Goal: Task Accomplishment & Management: Manage account settings

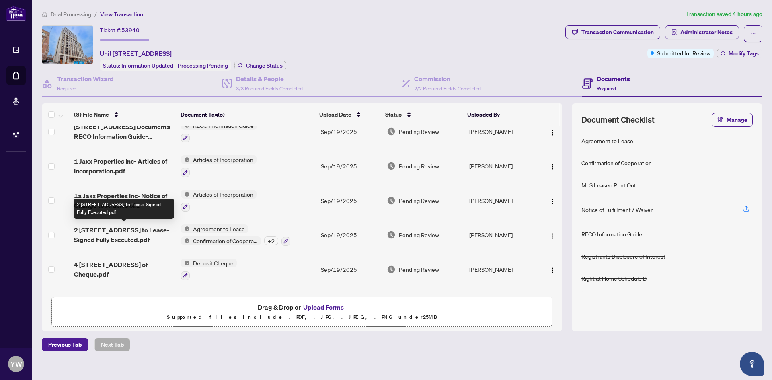
scroll to position [110, 0]
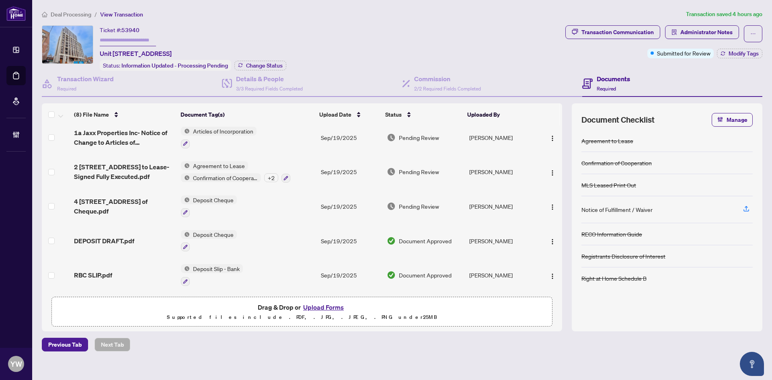
click at [108, 271] on span "RBC SLIP.pdf" at bounding box center [93, 275] width 38 height 10
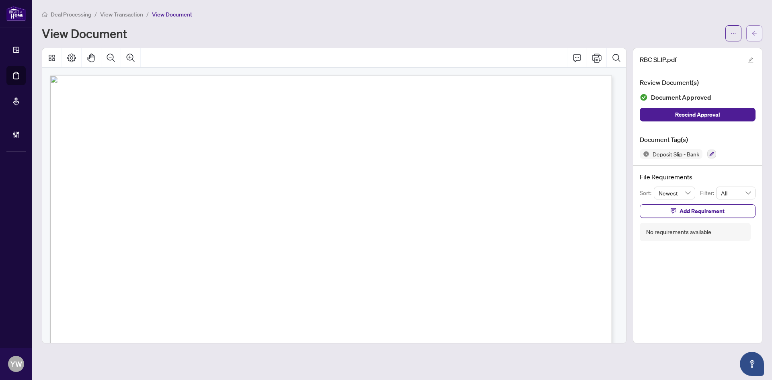
click at [759, 35] on button "button" at bounding box center [754, 33] width 16 height 16
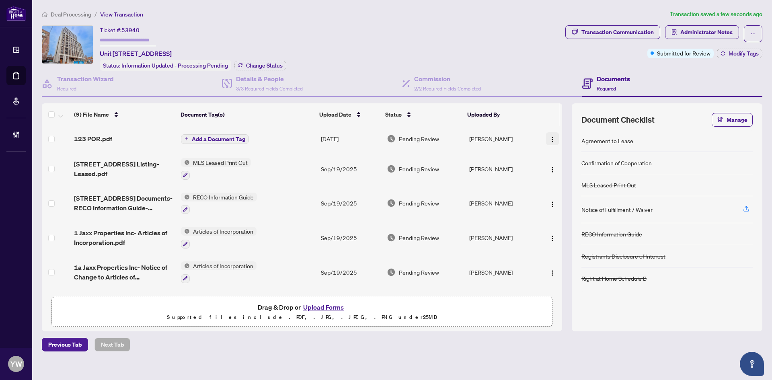
click at [550, 137] on img "button" at bounding box center [552, 139] width 6 height 6
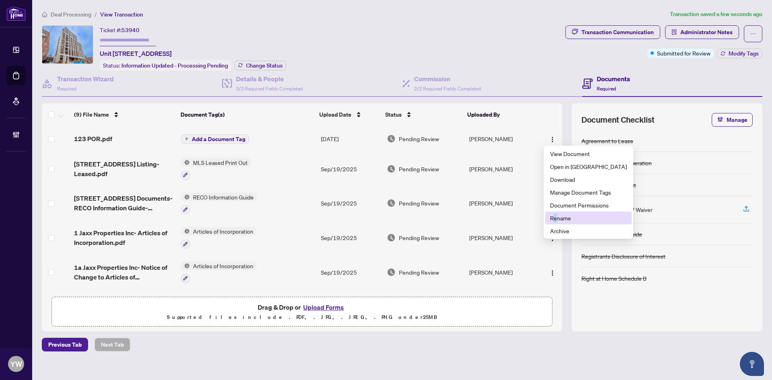
click at [555, 215] on span "Rename" at bounding box center [588, 217] width 77 height 9
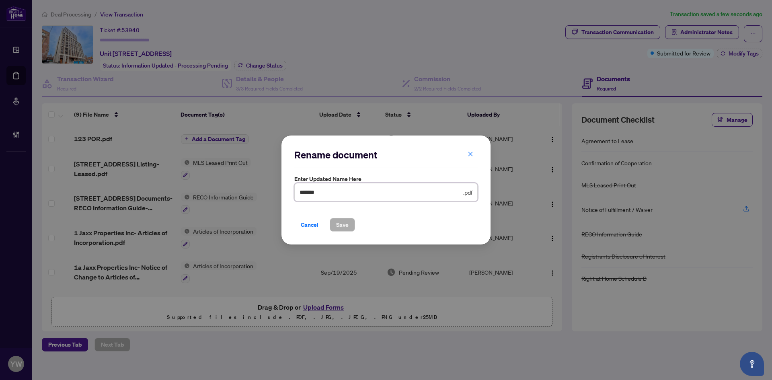
drag, startPoint x: 288, startPoint y: 192, endPoint x: 273, endPoint y: 192, distance: 14.9
click at [273, 192] on div "Rename document Enter updated name here ******* .pdf Cancel Save Cancel OK" at bounding box center [386, 190] width 772 height 380
type input "**********"
click at [343, 223] on span "Save" at bounding box center [342, 224] width 12 height 13
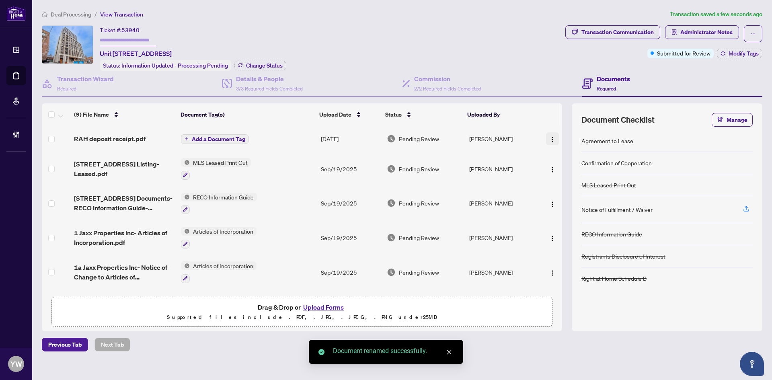
click at [549, 139] on img "button" at bounding box center [552, 139] width 6 height 6
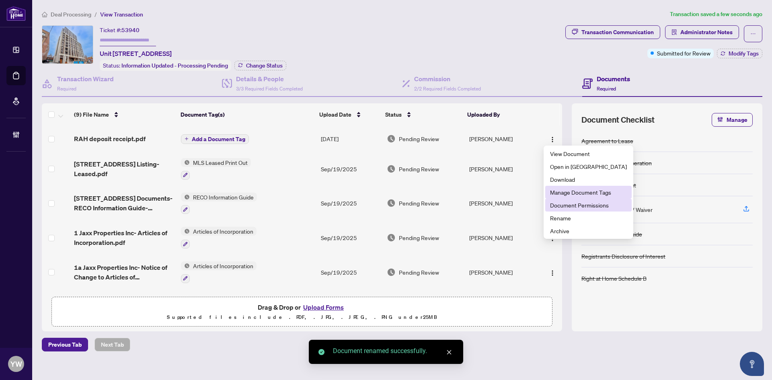
click at [559, 199] on li "Document Permissions" at bounding box center [588, 205] width 86 height 13
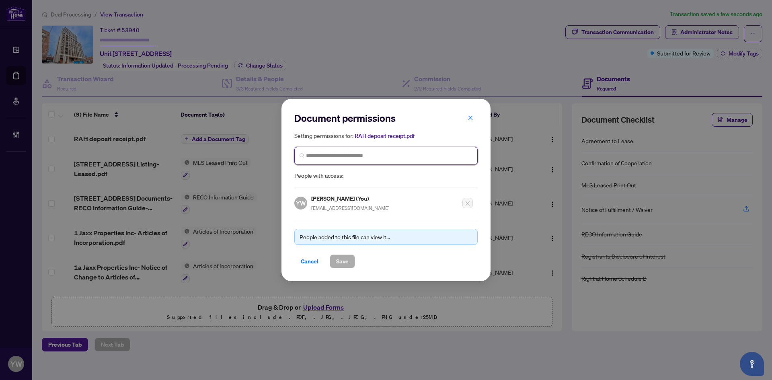
click at [342, 155] on input "search" at bounding box center [389, 156] width 166 height 8
type input "*********"
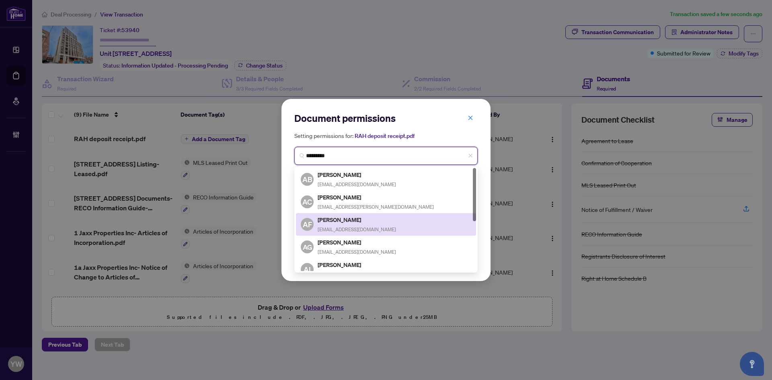
click at [389, 217] on h5 "Alexandra Famiglietti" at bounding box center [357, 219] width 78 height 9
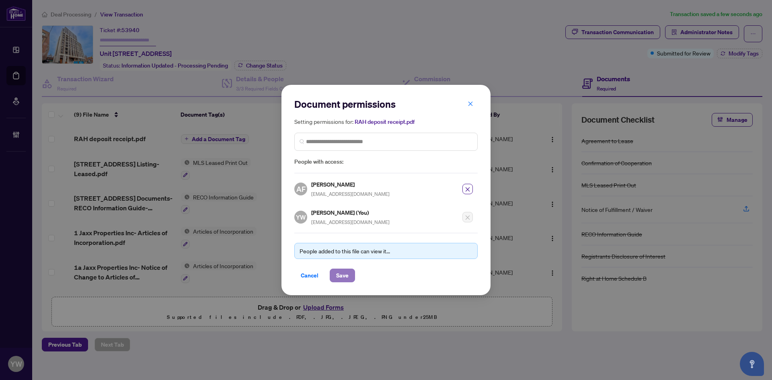
click at [349, 271] on button "Save" at bounding box center [342, 275] width 25 height 14
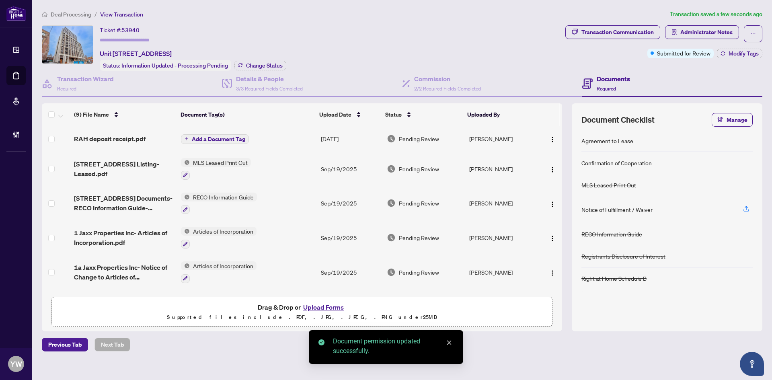
click at [241, 138] on span "Add a Document Tag" at bounding box center [218, 139] width 53 height 6
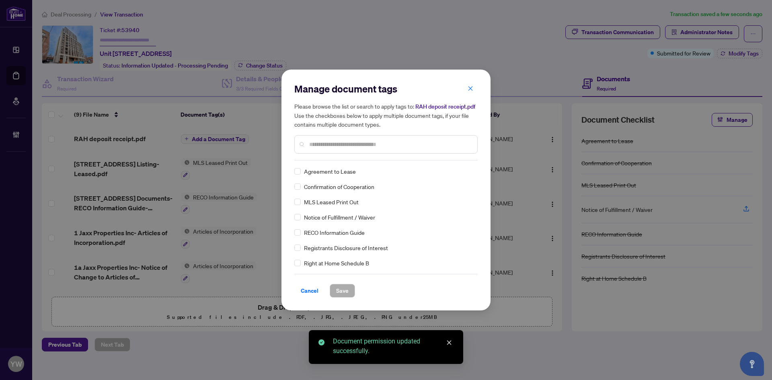
click at [314, 146] on input "text" at bounding box center [390, 144] width 162 height 9
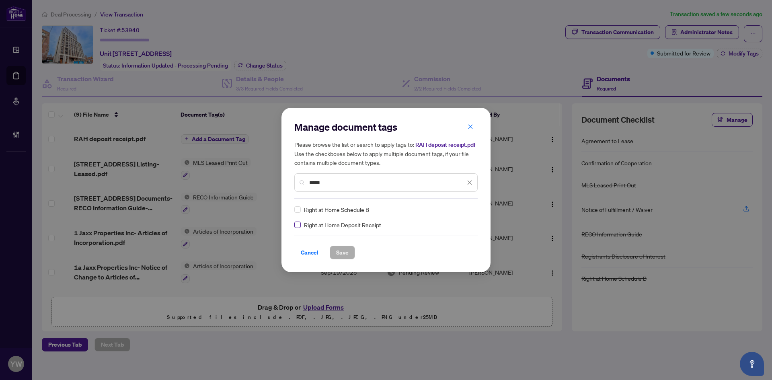
type input "*****"
click at [466, 211] on div at bounding box center [464, 209] width 15 height 8
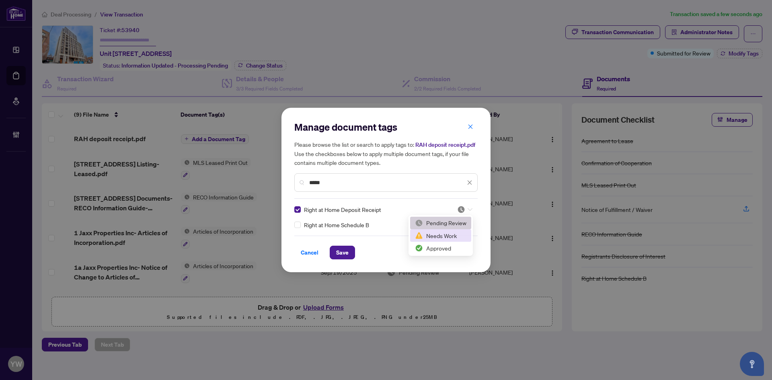
click at [450, 242] on div "Approved" at bounding box center [440, 248] width 61 height 13
click at [349, 253] on button "Save" at bounding box center [342, 253] width 25 height 14
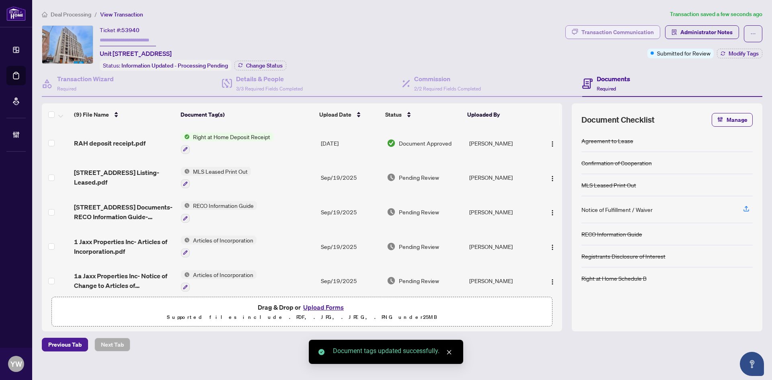
click at [628, 35] on div "Transaction Communication" at bounding box center [617, 32] width 72 height 13
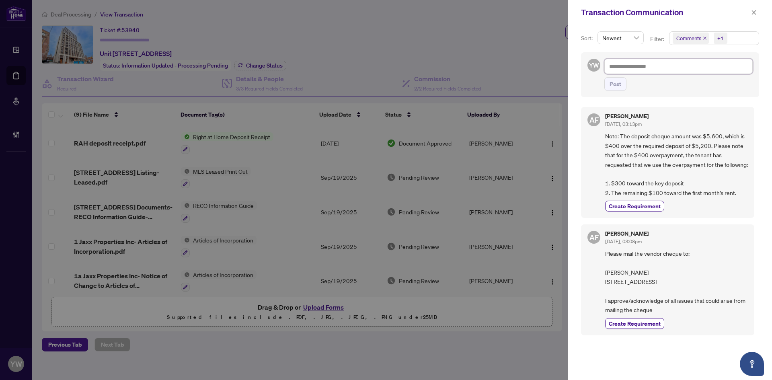
click at [642, 67] on textarea at bounding box center [678, 66] width 148 height 15
paste textarea "**********"
type textarea "**********"
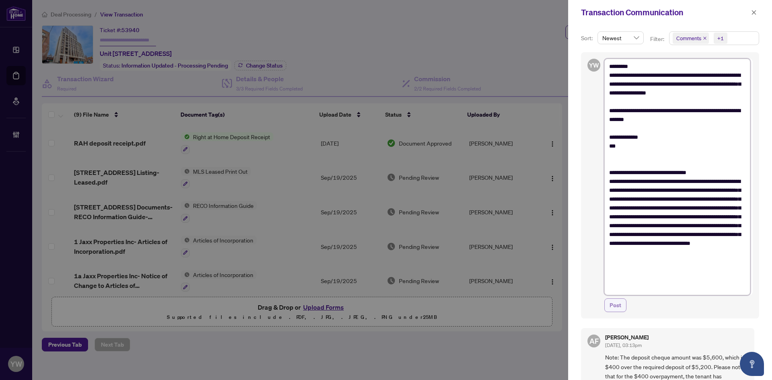
type textarea "**********"
click at [613, 305] on span "Post" at bounding box center [615, 305] width 12 height 13
type textarea "**********"
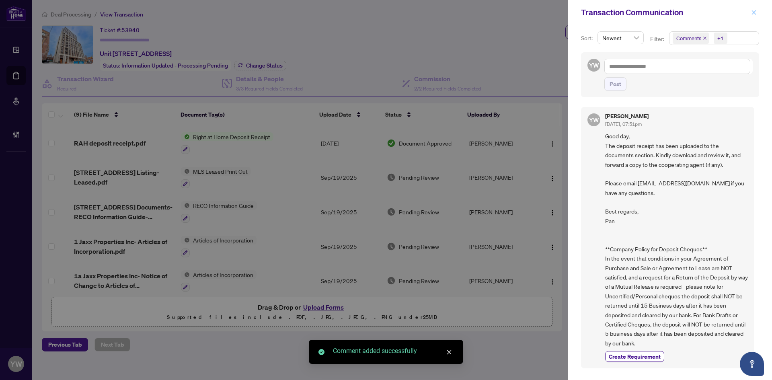
click at [750, 13] on button "button" at bounding box center [753, 13] width 10 height 10
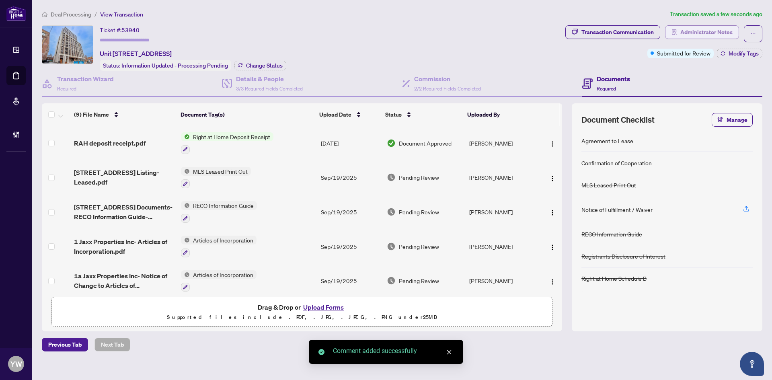
click at [723, 31] on span "Administrator Notes" at bounding box center [706, 32] width 52 height 13
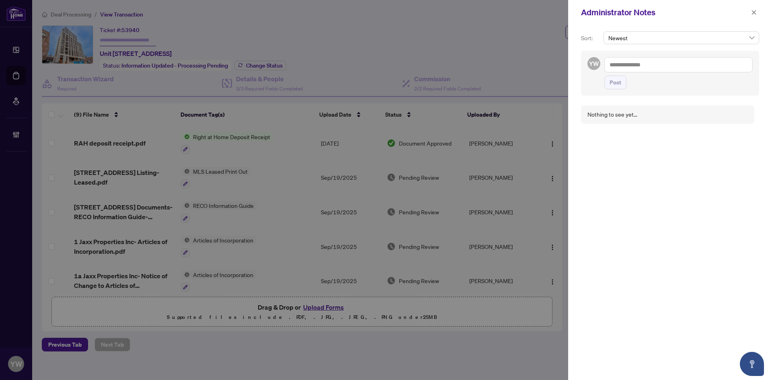
drag, startPoint x: 630, startPoint y: 60, endPoint x: 634, endPoint y: 72, distance: 12.8
click at [630, 60] on textarea at bounding box center [678, 64] width 148 height 15
paste textarea "**********"
type textarea "**********"
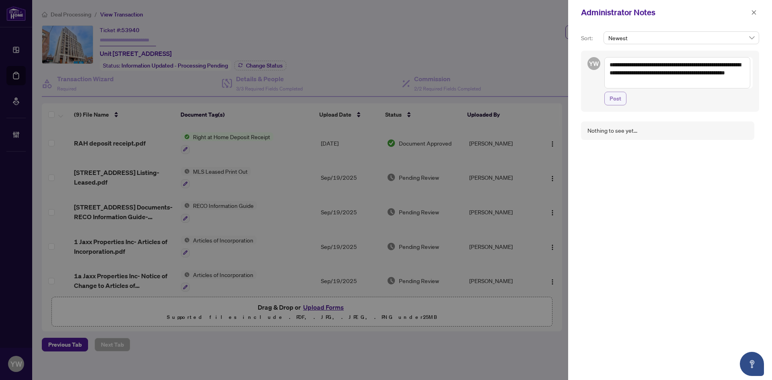
click at [621, 101] on button "Post" at bounding box center [615, 99] width 22 height 14
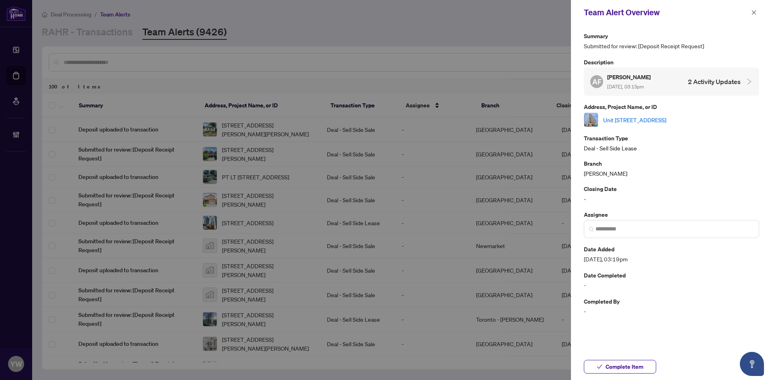
scroll to position [442, 0]
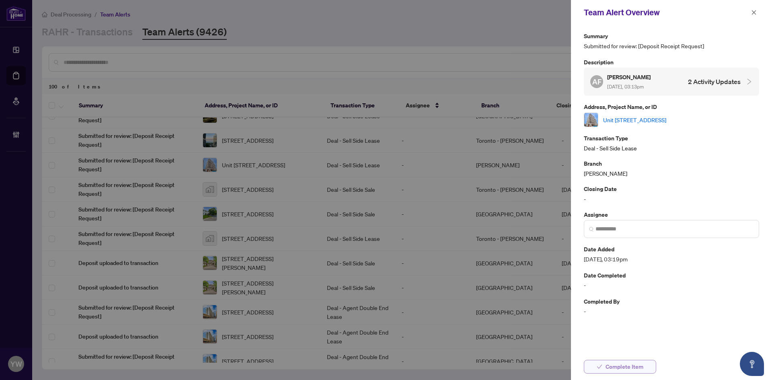
click at [613, 371] on span "Complete Item" at bounding box center [624, 366] width 38 height 13
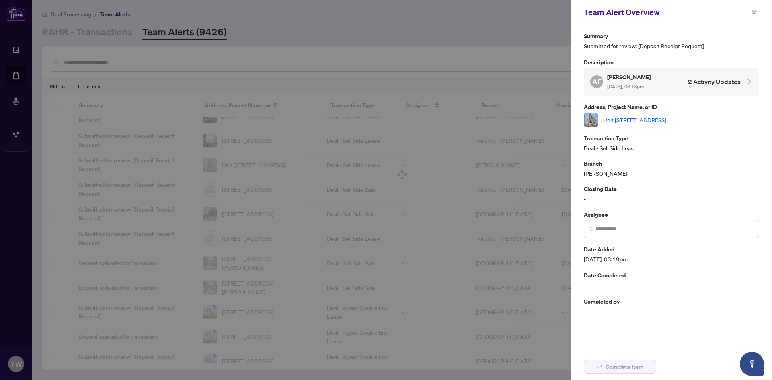
click at [756, 7] on div "Team Alert Overview" at bounding box center [671, 12] width 201 height 25
click at [755, 13] on icon "close" at bounding box center [754, 13] width 6 height 6
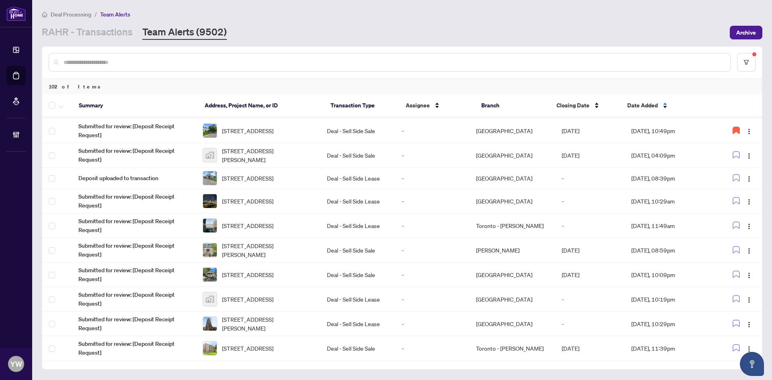
scroll to position [322, 0]
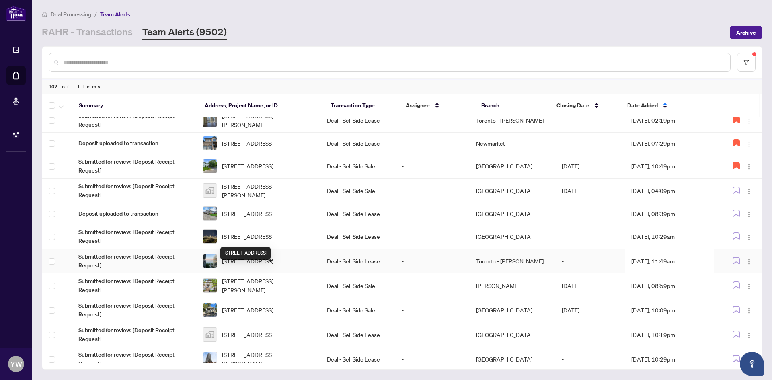
click at [270, 265] on span "804-39 Queens Quay, Toronto, Ontario M5E 0A5, Canada" at bounding box center [247, 260] width 51 height 9
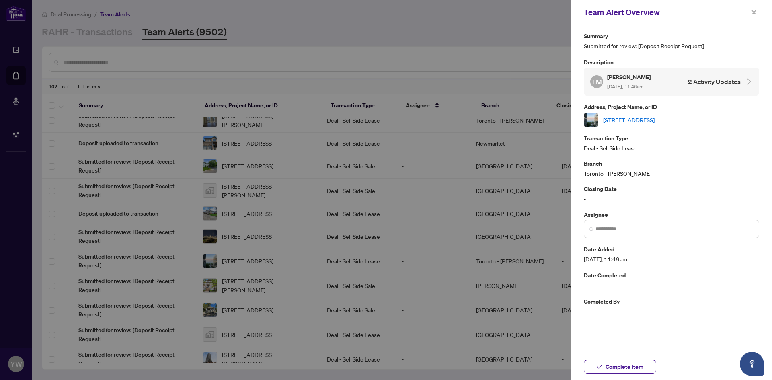
click at [605, 117] on link "804-39 Queens Quay, Toronto, Ontario M5E 0A5, Canada" at bounding box center [628, 119] width 51 height 9
click at [755, 13] on icon "close" at bounding box center [754, 13] width 6 height 6
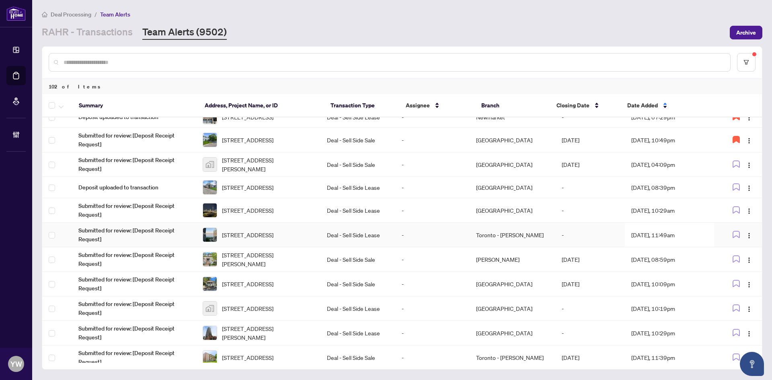
scroll to position [362, 0]
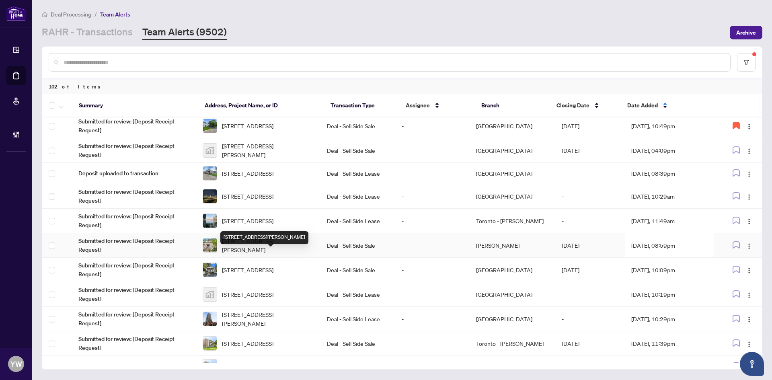
click at [291, 254] on span "B18-108 Finch Ave W Ave, Toronto, Ontario M2N 6W6, Canada" at bounding box center [268, 245] width 92 height 18
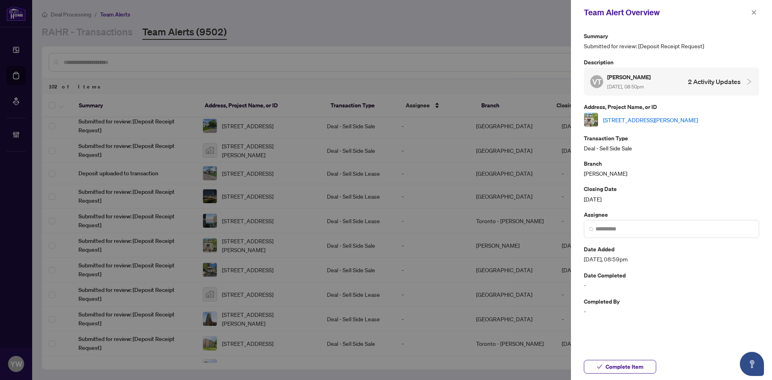
click at [625, 115] on link "B18-108 Finch Ave W Ave, Toronto, Ontario M2N 6W6, Canada" at bounding box center [650, 119] width 95 height 9
click at [754, 9] on span "button" at bounding box center [754, 12] width 6 height 13
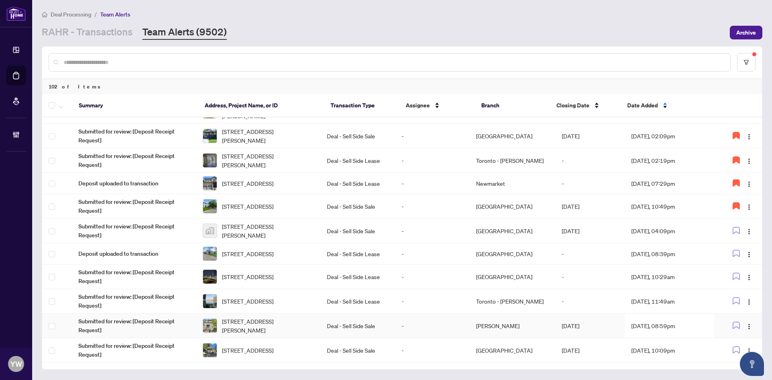
scroll to position [402, 0]
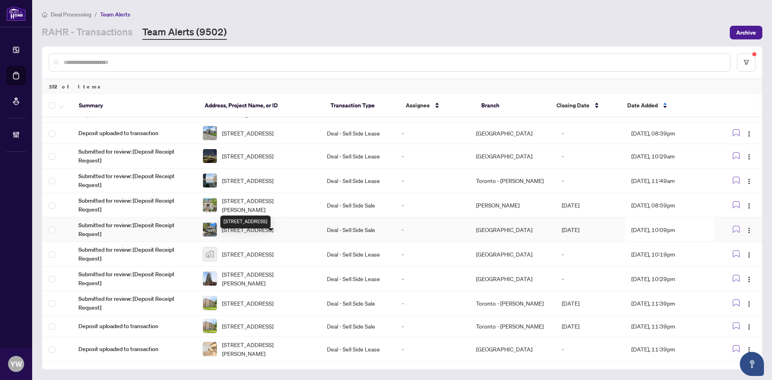
click at [252, 234] on span "3 DOVER St, Kawartha Lakes, Ontario K9V 4R6, Canada" at bounding box center [247, 229] width 51 height 9
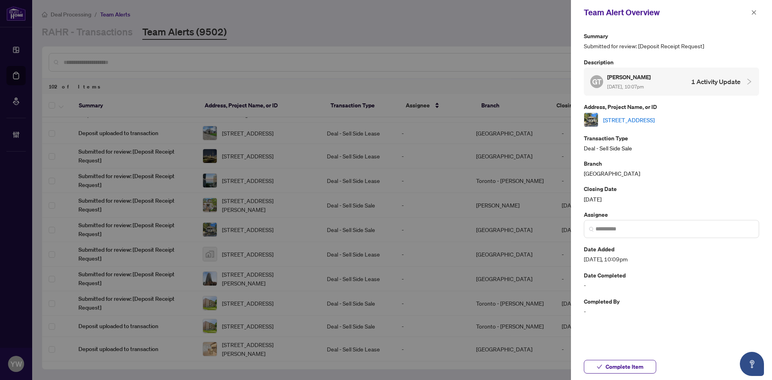
click at [650, 121] on link "3 DOVER St, Kawartha Lakes, Ontario K9V 4R6, Canada" at bounding box center [628, 119] width 51 height 9
click at [621, 367] on span "Complete Item" at bounding box center [624, 366] width 38 height 13
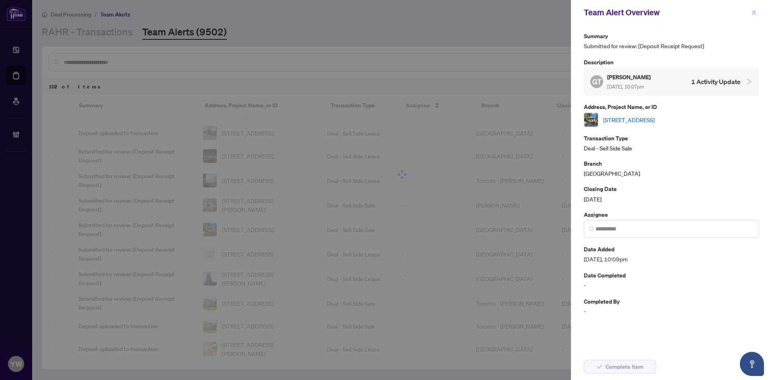
click at [754, 14] on icon "close" at bounding box center [754, 13] width 6 height 6
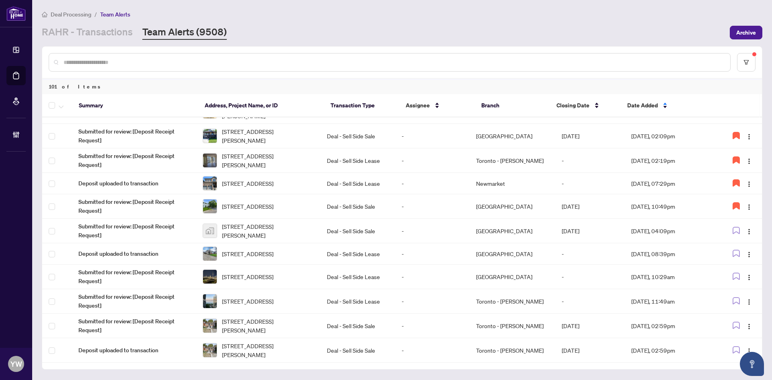
scroll to position [362, 0]
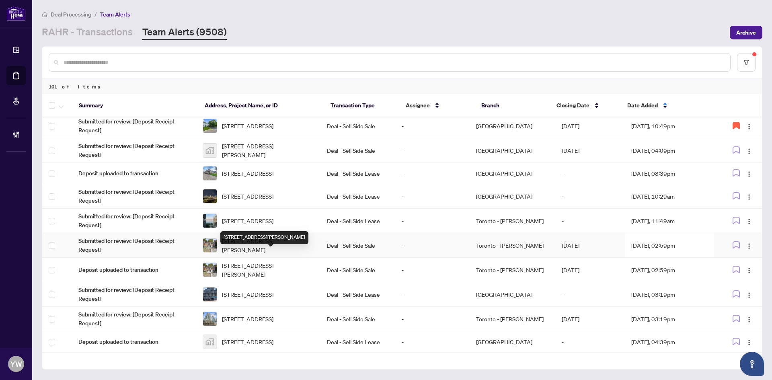
click at [265, 254] on span "120 Johnston Ave, Toronto, Ontario M2N 1H2, Canada" at bounding box center [268, 245] width 92 height 18
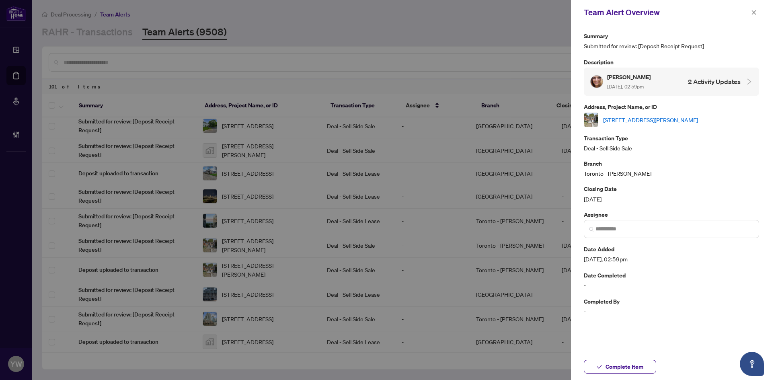
click at [620, 129] on div "Summary Submitted for review: [Deposit Receipt Request] Description Michelle Bi…" at bounding box center [671, 173] width 175 height 285
click at [619, 117] on link "120 Johnston Ave, Toronto, Ontario M2N 1H2, Canada" at bounding box center [650, 119] width 95 height 9
click at [755, 12] on icon "close" at bounding box center [754, 13] width 6 height 6
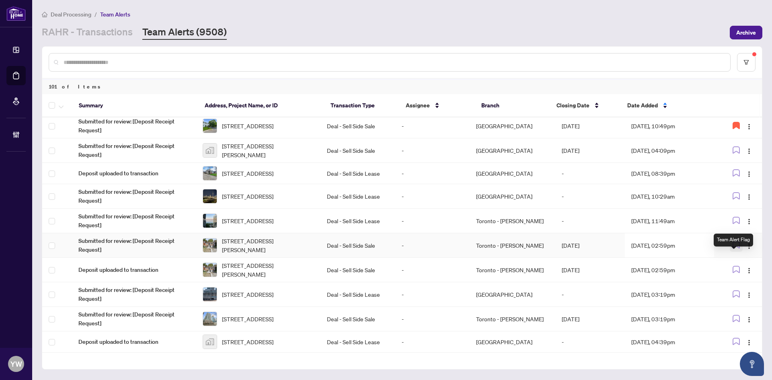
click at [734, 248] on icon "button" at bounding box center [735, 244] width 7 height 7
click at [747, 274] on img "button" at bounding box center [749, 270] width 6 height 6
click at [738, 321] on span "Complete Item" at bounding box center [727, 324] width 37 height 9
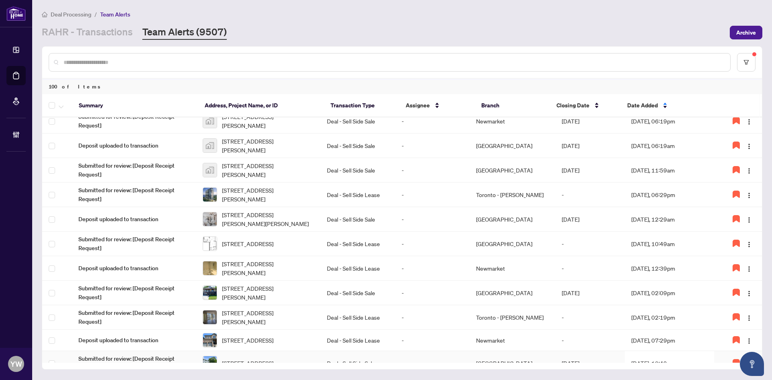
scroll to position [245, 0]
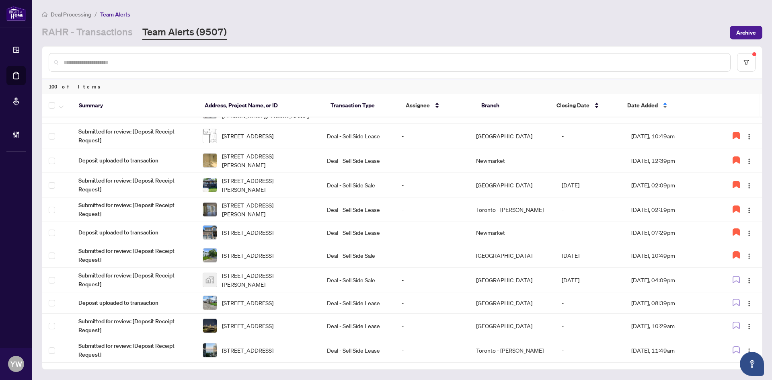
click at [646, 103] on span "Date Added" at bounding box center [642, 105] width 31 height 9
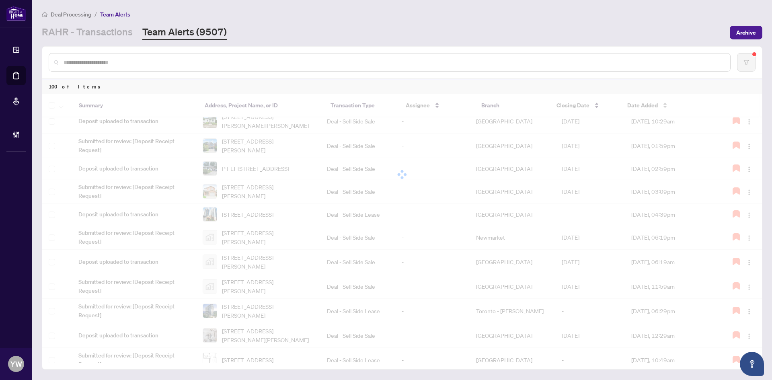
scroll to position [0, 0]
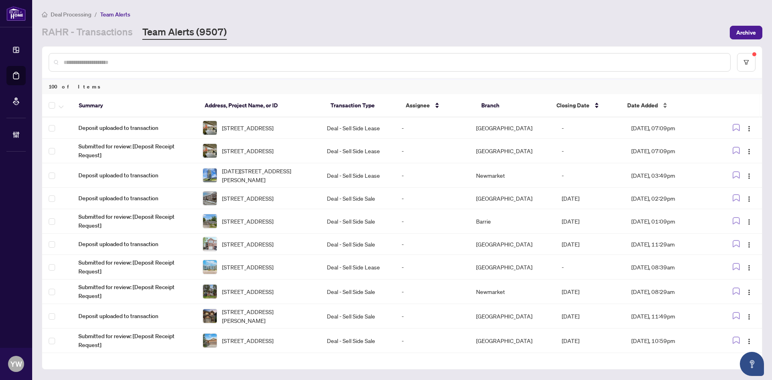
click at [652, 105] on span "Date Added" at bounding box center [642, 105] width 31 height 9
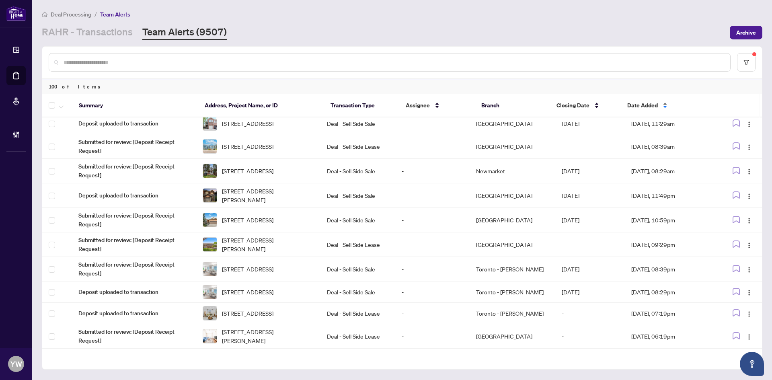
click at [639, 106] on span "Date Added" at bounding box center [642, 105] width 31 height 9
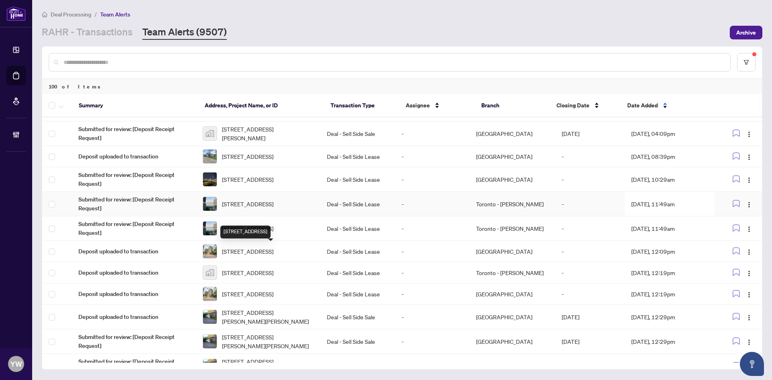
scroll to position [366, 0]
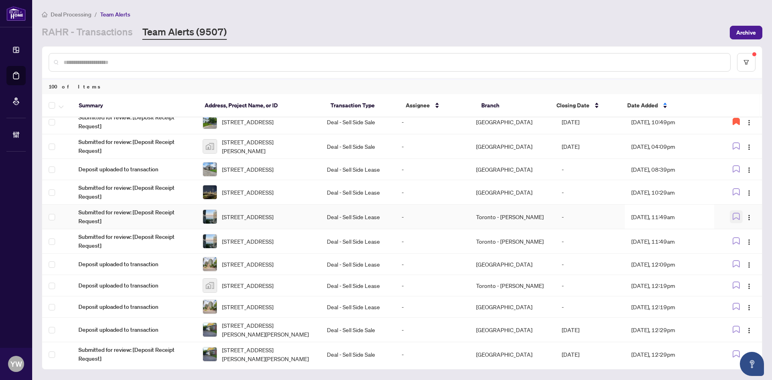
click at [733, 220] on icon "button" at bounding box center [735, 216] width 7 height 7
click at [736, 244] on icon "button" at bounding box center [736, 241] width 6 height 6
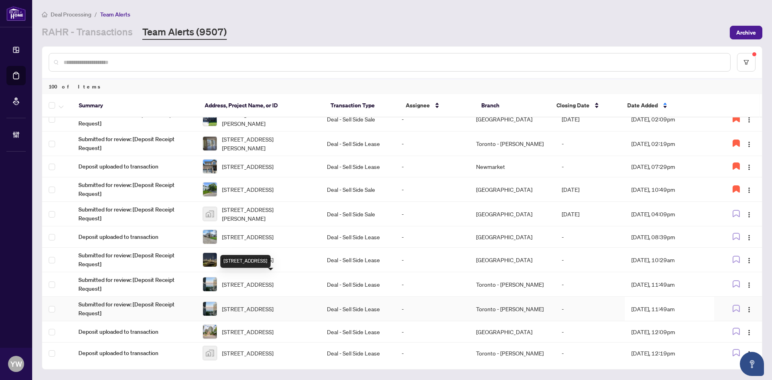
scroll to position [338, 0]
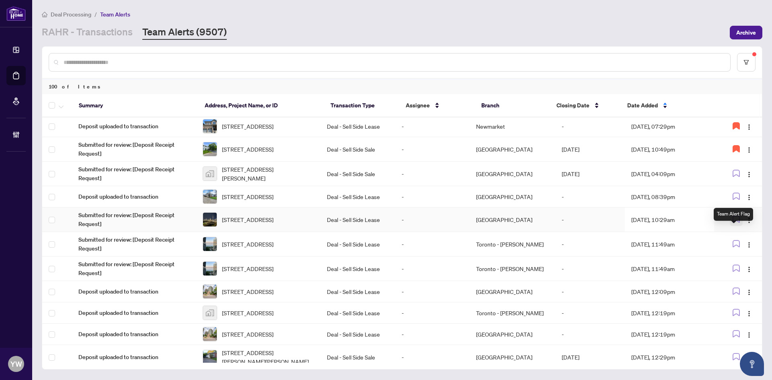
click at [732, 223] on icon "button" at bounding box center [735, 218] width 7 height 7
click at [734, 222] on icon "button" at bounding box center [736, 219] width 6 height 6
click at [735, 247] on icon "button" at bounding box center [735, 243] width 7 height 7
click at [735, 247] on icon "button" at bounding box center [736, 243] width 6 height 6
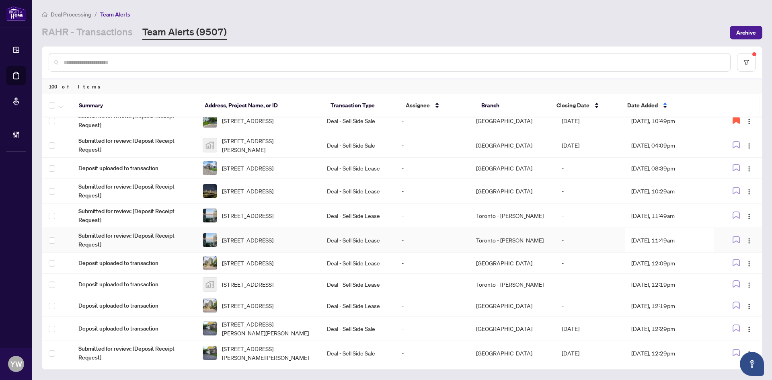
scroll to position [379, 0]
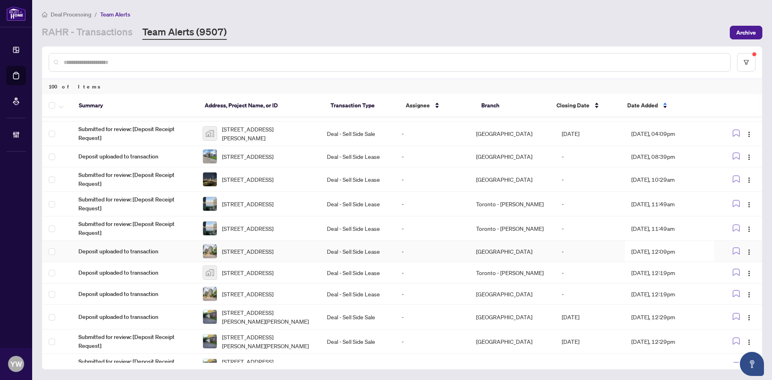
click at [273, 256] on span "801-28 Olive Ave, Toronto, Ontario M2N 7E6, Canada" at bounding box center [247, 251] width 51 height 9
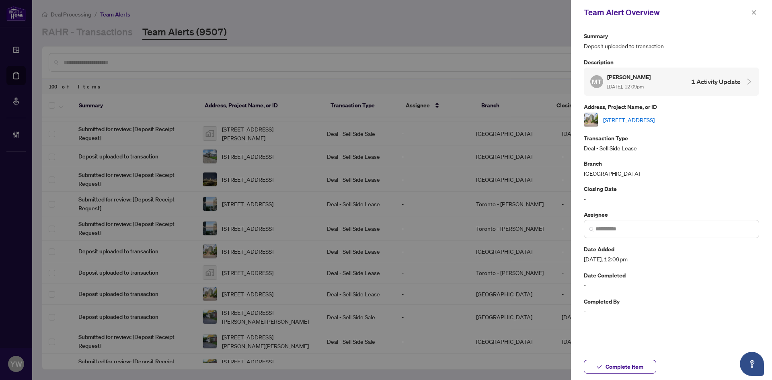
click at [629, 117] on link "801-28 Olive Ave, Toronto, Ontario M2N 7E6, Canada" at bounding box center [628, 119] width 51 height 9
click at [756, 10] on icon "close" at bounding box center [754, 13] width 6 height 6
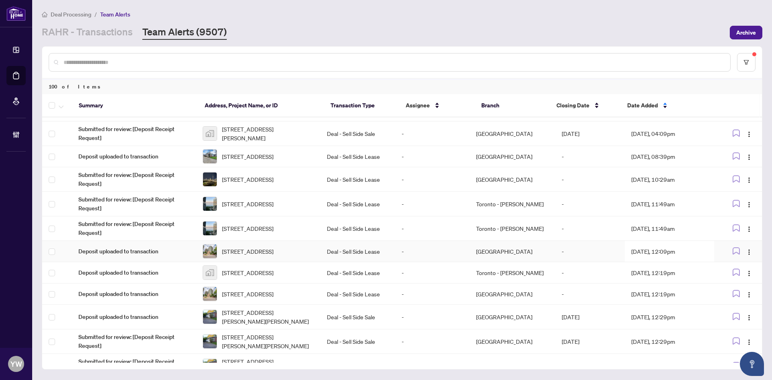
scroll to position [419, 0]
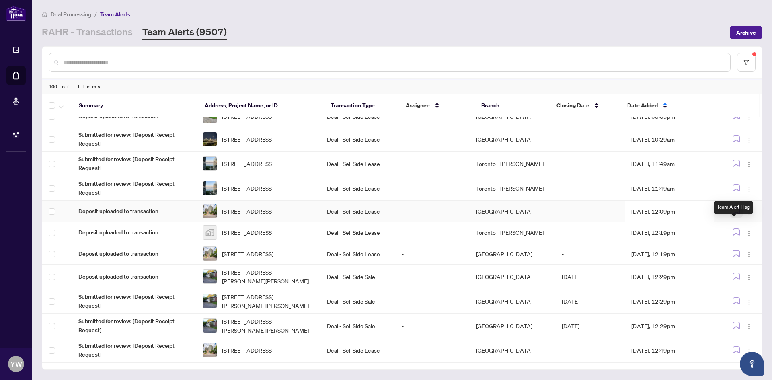
click at [732, 214] on icon "button" at bounding box center [735, 210] width 7 height 7
click at [747, 258] on img "button" at bounding box center [749, 254] width 6 height 6
click at [738, 315] on span "Complete Item" at bounding box center [727, 315] width 37 height 9
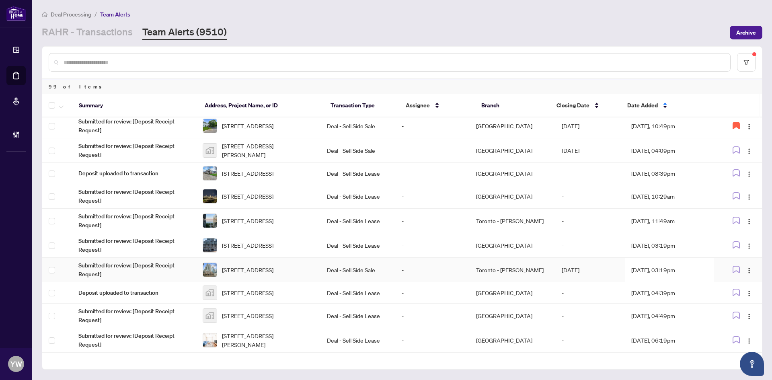
scroll to position [402, 0]
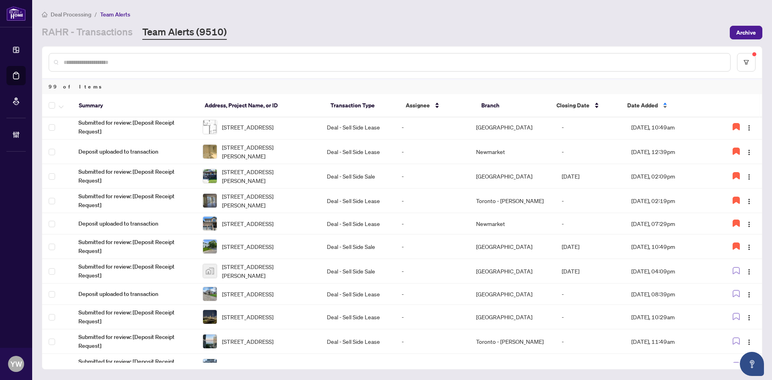
click at [640, 108] on span "Date Added" at bounding box center [642, 105] width 31 height 9
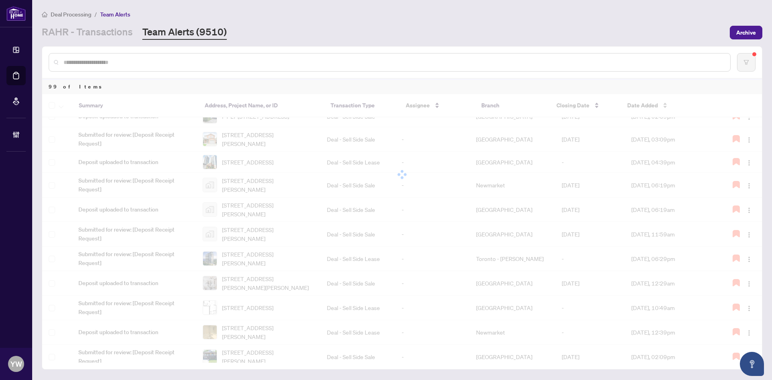
scroll to position [0, 0]
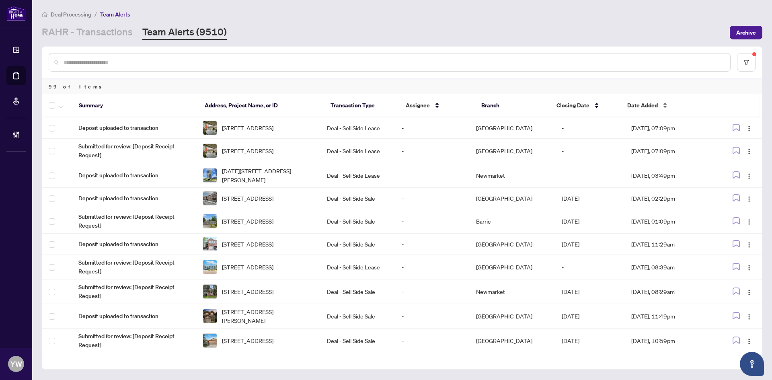
click at [640, 107] on span "Date Added" at bounding box center [642, 105] width 31 height 9
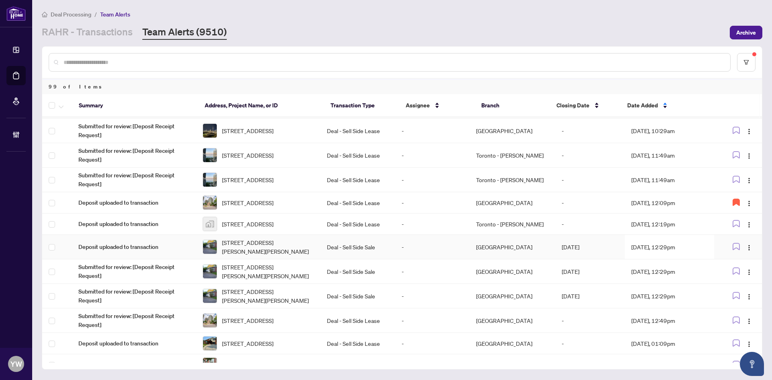
scroll to position [486, 0]
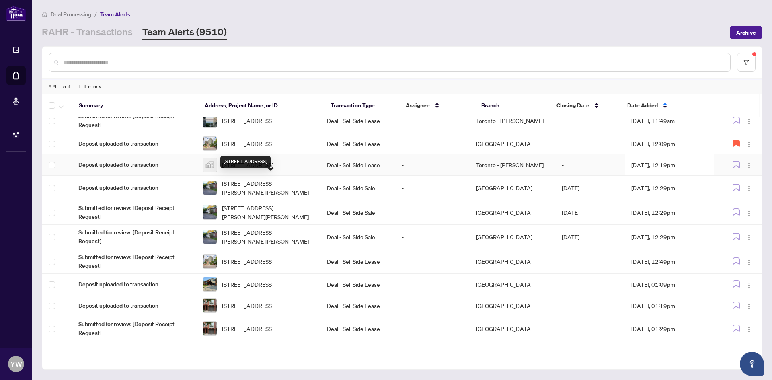
click at [273, 169] on span "109-1440 Clarriage Court, Milton, ON, Canada" at bounding box center [247, 164] width 51 height 9
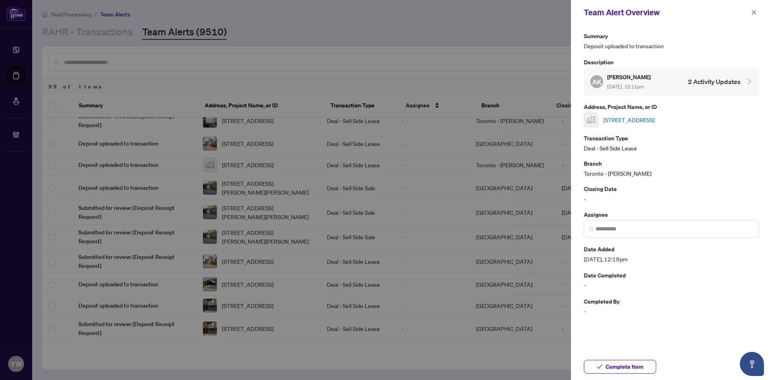
click at [629, 118] on link "109-1440 Clarriage Court, Milton, ON, Canada" at bounding box center [628, 119] width 51 height 9
click at [613, 366] on span "Complete Item" at bounding box center [624, 366] width 38 height 13
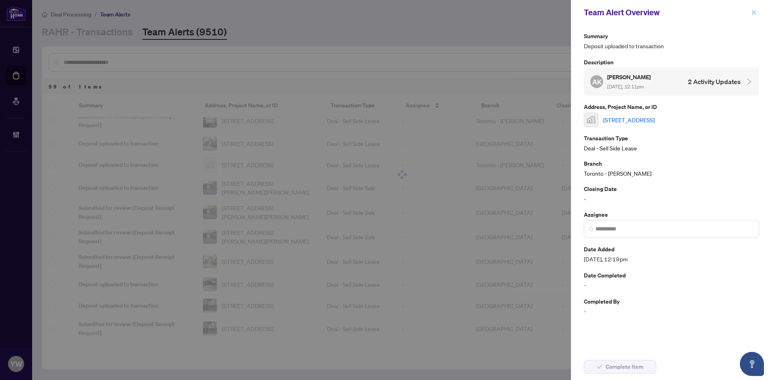
click at [754, 13] on icon "close" at bounding box center [754, 12] width 4 height 4
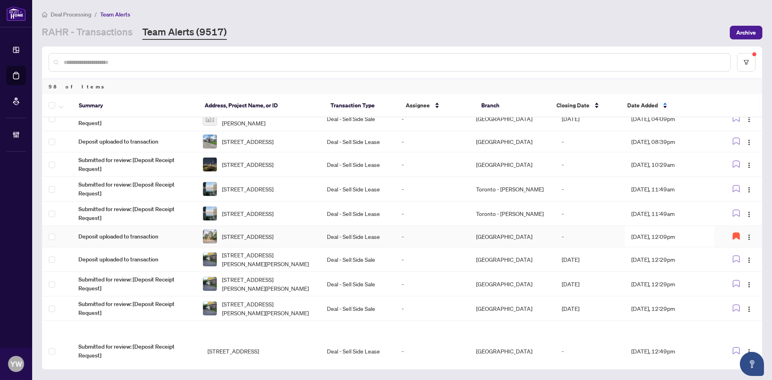
scroll to position [406, 0]
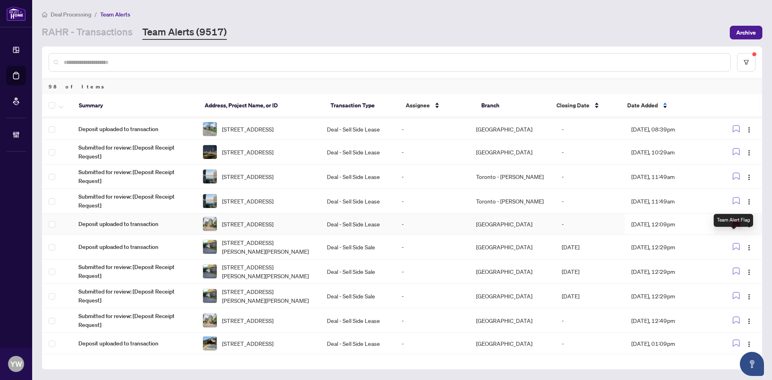
click at [735, 227] on icon "button" at bounding box center [736, 223] width 6 height 6
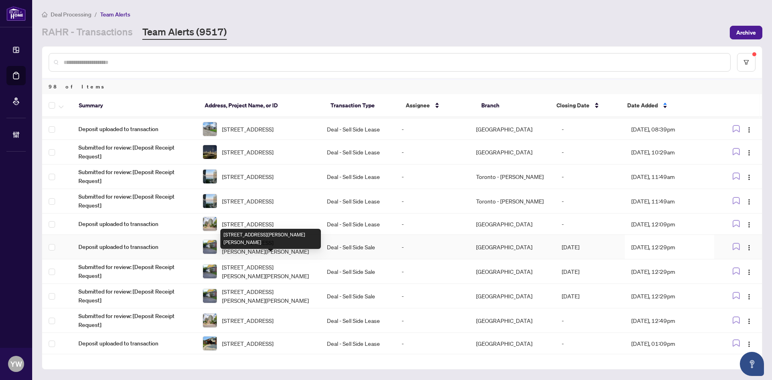
click at [301, 256] on span "72 Kelly St, Barry's Bay, Ontario K0J 1B0, Canada" at bounding box center [268, 247] width 92 height 18
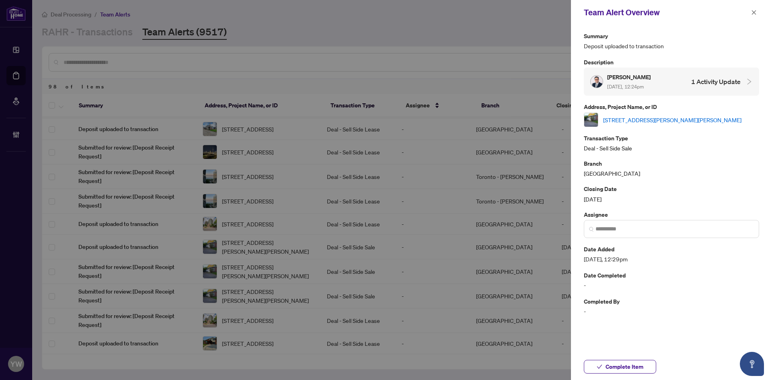
click at [597, 121] on img at bounding box center [591, 120] width 14 height 14
click at [604, 120] on link "72 Kelly St, Barry's Bay, Ontario K0J 1B0, Canada" at bounding box center [672, 119] width 138 height 9
drag, startPoint x: 617, startPoint y: 369, endPoint x: 661, endPoint y: 176, distance: 198.5
click at [617, 369] on span "Complete Item" at bounding box center [624, 366] width 38 height 13
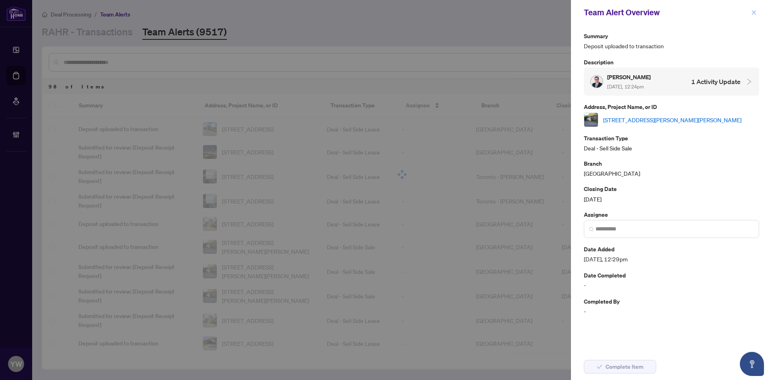
click at [750, 13] on button "button" at bounding box center [753, 13] width 10 height 10
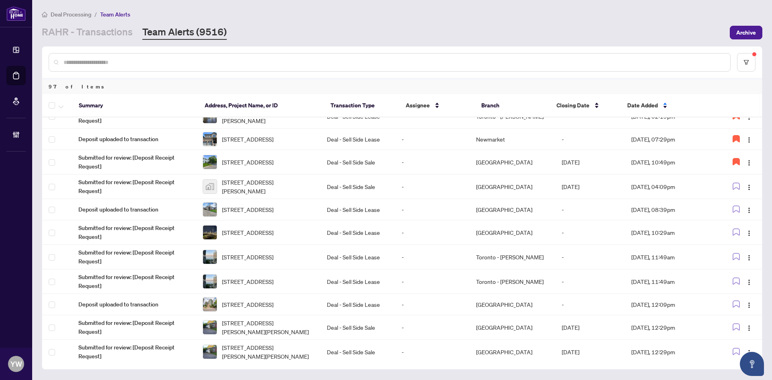
scroll to position [446, 0]
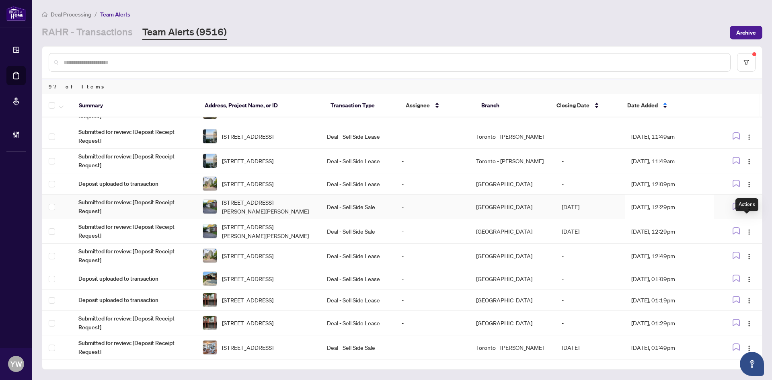
drag, startPoint x: 747, startPoint y: 224, endPoint x: 755, endPoint y: 244, distance: 21.4
click at [747, 211] on img "button" at bounding box center [749, 207] width 6 height 6
click at [738, 264] on span "Complete Item" at bounding box center [727, 264] width 37 height 9
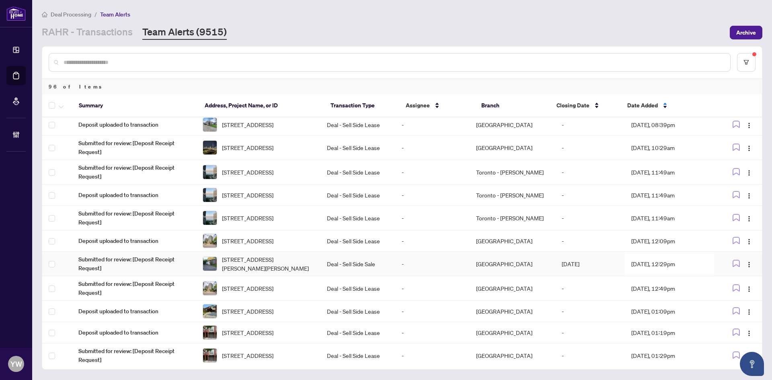
scroll to position [430, 0]
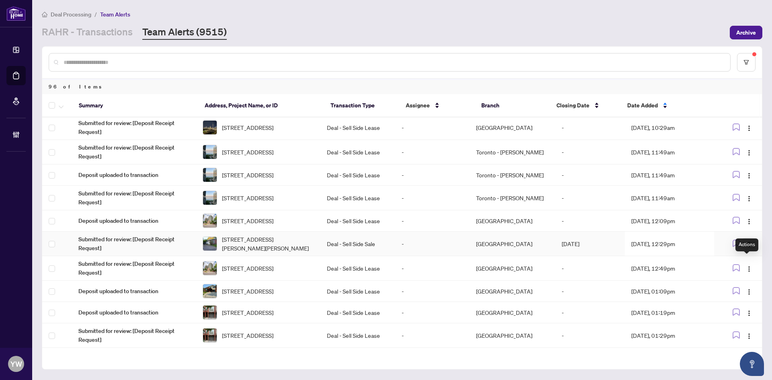
click at [749, 248] on img "button" at bounding box center [749, 244] width 6 height 6
click at [743, 300] on span "Complete Item" at bounding box center [727, 304] width 37 height 9
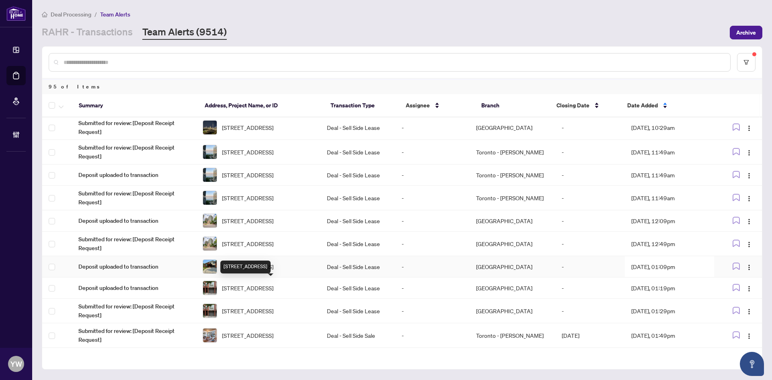
click at [271, 271] on span "52 Sedgebrook Cres, Toronto, Ontario M9B 2X4, Canada" at bounding box center [247, 266] width 51 height 9
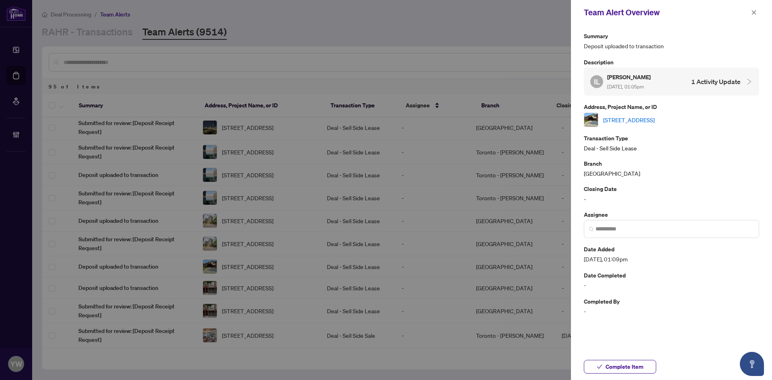
click at [611, 122] on link "52 Sedgebrook Cres, Toronto, Ontario M9B 2X4, Canada" at bounding box center [628, 119] width 51 height 9
click at [615, 363] on span "Complete Item" at bounding box center [624, 366] width 38 height 13
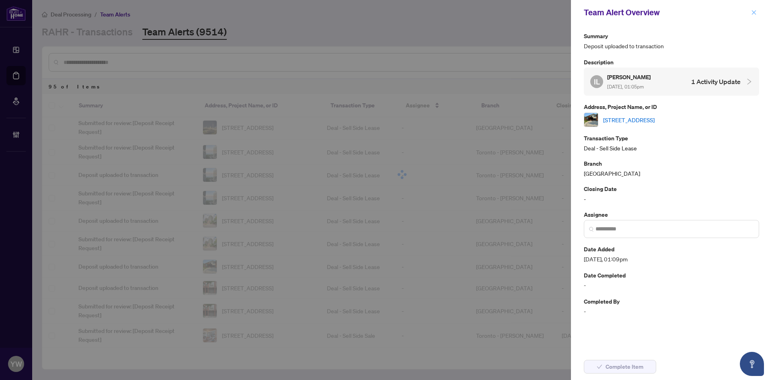
click at [752, 11] on icon "close" at bounding box center [754, 13] width 6 height 6
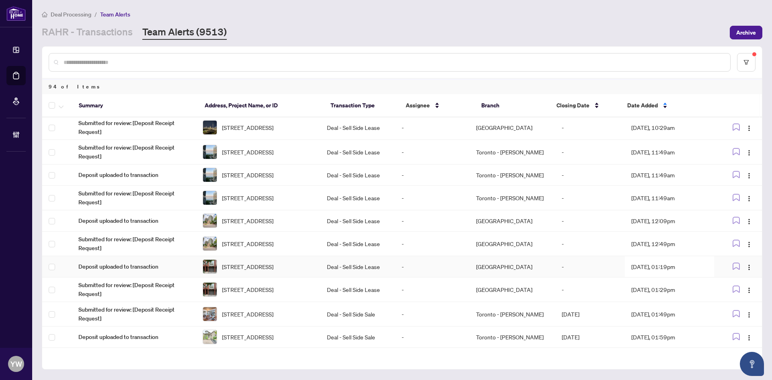
scroll to position [471, 0]
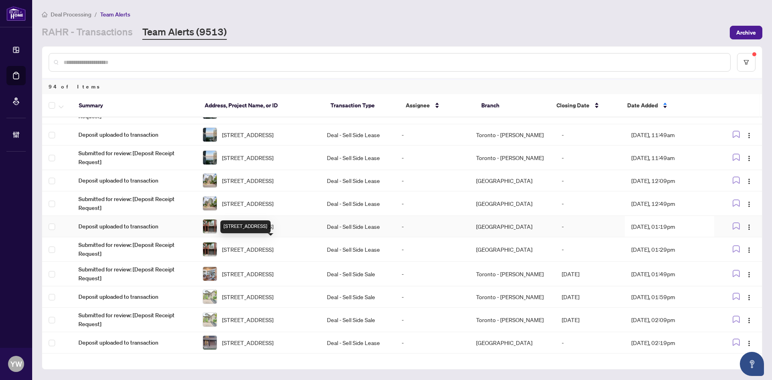
click at [273, 231] on span "607-895 Maple Ave, Burlington, Ontario L7S 2H7, Canada" at bounding box center [247, 226] width 51 height 9
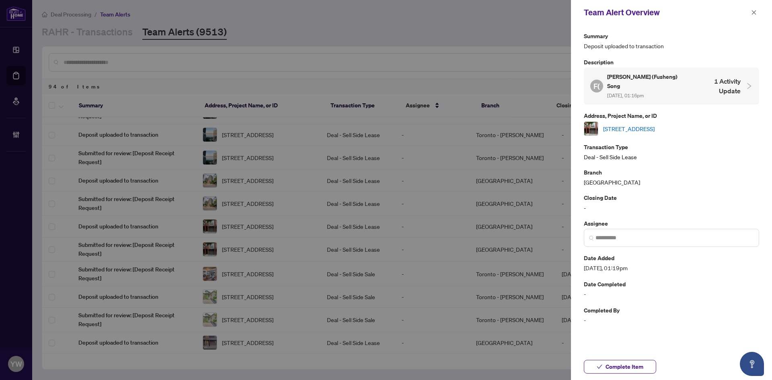
click at [635, 124] on link "607-895 Maple Ave, Burlington, Ontario L7S 2H7, Canada" at bounding box center [628, 128] width 51 height 9
click at [619, 367] on span "Complete Item" at bounding box center [624, 366] width 38 height 13
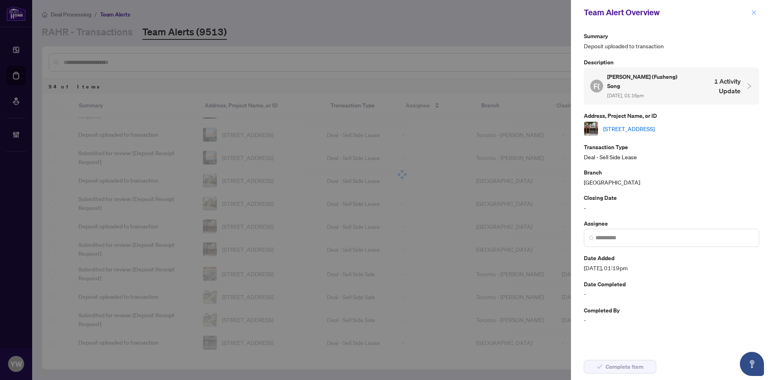
click at [751, 12] on icon "close" at bounding box center [754, 13] width 6 height 6
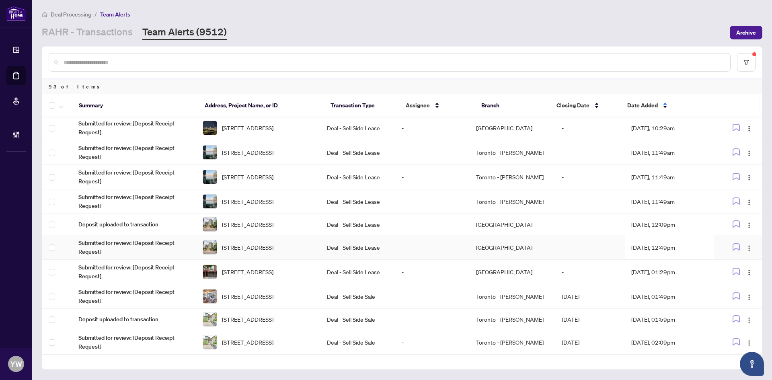
scroll to position [430, 0]
click at [749, 275] on img "button" at bounding box center [749, 272] width 6 height 6
click at [730, 329] on span "Complete Item" at bounding box center [727, 328] width 37 height 9
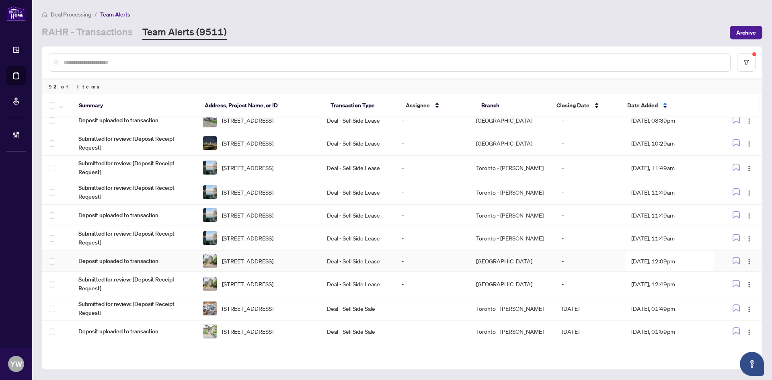
scroll to position [455, 0]
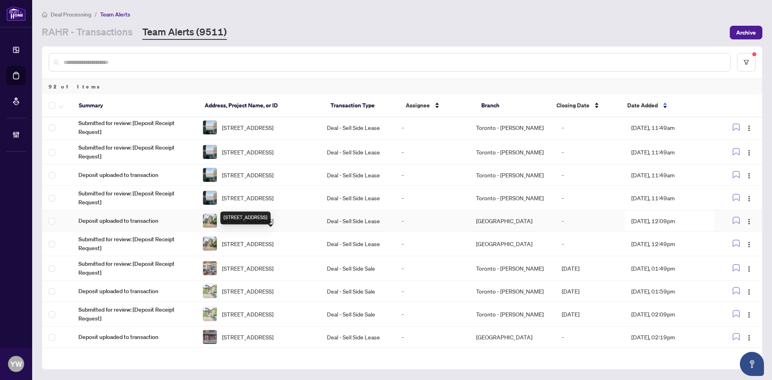
click at [273, 225] on span "801-28 Olive Ave, Toronto, Ontario M2N 7E6, Canada" at bounding box center [247, 220] width 51 height 9
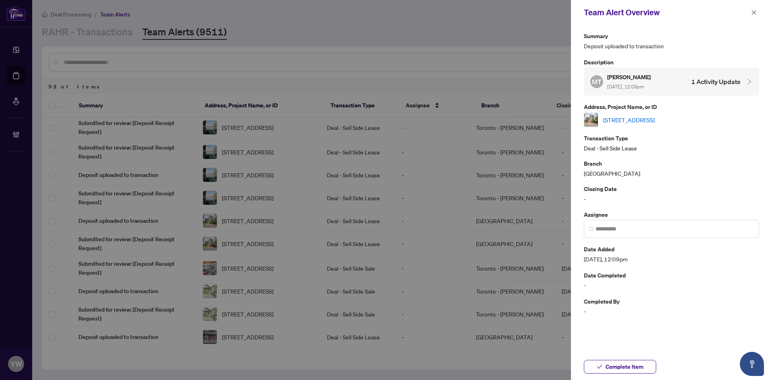
click at [613, 117] on link "801-28 Olive Ave, Toronto, Ontario M2N 7E6, Canada" at bounding box center [628, 119] width 51 height 9
click at [753, 12] on icon "close" at bounding box center [754, 12] width 4 height 4
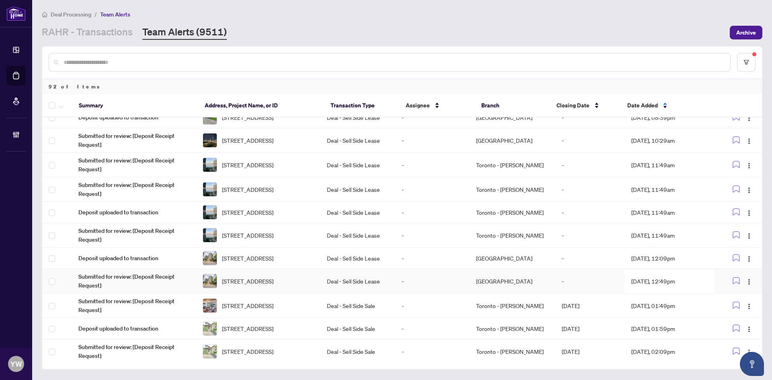
scroll to position [415, 0]
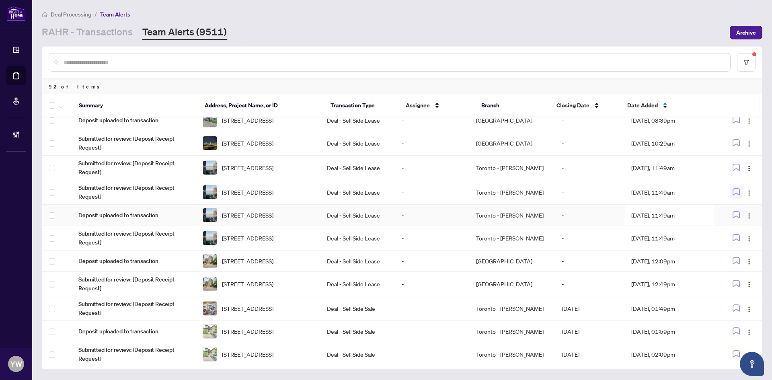
click at [733, 195] on icon "button" at bounding box center [735, 191] width 7 height 7
click at [734, 241] on icon "button" at bounding box center [736, 237] width 6 height 6
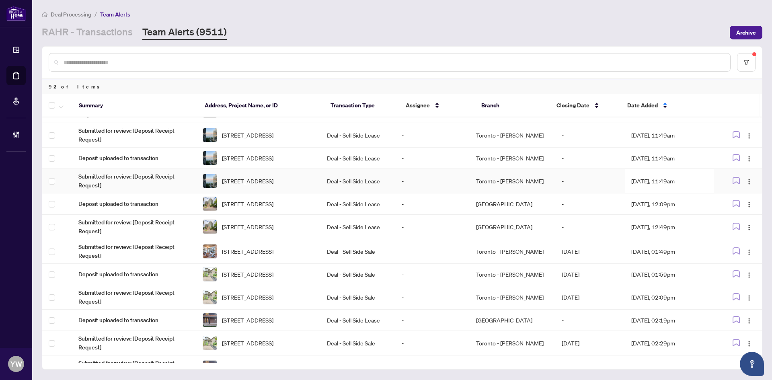
scroll to position [495, 0]
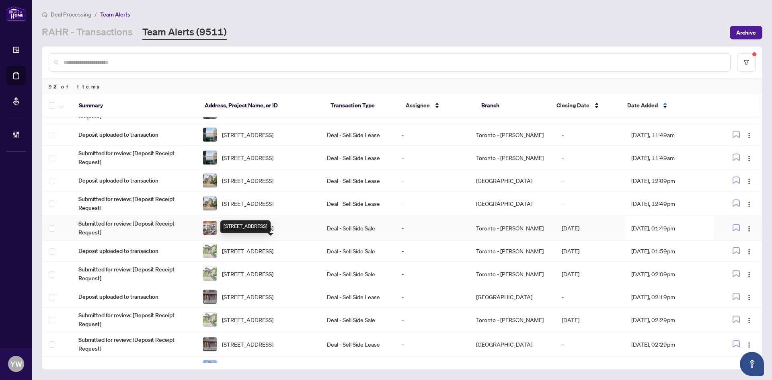
click at [272, 232] on span "703-399 Adelaide St, Toronto, Ontario M5V 1S1, Canada" at bounding box center [247, 227] width 51 height 9
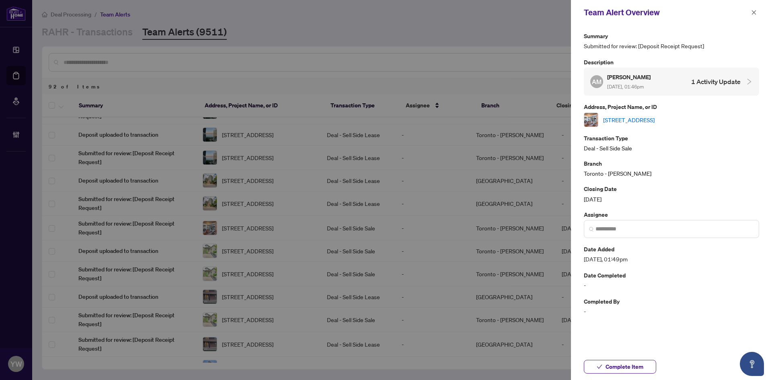
click at [621, 119] on link "703-399 Adelaide St, Toronto, Ontario M5V 1S1, Canada" at bounding box center [628, 119] width 51 height 9
click at [623, 371] on span "Complete Item" at bounding box center [624, 366] width 38 height 13
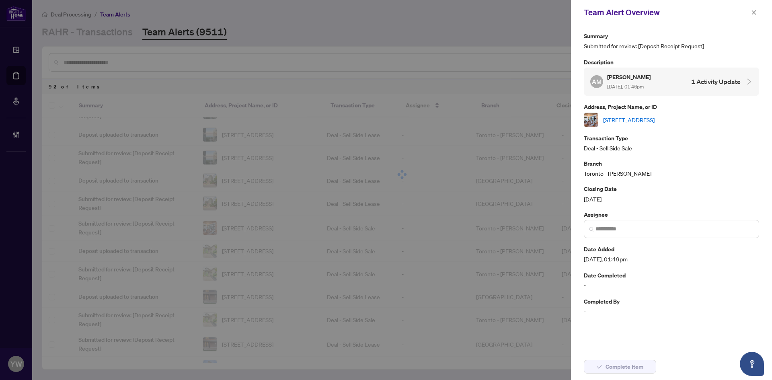
click at [748, 10] on div "Team Alert Overview" at bounding box center [666, 12] width 165 height 12
click at [745, 14] on div "Team Alert Overview" at bounding box center [666, 12] width 165 height 12
click at [753, 13] on icon "close" at bounding box center [754, 12] width 4 height 4
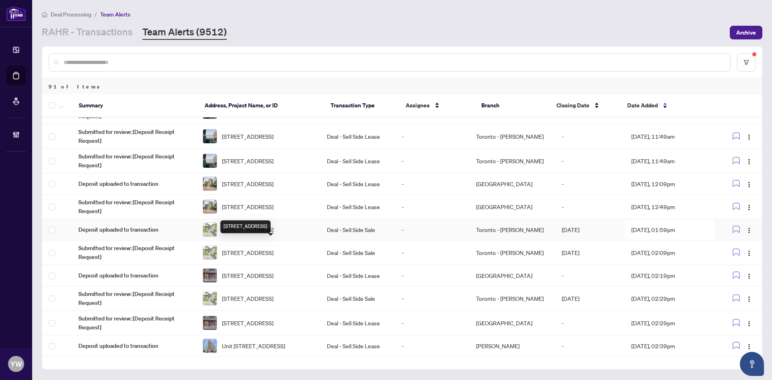
click at [273, 234] on span "20 Seiffer Cres, Richmond Hill, Ontario L4E 0J1, Canada" at bounding box center [247, 229] width 51 height 9
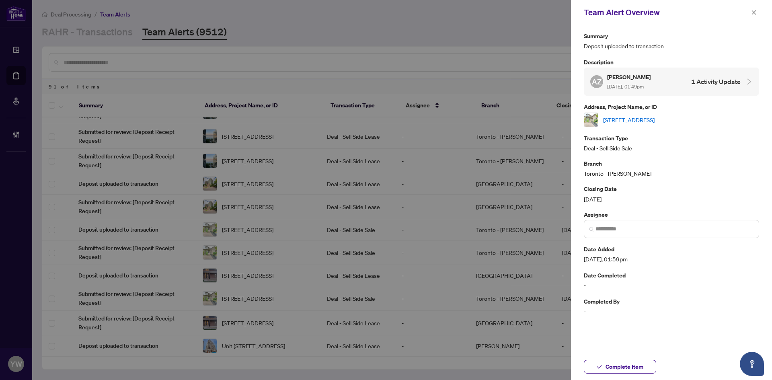
click at [615, 119] on link "20 Seiffer Cres, Richmond Hill, Ontario L4E 0J1, Canada" at bounding box center [628, 119] width 51 height 9
click at [752, 12] on icon "close" at bounding box center [754, 12] width 4 height 4
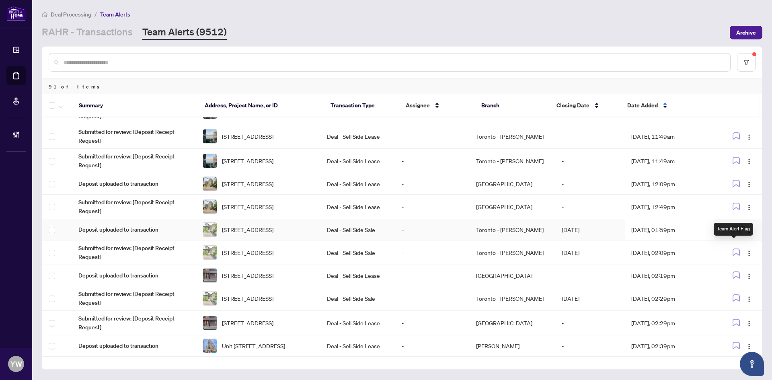
click at [732, 233] on icon "button" at bounding box center [735, 228] width 7 height 7
click at [733, 232] on icon "button" at bounding box center [736, 229] width 6 height 6
click at [273, 280] on span "[STREET_ADDRESS]" at bounding box center [247, 275] width 51 height 9
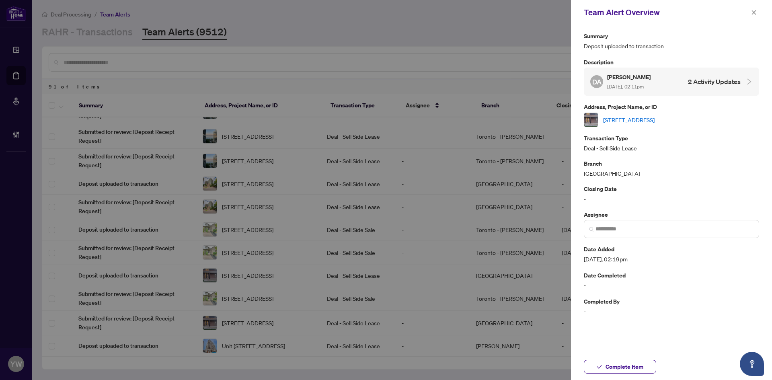
click at [614, 119] on link "[STREET_ADDRESS]" at bounding box center [628, 119] width 51 height 9
click at [750, 11] on button "button" at bounding box center [753, 13] width 10 height 10
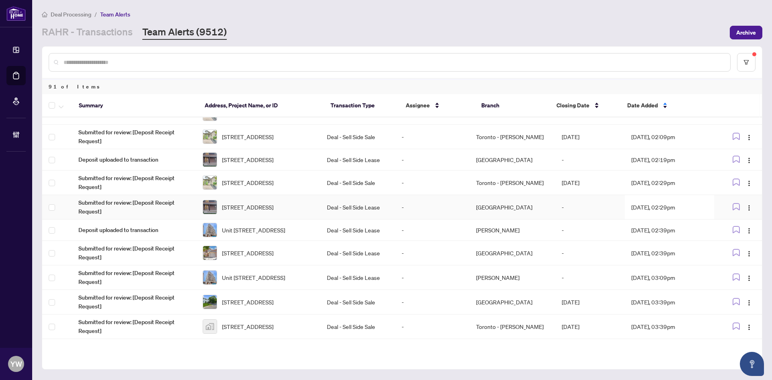
scroll to position [616, 0]
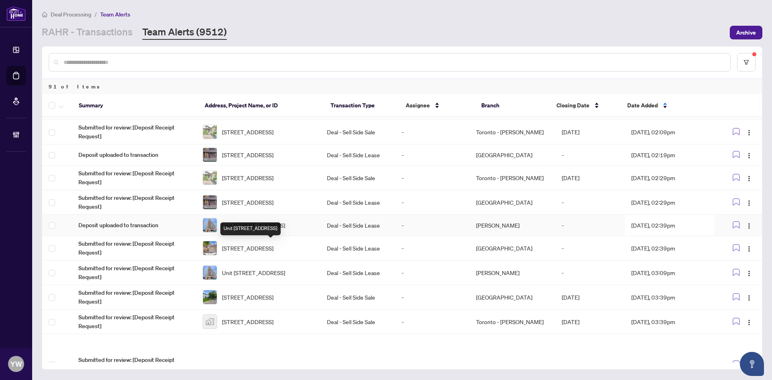
click at [250, 229] on span "Unit [STREET_ADDRESS]" at bounding box center [253, 225] width 63 height 9
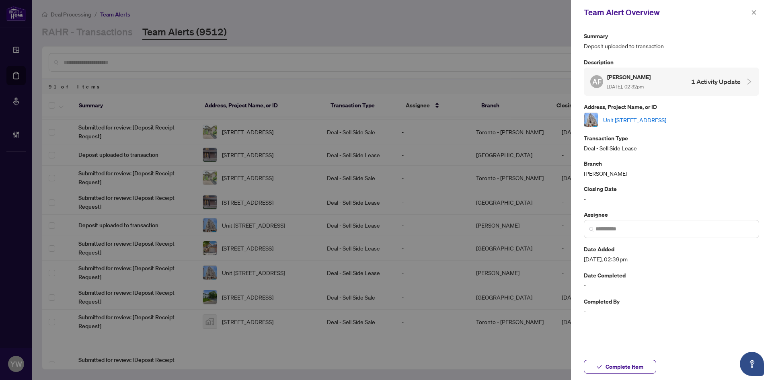
click at [625, 117] on link "Unit [STREET_ADDRESS]" at bounding box center [634, 119] width 63 height 9
click at [608, 361] on span "Complete Item" at bounding box center [624, 366] width 38 height 13
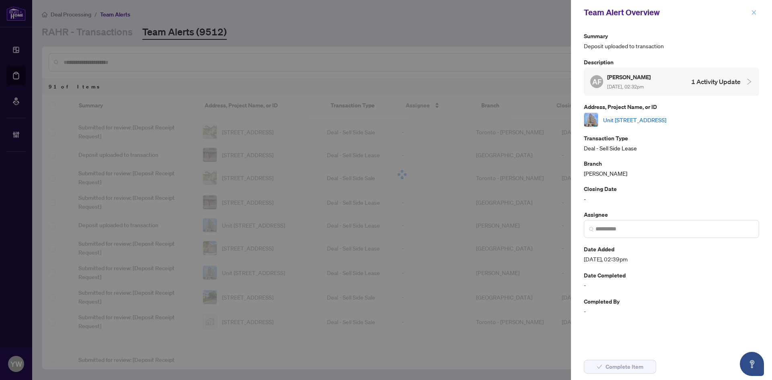
click at [754, 12] on icon "close" at bounding box center [754, 13] width 6 height 6
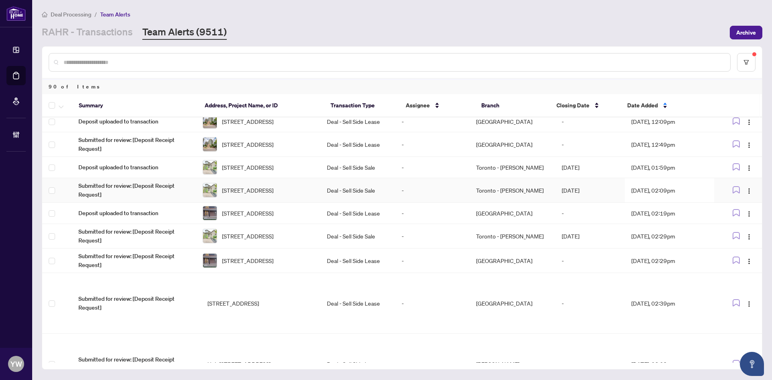
scroll to position [576, 0]
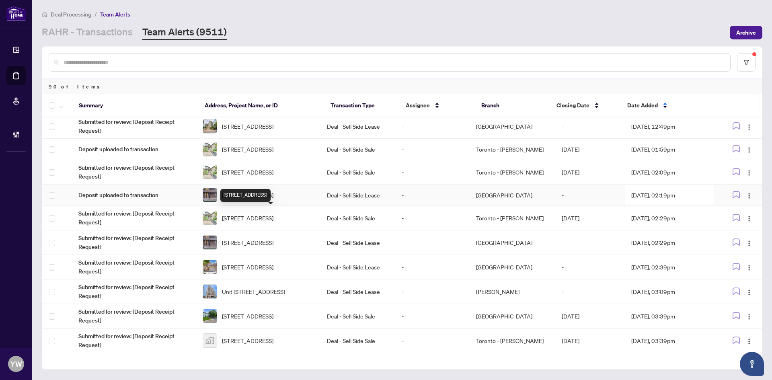
click at [273, 199] on span "320 Raheen Crt, Ottawa, Ontario K2C 3H2, Canada" at bounding box center [247, 195] width 51 height 9
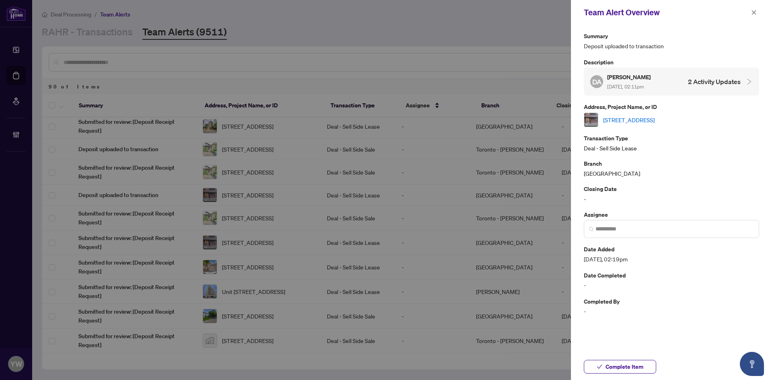
click at [625, 119] on link "320 Raheen Crt, Ottawa, Ontario K2C 3H2, Canada" at bounding box center [628, 119] width 51 height 9
click at [754, 10] on icon "close" at bounding box center [754, 13] width 6 height 6
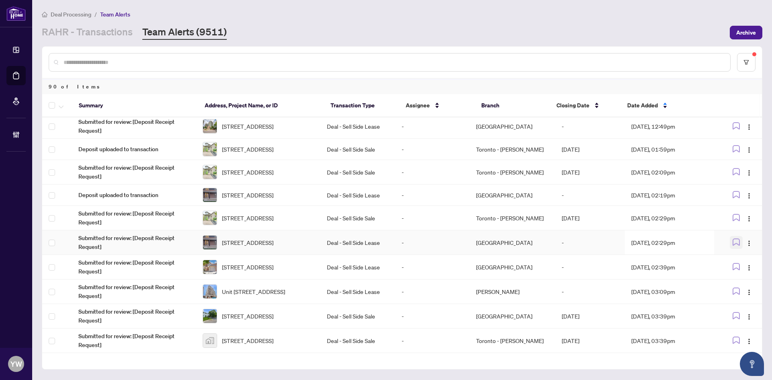
click at [734, 249] on button "button" at bounding box center [735, 242] width 13 height 13
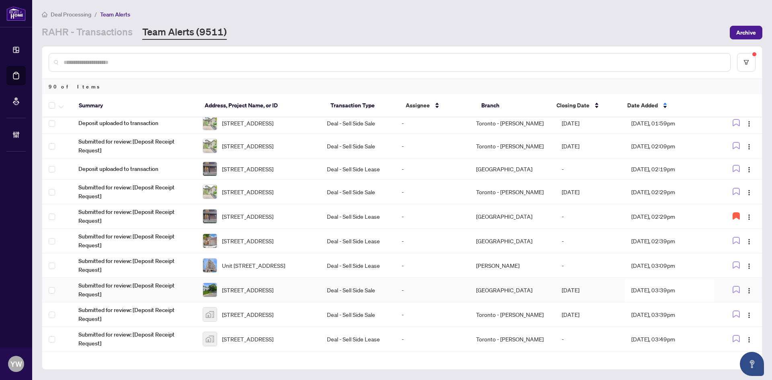
scroll to position [616, 0]
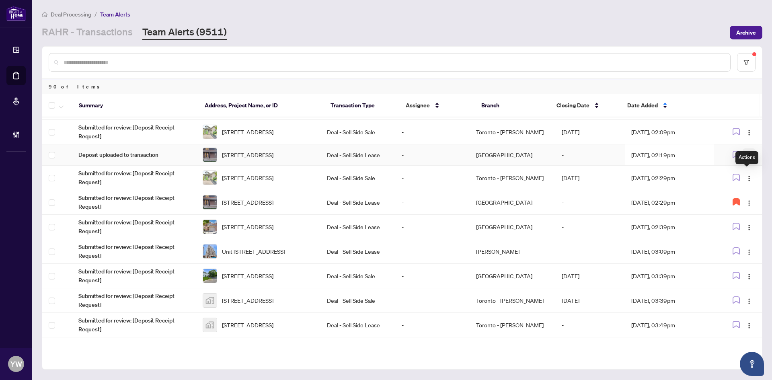
click at [747, 159] on img "button" at bounding box center [749, 155] width 6 height 6
click at [750, 217] on li "Complete Item" at bounding box center [727, 217] width 47 height 13
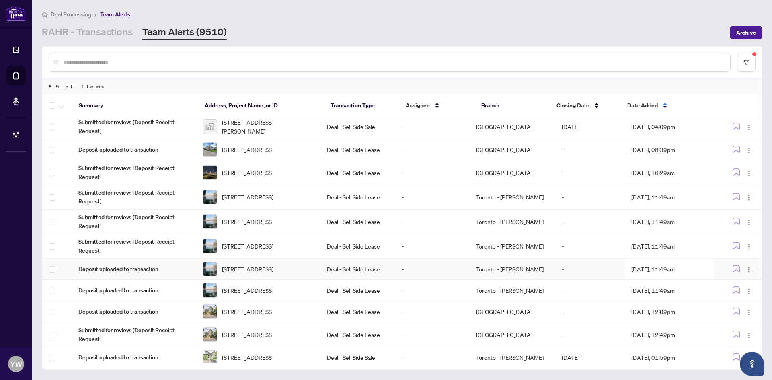
scroll to position [399, 0]
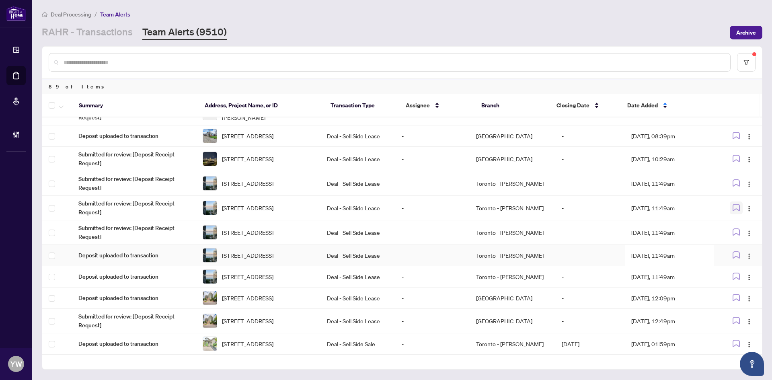
click at [735, 211] on icon "button" at bounding box center [735, 207] width 7 height 7
click at [736, 235] on icon "button" at bounding box center [736, 232] width 6 height 6
click at [734, 258] on icon "button" at bounding box center [735, 254] width 7 height 7
click at [748, 236] on img "button" at bounding box center [749, 233] width 6 height 6
click at [746, 236] on img "button" at bounding box center [749, 233] width 6 height 6
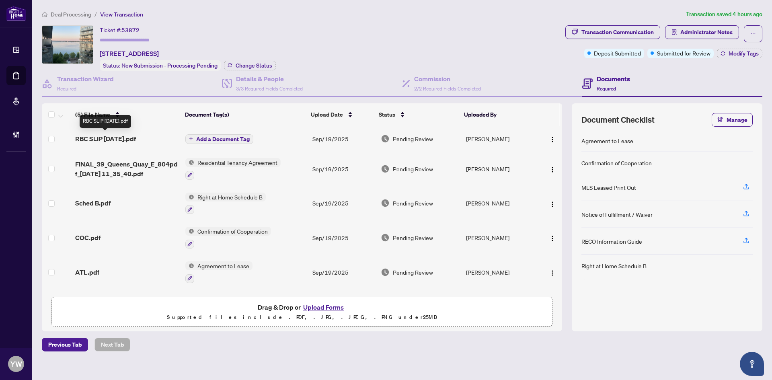
click at [115, 138] on span "RBC SLIP sep 19.pdf" at bounding box center [105, 139] width 61 height 10
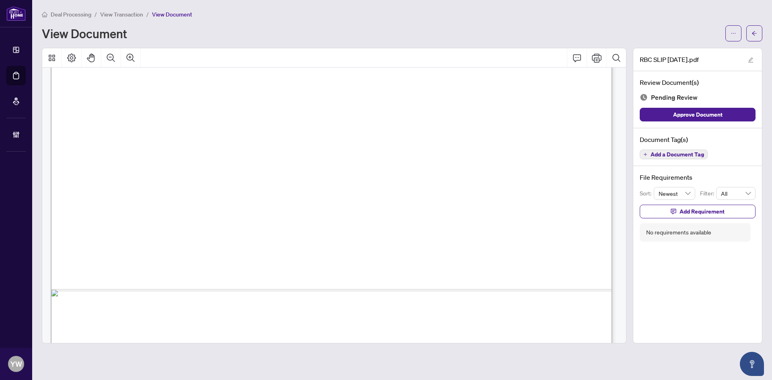
scroll to position [281, 0]
click at [752, 31] on icon "arrow-left" at bounding box center [754, 34] width 6 height 6
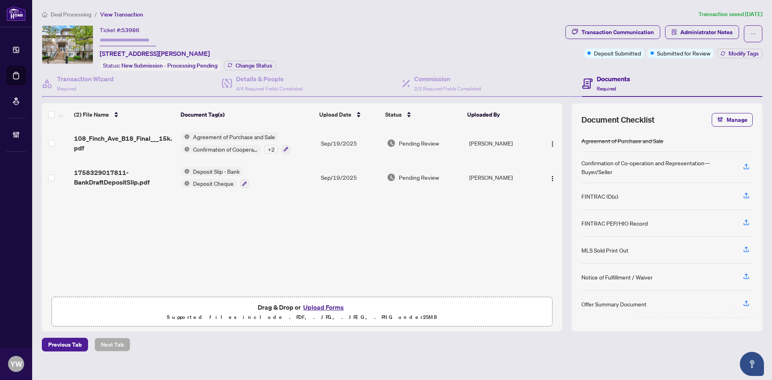
click at [131, 178] on span "1758329017811-BankDraftDepositSlip.pdf" at bounding box center [124, 177] width 100 height 19
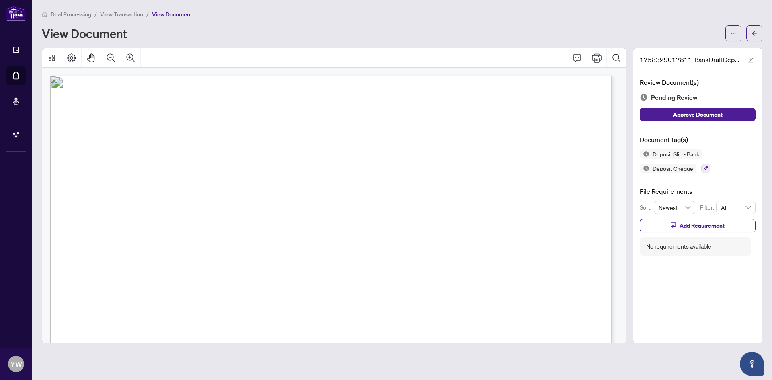
scroll to position [121, 0]
click at [712, 112] on span "Approve Document" at bounding box center [697, 114] width 49 height 13
click at [746, 60] on button "button" at bounding box center [751, 60] width 10 height 10
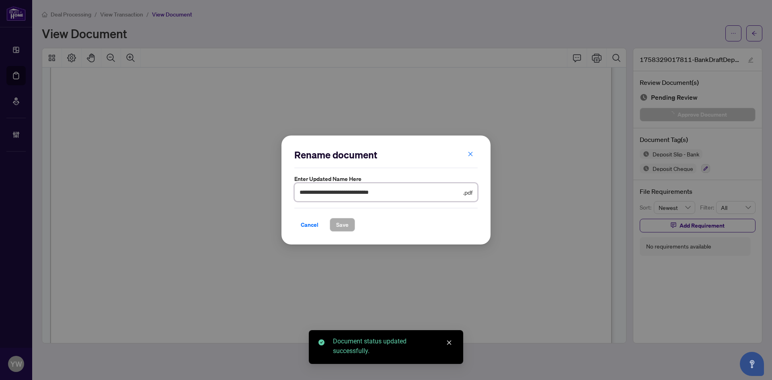
drag, startPoint x: 412, startPoint y: 193, endPoint x: 262, endPoint y: 189, distance: 150.0
click at [265, 189] on div "**********" at bounding box center [386, 190] width 772 height 380
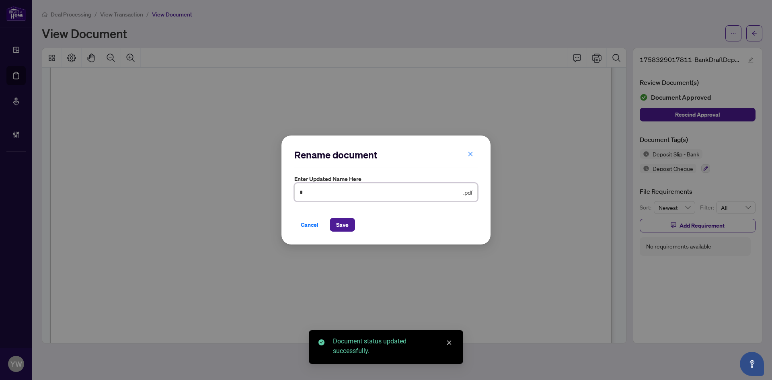
type input "**********"
click at [344, 225] on span "Save" at bounding box center [342, 224] width 12 height 13
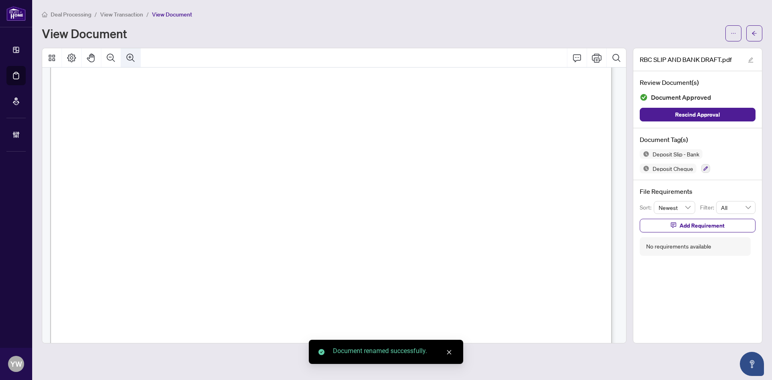
click at [129, 57] on icon "Zoom In" at bounding box center [131, 58] width 10 height 10
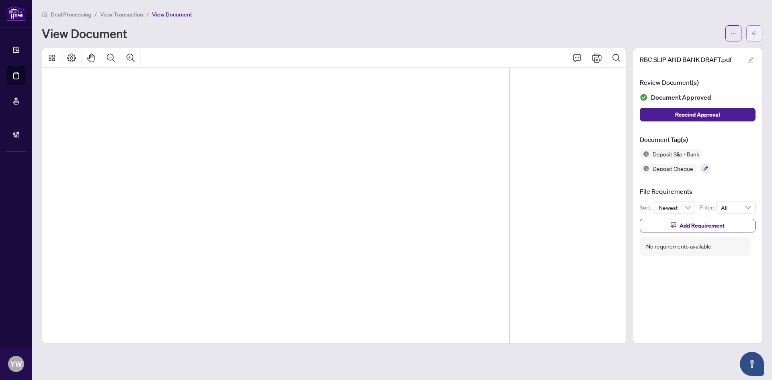
click at [756, 31] on icon "arrow-left" at bounding box center [754, 34] width 6 height 6
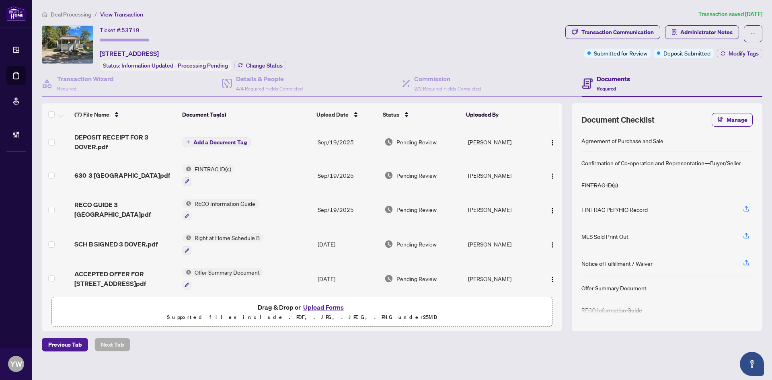
click at [99, 138] on span "DEPOSIT RECEIPT FOR 3 DOVER.pdf" at bounding box center [125, 141] width 102 height 19
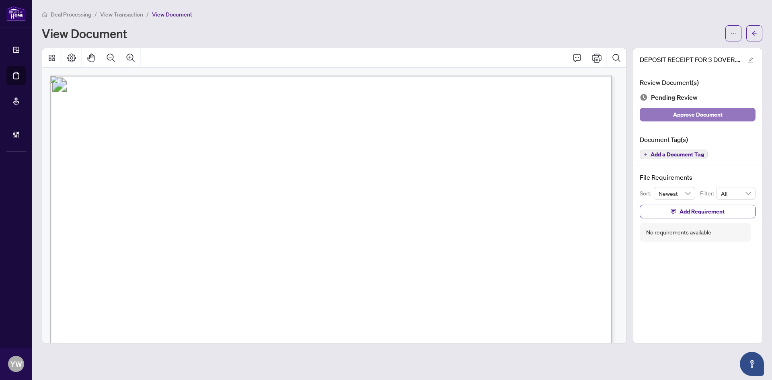
click at [695, 110] on span "Approve Document" at bounding box center [697, 114] width 49 height 13
click at [750, 56] on span "button" at bounding box center [751, 59] width 6 height 9
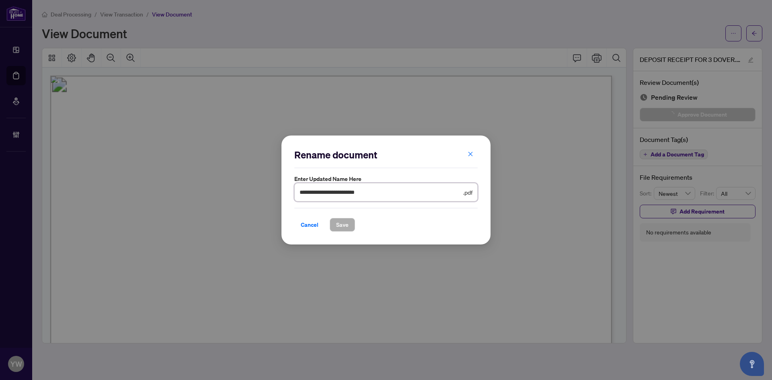
drag, startPoint x: 241, startPoint y: 197, endPoint x: 183, endPoint y: 200, distance: 58.0
click at [183, 200] on div "**********" at bounding box center [386, 190] width 772 height 380
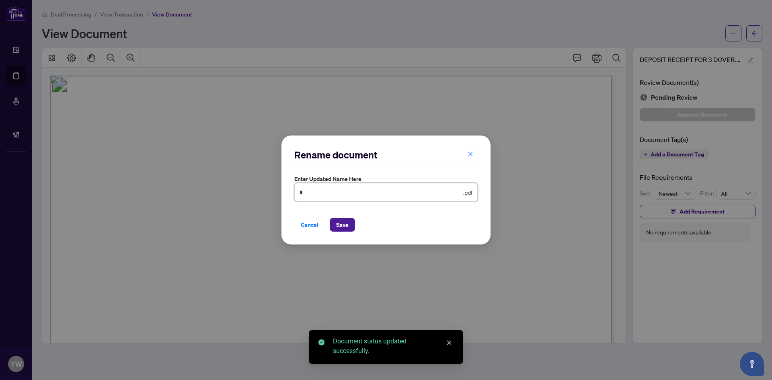
type input "**********"
click at [340, 223] on span "Save" at bounding box center [342, 224] width 12 height 13
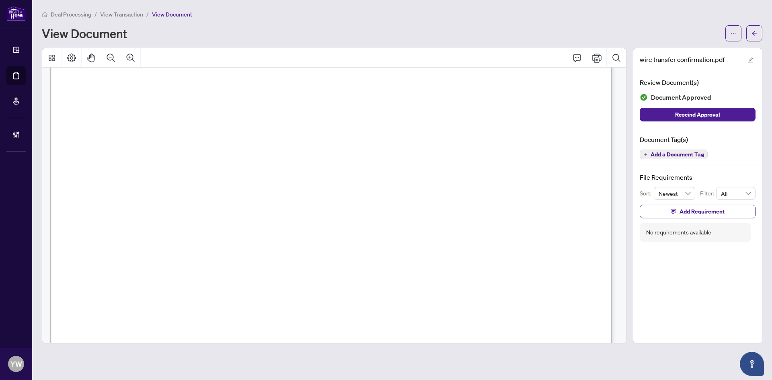
scroll to position [201, 0]
click at [758, 33] on button "button" at bounding box center [754, 33] width 16 height 16
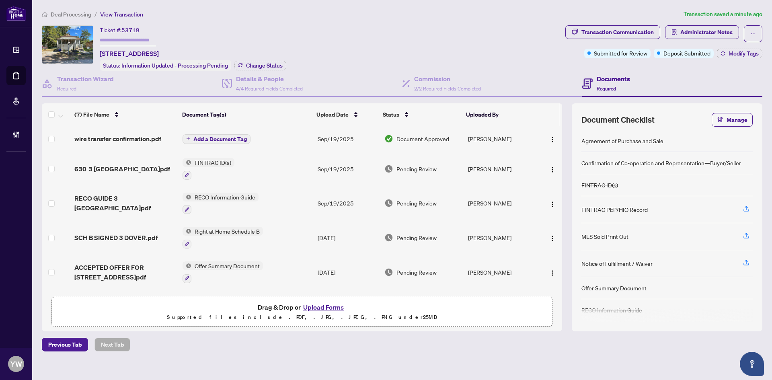
click at [143, 139] on span "wire transfer confirmation.pdf" at bounding box center [117, 139] width 87 height 10
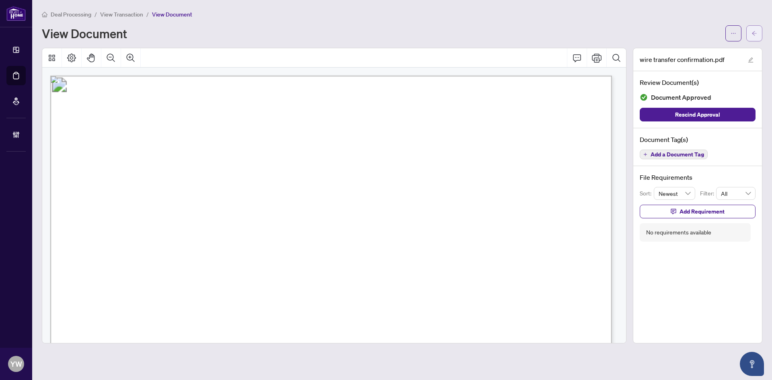
click at [758, 31] on button "button" at bounding box center [754, 33] width 16 height 16
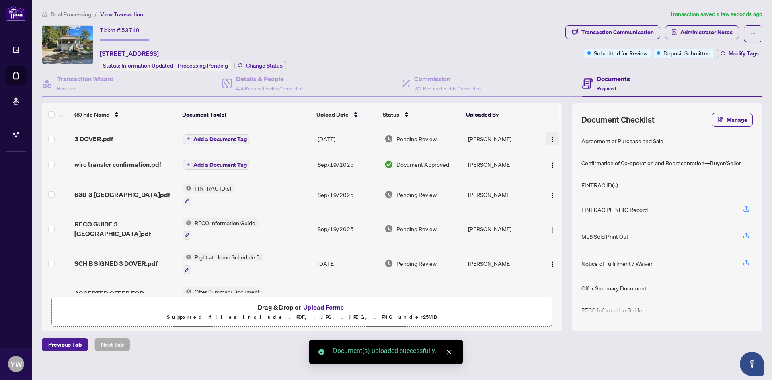
click at [552, 136] on img "button" at bounding box center [552, 139] width 6 height 6
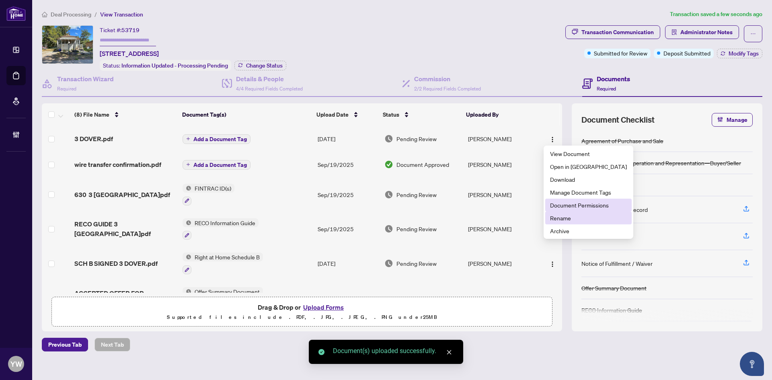
click at [583, 207] on span "Document Permissions" at bounding box center [588, 205] width 77 height 9
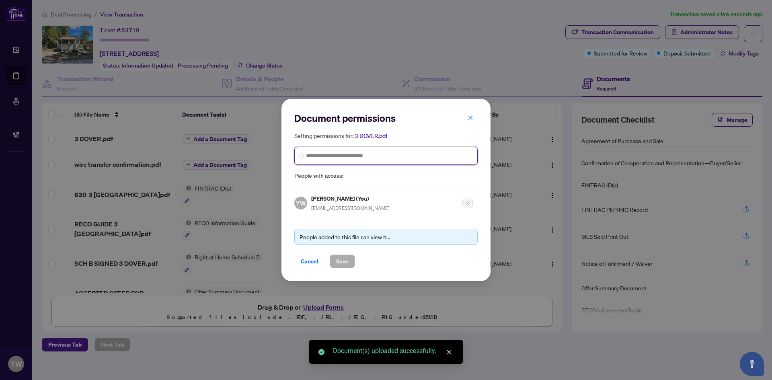
click at [369, 156] on input "search" at bounding box center [389, 156] width 166 height 8
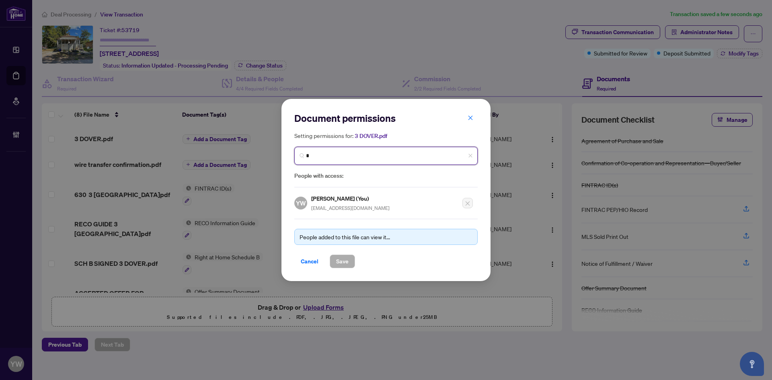
click at [339, 152] on input "*" at bounding box center [389, 156] width 166 height 8
click at [329, 162] on span "*" at bounding box center [385, 156] width 183 height 18
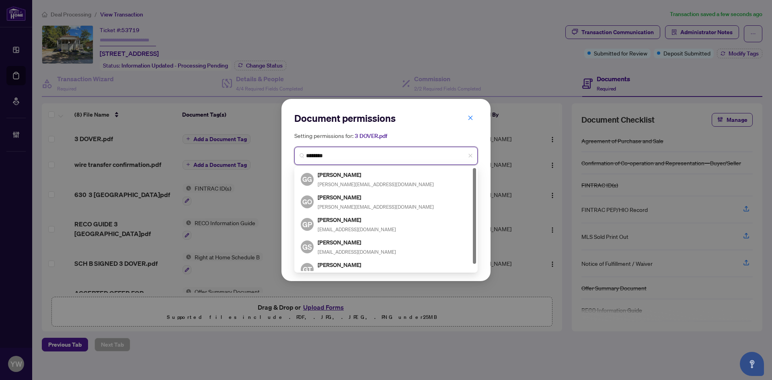
type input "*********"
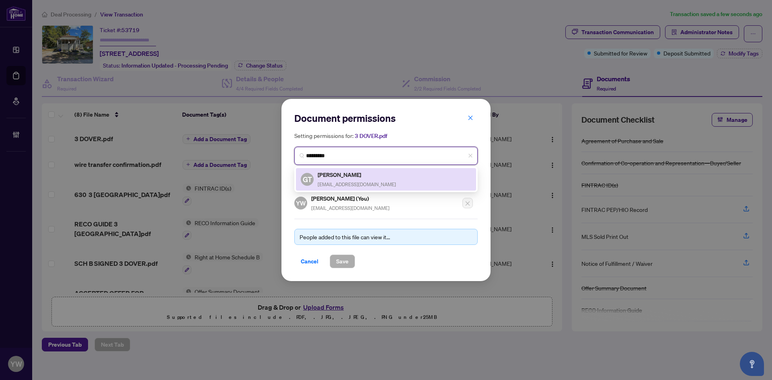
click at [361, 178] on h5 "Gregory Tucker" at bounding box center [357, 174] width 78 height 9
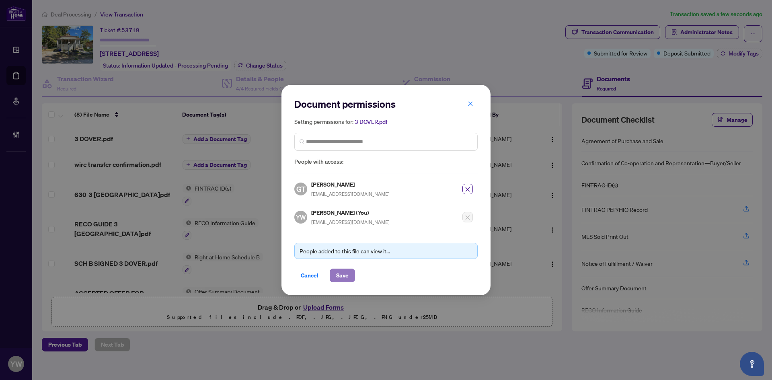
click at [348, 278] on button "Save" at bounding box center [342, 275] width 25 height 14
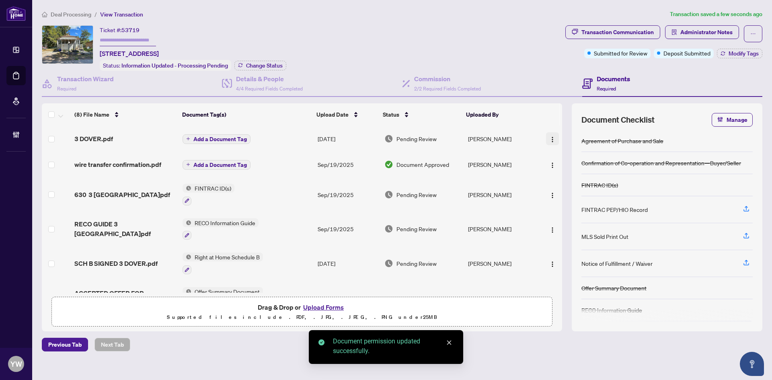
click at [549, 137] on img "button" at bounding box center [552, 139] width 6 height 6
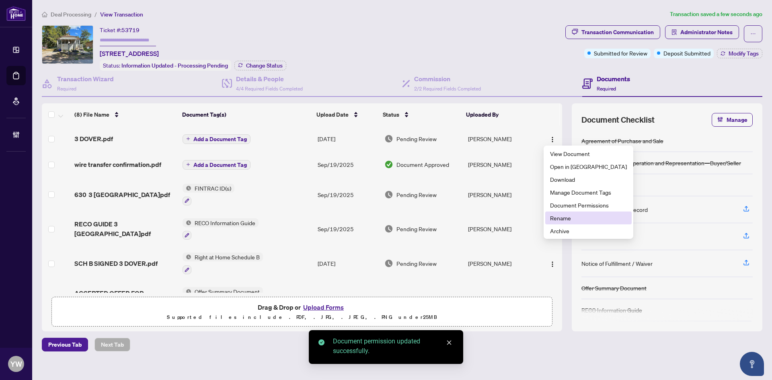
click at [557, 215] on span "Rename" at bounding box center [588, 217] width 77 height 9
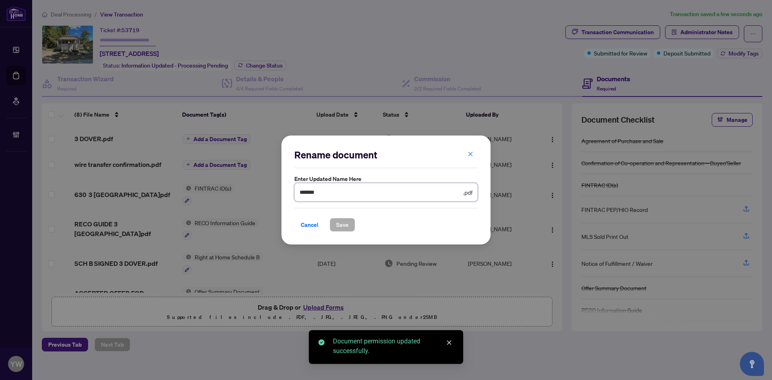
drag, startPoint x: 358, startPoint y: 193, endPoint x: 251, endPoint y: 191, distance: 106.9
click at [251, 191] on div "Rename document Enter updated name here ******* .pdf Cancel Save Cancel OK" at bounding box center [386, 190] width 772 height 380
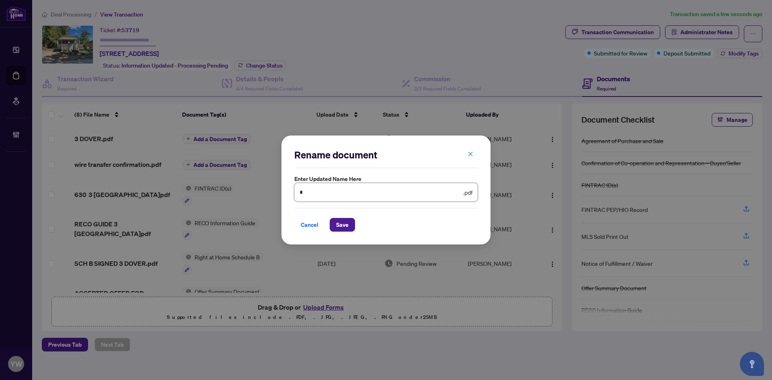
type input "**********"
click at [348, 227] on span "Save" at bounding box center [342, 224] width 12 height 13
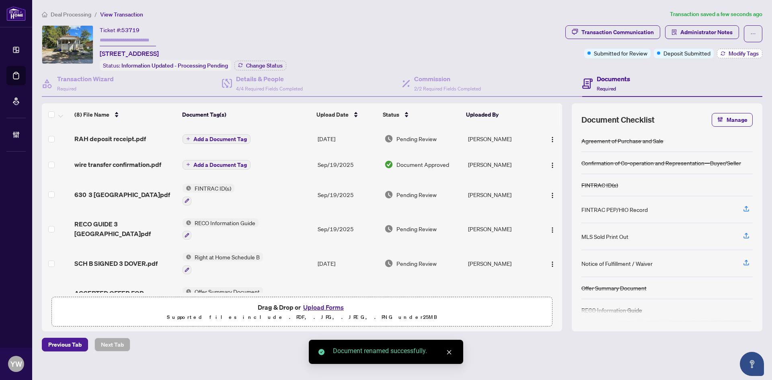
click at [725, 54] on button "Modify Tags" at bounding box center [739, 54] width 45 height 10
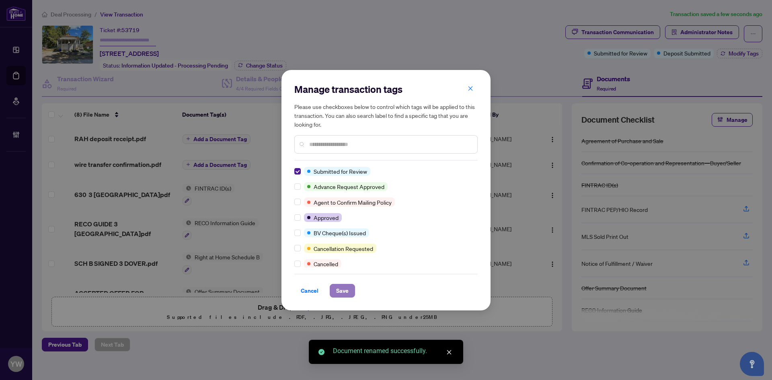
click at [340, 291] on span "Save" at bounding box center [342, 290] width 12 height 13
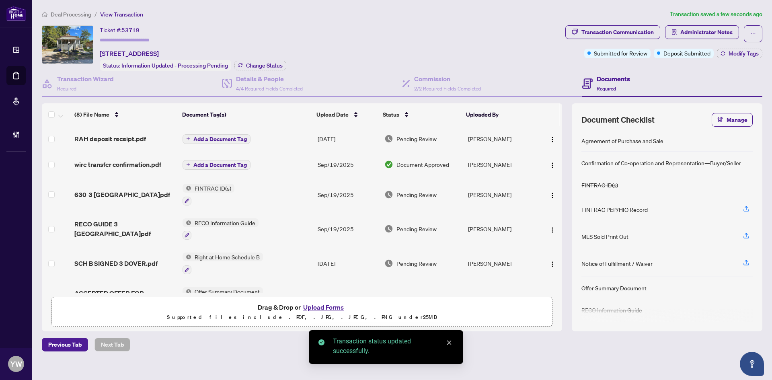
click at [590, 34] on div "Transaction Communication" at bounding box center [617, 32] width 72 height 13
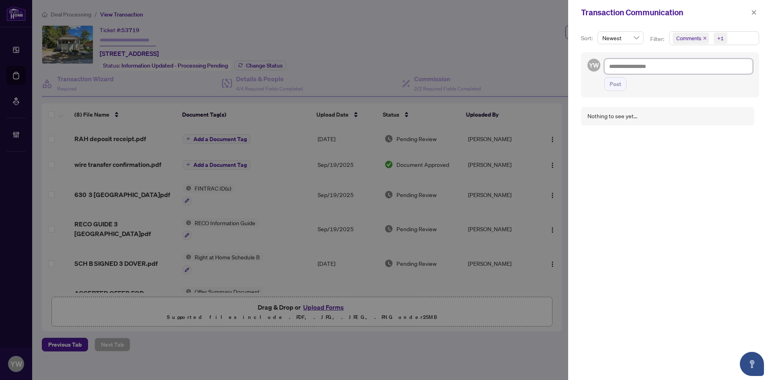
click at [629, 63] on textarea at bounding box center [678, 66] width 148 height 15
paste textarea "**********"
type textarea "**********"
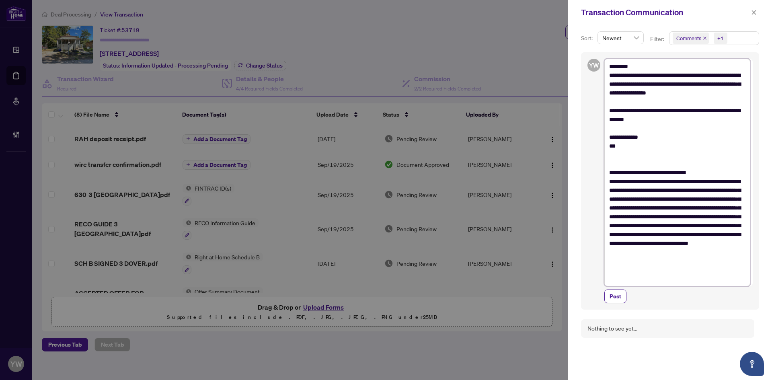
type textarea "**********"
click at [621, 289] on div "**********" at bounding box center [678, 181] width 148 height 244
click at [612, 303] on span "Post" at bounding box center [615, 296] width 12 height 13
type textarea "**********"
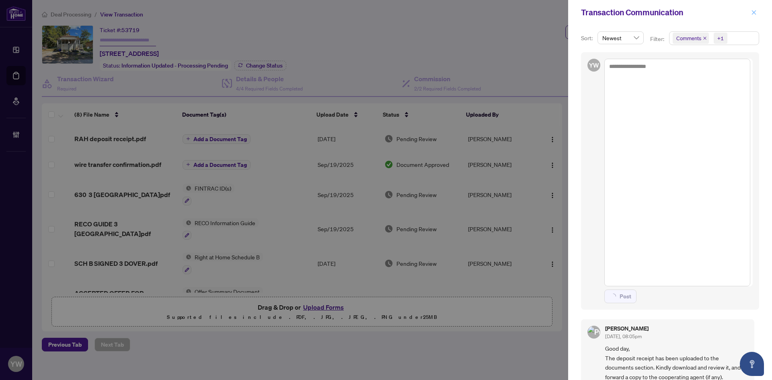
click at [754, 14] on icon "close" at bounding box center [754, 12] width 4 height 4
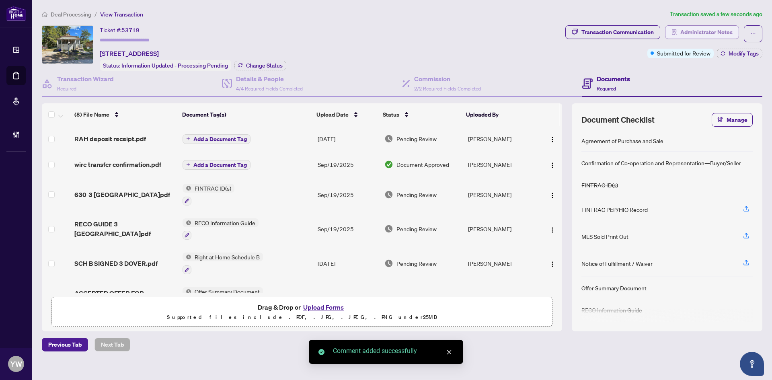
click at [713, 34] on span "Administrator Notes" at bounding box center [706, 32] width 52 height 13
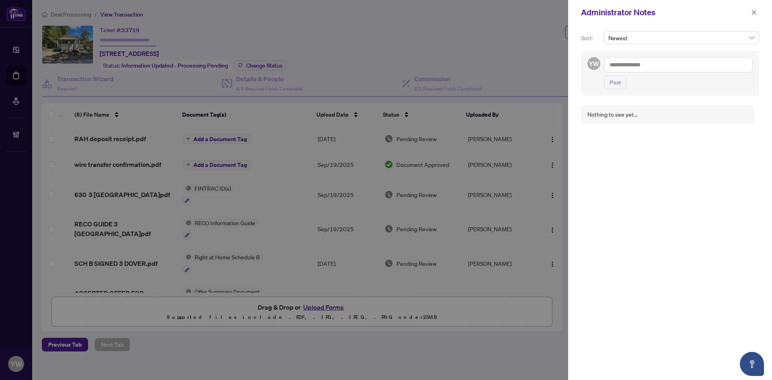
click at [710, 64] on textarea at bounding box center [678, 64] width 148 height 15
paste textarea "**********"
type textarea "**********"
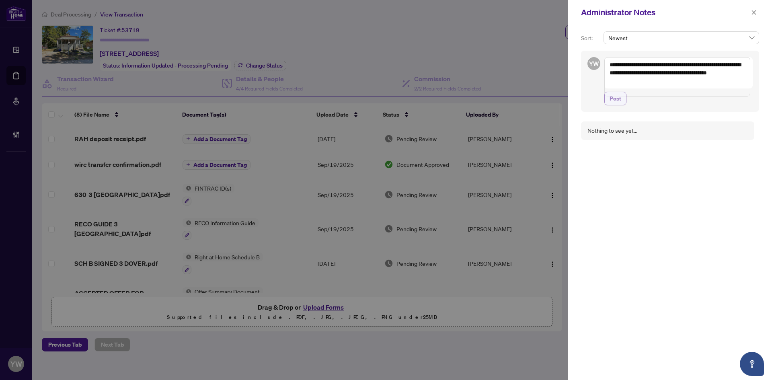
click at [616, 104] on span "Post" at bounding box center [615, 98] width 12 height 13
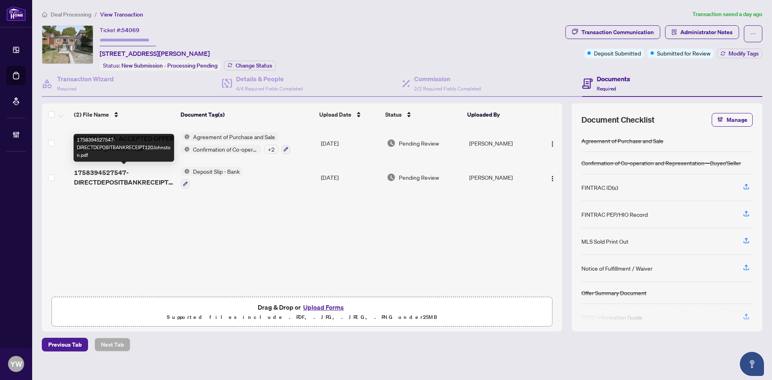
click at [141, 181] on span "1758394527547-DIRECTDEPOSITBANKRECEIPT120Johnston.pdf" at bounding box center [124, 177] width 100 height 19
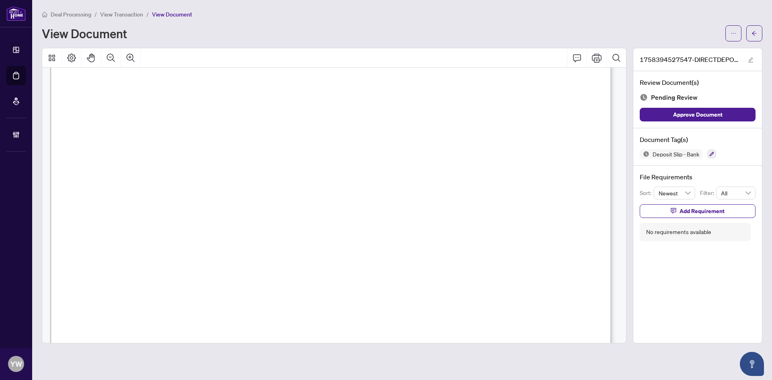
scroll to position [281, 0]
click at [748, 55] on span "button" at bounding box center [751, 59] width 6 height 9
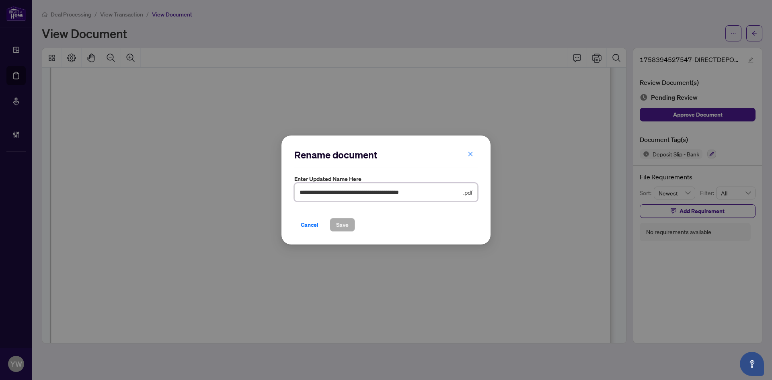
drag, startPoint x: 454, startPoint y: 193, endPoint x: 270, endPoint y: 196, distance: 184.1
click at [270, 196] on div "**********" at bounding box center [386, 190] width 772 height 380
type input "**********"
click at [345, 223] on span "Save" at bounding box center [342, 224] width 12 height 13
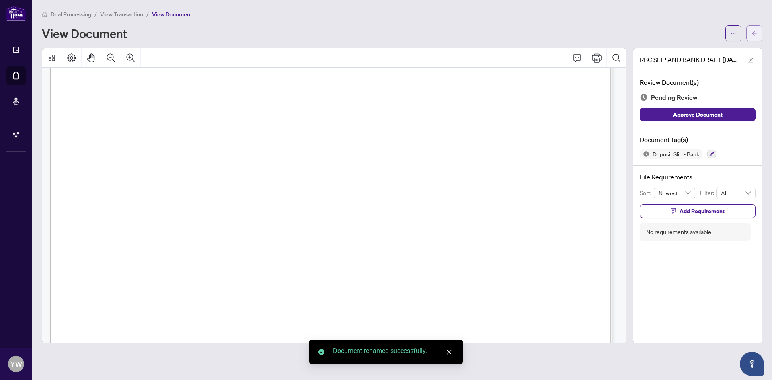
click at [757, 36] on button "button" at bounding box center [754, 33] width 16 height 16
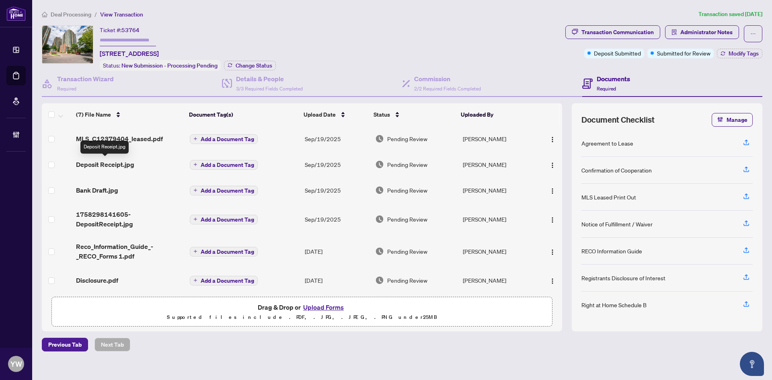
click at [116, 167] on span "Deposit Receipt.jpg" at bounding box center [105, 165] width 58 height 10
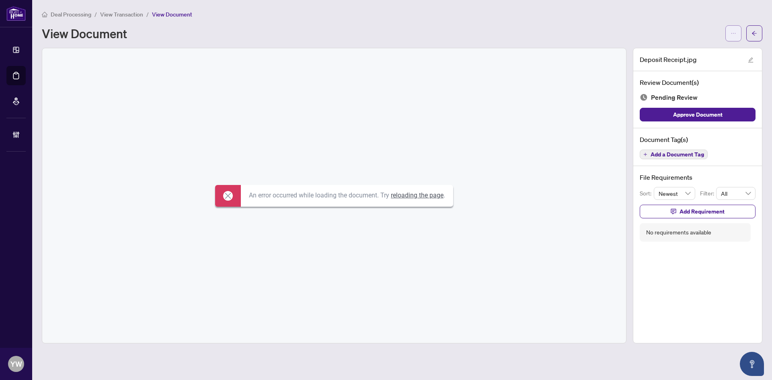
click at [731, 31] on icon "ellipsis" at bounding box center [733, 34] width 6 height 6
click at [693, 52] on span "Download" at bounding box center [704, 50] width 61 height 9
click at [576, 107] on div "An error occurred while loading the document. Try reloading the page ." at bounding box center [334, 195] width 584 height 295
click at [751, 57] on icon "edit" at bounding box center [751, 60] width 6 height 6
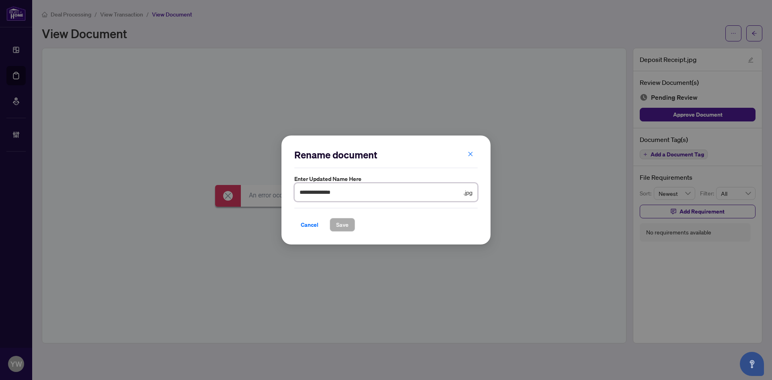
drag, startPoint x: 355, startPoint y: 191, endPoint x: 252, endPoint y: 193, distance: 103.7
click at [252, 193] on div "**********" at bounding box center [386, 190] width 772 height 380
click at [341, 224] on span "Save" at bounding box center [342, 224] width 12 height 13
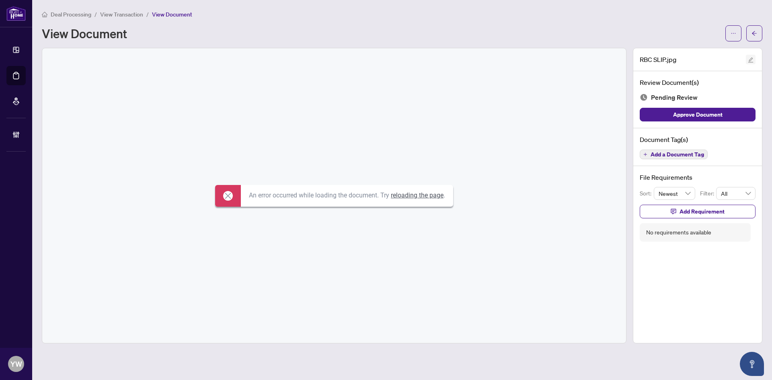
click at [751, 59] on icon "edit" at bounding box center [751, 60] width 6 height 6
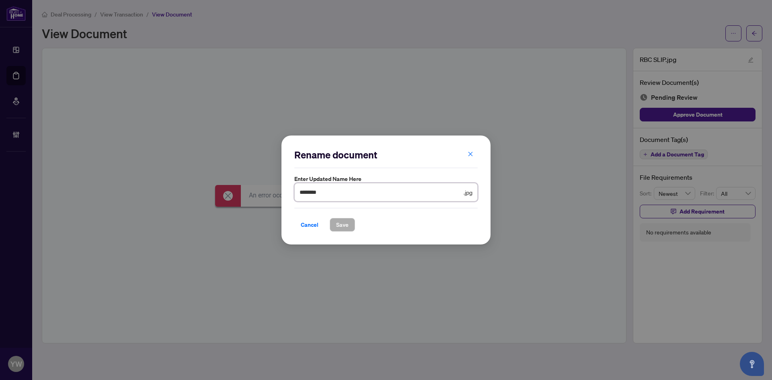
click at [373, 192] on input "********" at bounding box center [380, 192] width 162 height 9
type input "**********"
drag, startPoint x: 347, startPoint y: 224, endPoint x: 357, endPoint y: 222, distance: 9.9
click at [347, 224] on span "Save" at bounding box center [342, 224] width 12 height 13
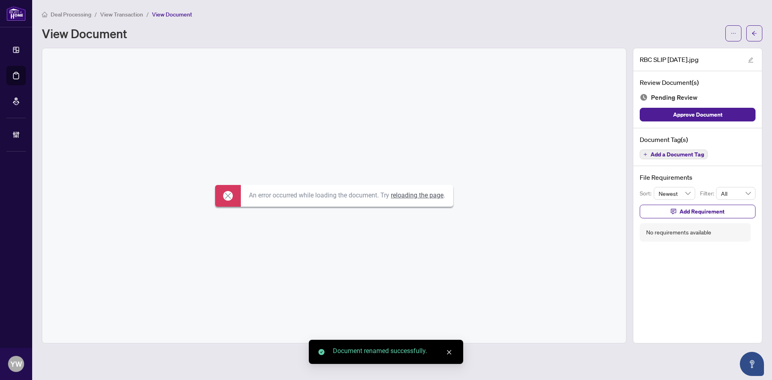
click at [750, 32] on button "button" at bounding box center [754, 33] width 16 height 16
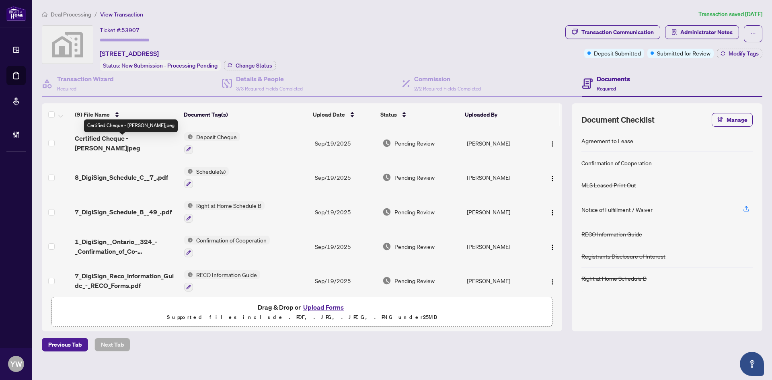
click at [144, 139] on span "Certified Cheque - [PERSON_NAME]jpeg" at bounding box center [126, 142] width 103 height 19
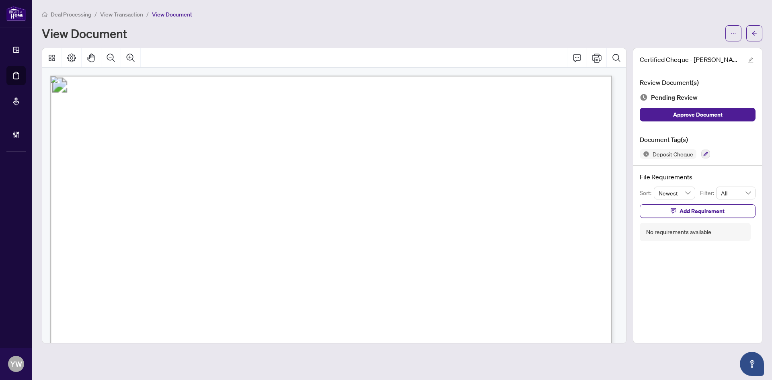
click at [750, 54] on div "Certified Cheque - Gulmir H.jpeg" at bounding box center [697, 59] width 129 height 23
click at [753, 61] on icon "edit" at bounding box center [751, 60] width 6 height 6
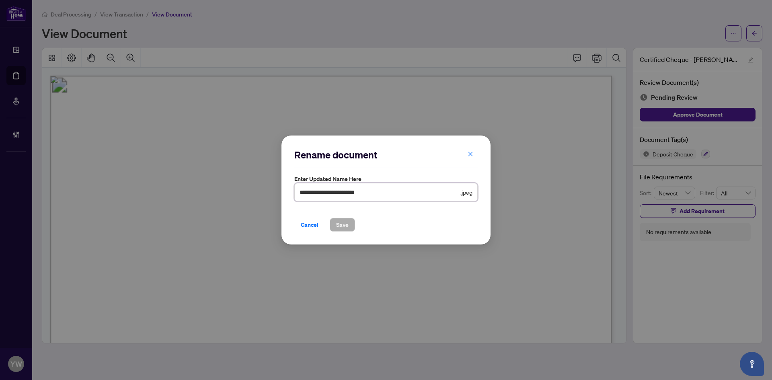
drag, startPoint x: 261, startPoint y: 189, endPoint x: 252, endPoint y: 205, distance: 18.3
click at [242, 191] on div "**********" at bounding box center [386, 190] width 772 height 380
type input "**********"
click at [343, 223] on span "Save" at bounding box center [342, 224] width 12 height 13
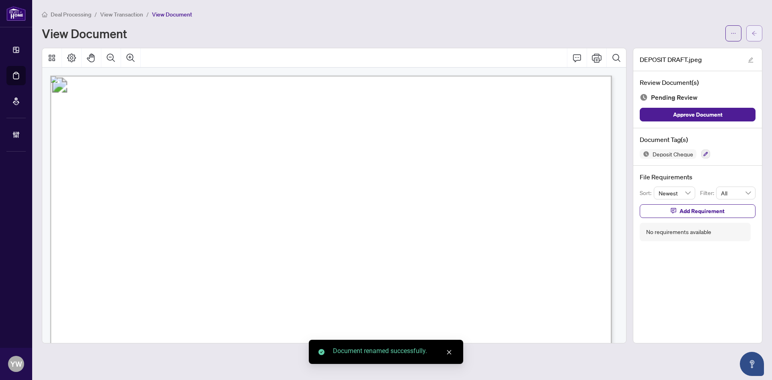
click at [750, 29] on button "button" at bounding box center [754, 33] width 16 height 16
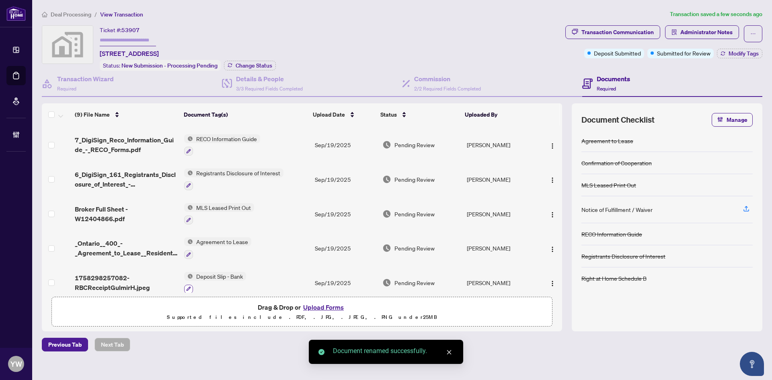
scroll to position [144, 0]
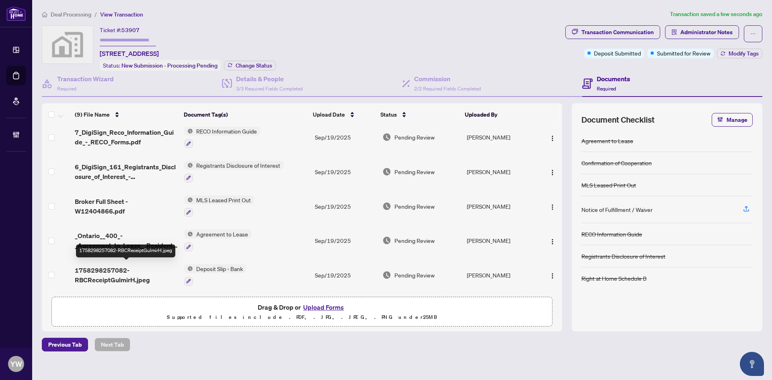
click at [125, 277] on span "1758298257082-RBCReceiptGulmirH.jpeg" at bounding box center [126, 274] width 103 height 19
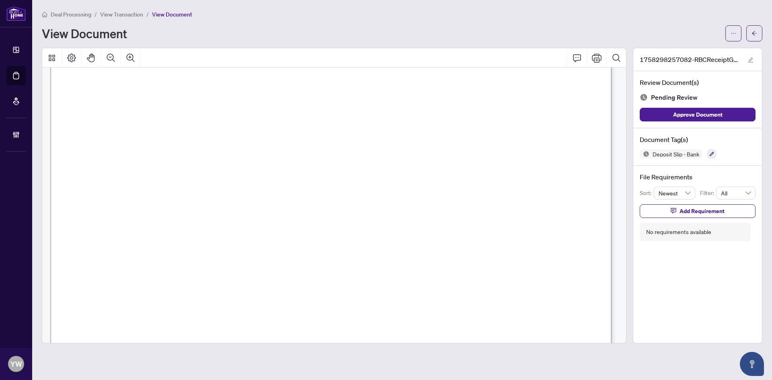
scroll to position [121, 0]
click at [749, 58] on icon "edit" at bounding box center [751, 60] width 6 height 6
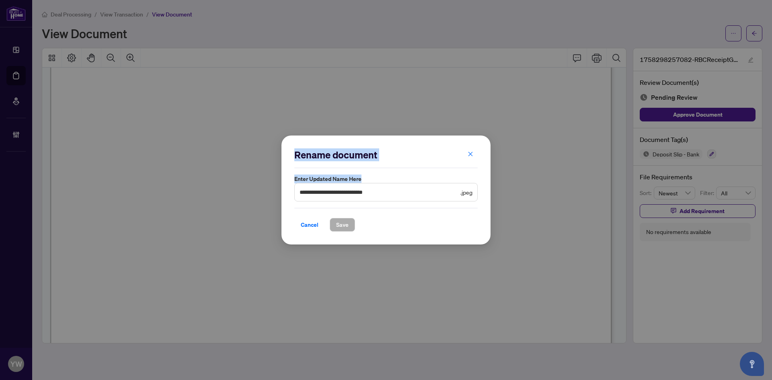
drag, startPoint x: 421, startPoint y: 187, endPoint x: 247, endPoint y: 189, distance: 174.4
click at [247, 189] on div "**********" at bounding box center [386, 190] width 772 height 380
click at [397, 193] on input "**********" at bounding box center [378, 192] width 159 height 9
drag, startPoint x: 415, startPoint y: 192, endPoint x: 253, endPoint y: 191, distance: 162.0
click at [253, 191] on div "**********" at bounding box center [386, 190] width 772 height 380
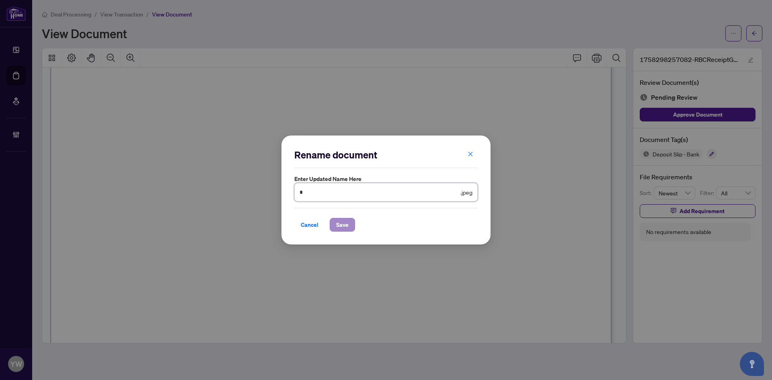
type input "********"
click at [338, 230] on span "Save" at bounding box center [342, 224] width 12 height 13
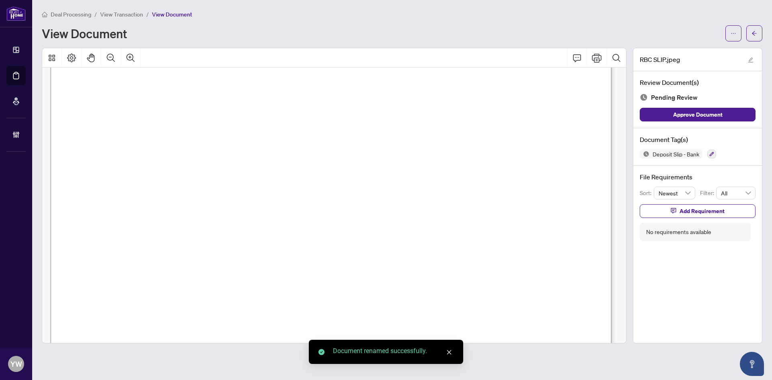
click at [725, 115] on button "Approve Document" at bounding box center [697, 115] width 116 height 14
click at [753, 33] on icon "arrow-left" at bounding box center [754, 34] width 6 height 6
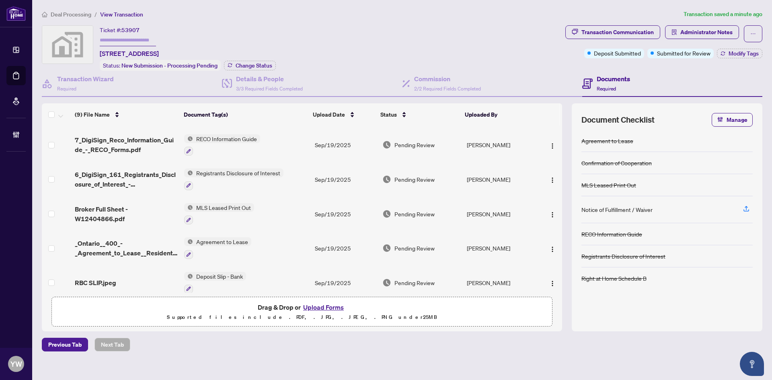
scroll to position [144, 0]
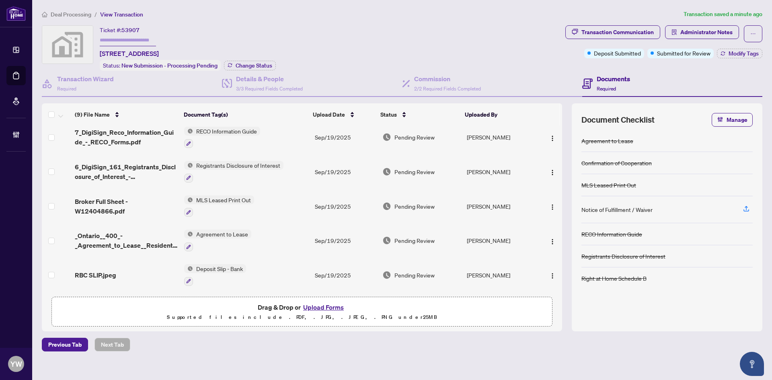
click at [98, 270] on span "RBC SLIP.jpeg" at bounding box center [95, 275] width 41 height 10
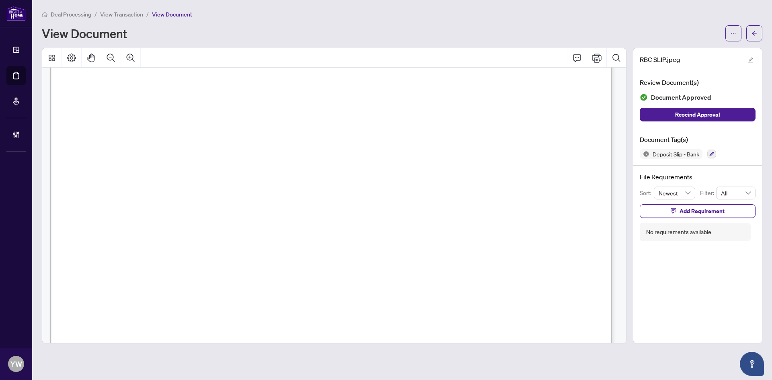
scroll to position [121, 0]
click at [756, 34] on icon "arrow-left" at bounding box center [754, 34] width 6 height 6
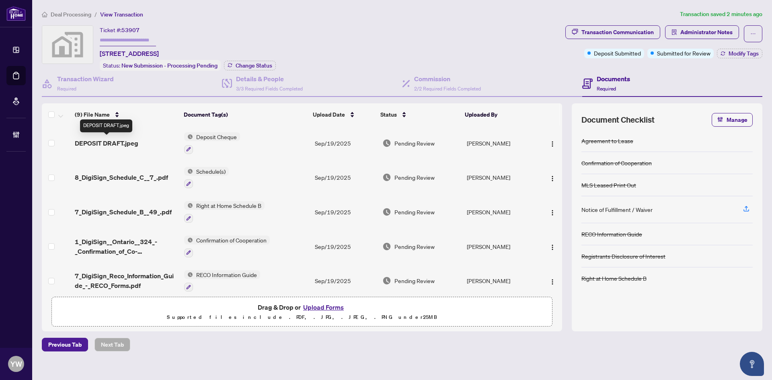
click at [113, 138] on span "DEPOSIT DRAFT.jpeg" at bounding box center [107, 143] width 64 height 10
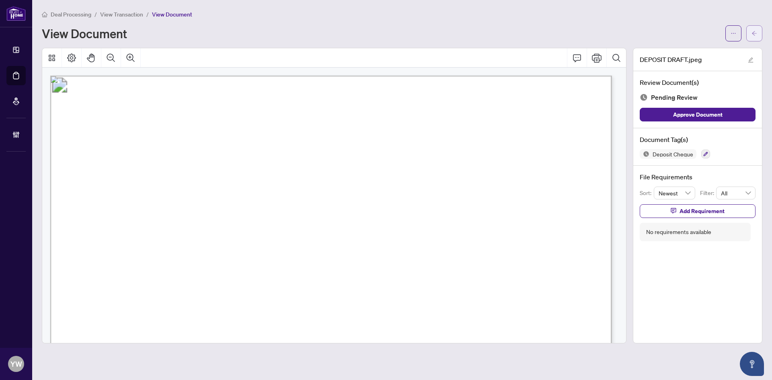
click at [754, 31] on icon "arrow-left" at bounding box center [754, 34] width 6 height 6
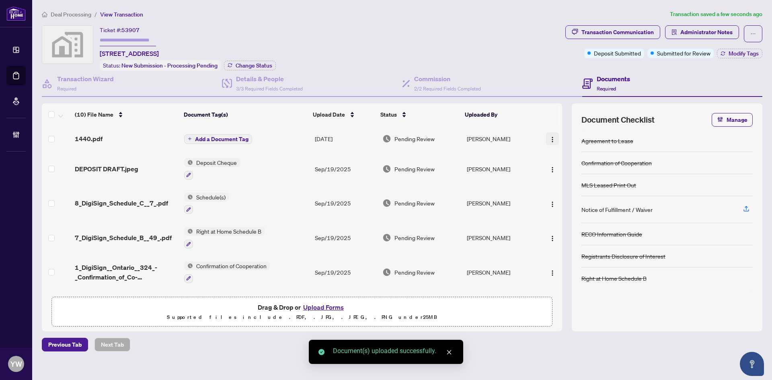
click at [549, 138] on img "button" at bounding box center [552, 139] width 6 height 6
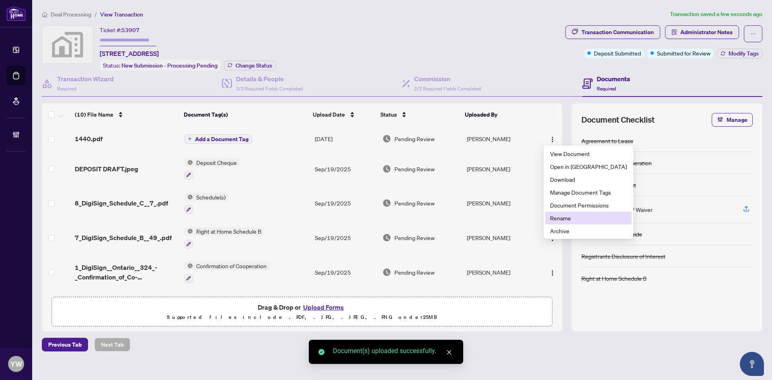
click at [553, 215] on span "Rename" at bounding box center [588, 217] width 77 height 9
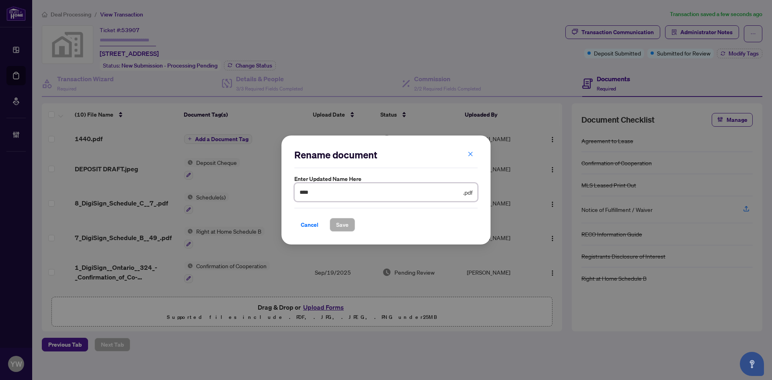
drag, startPoint x: 279, startPoint y: 193, endPoint x: 256, endPoint y: 193, distance: 22.5
click at [256, 193] on div "Rename document Enter updated name here **** .pdf Cancel Save Cancel OK" at bounding box center [386, 190] width 772 height 380
type input "**********"
click at [333, 224] on button "Save" at bounding box center [342, 225] width 25 height 14
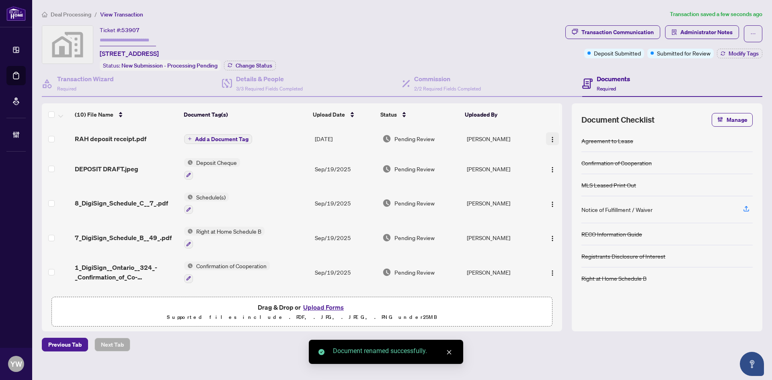
click at [549, 137] on img "button" at bounding box center [552, 139] width 6 height 6
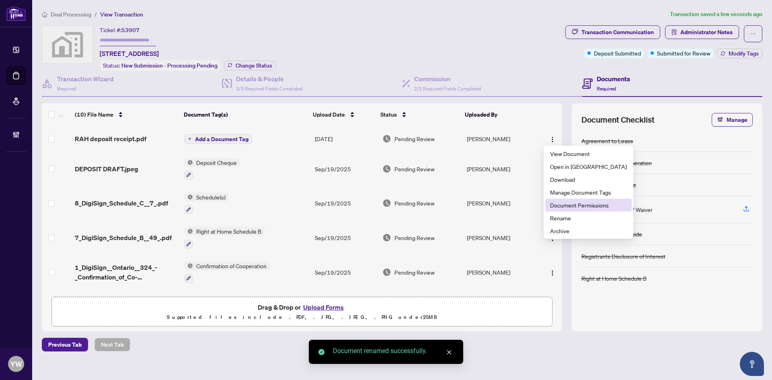
click at [583, 206] on span "Document Permissions" at bounding box center [588, 205] width 77 height 9
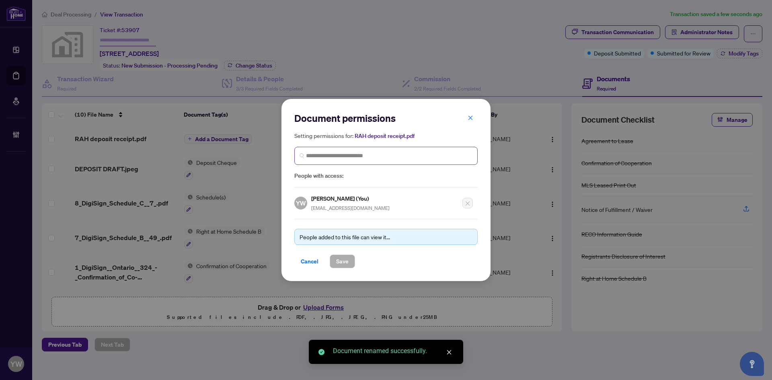
click at [409, 160] on span at bounding box center [385, 156] width 183 height 18
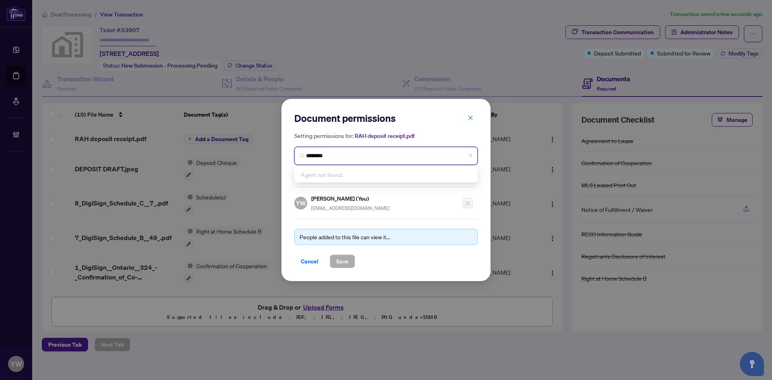
type input "*********"
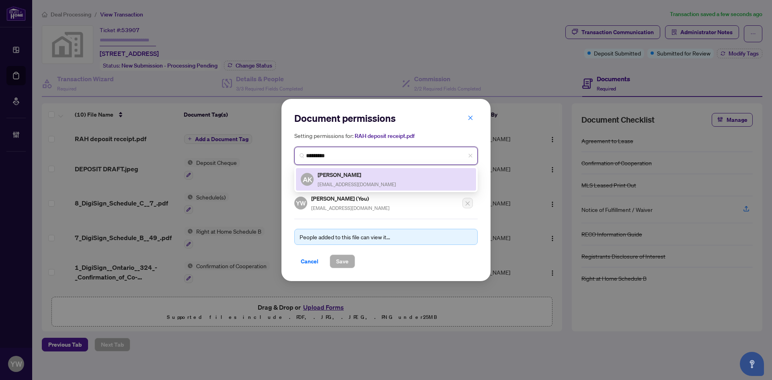
click at [365, 181] on span "realtorkhanasif@gmail.com" at bounding box center [357, 184] width 78 height 6
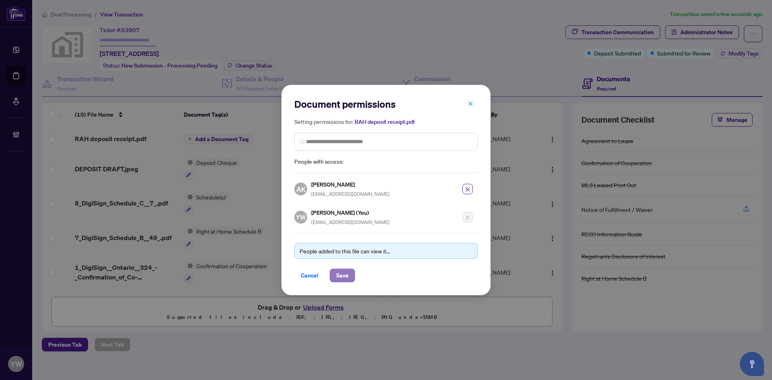
click at [342, 275] on span "Save" at bounding box center [342, 275] width 12 height 13
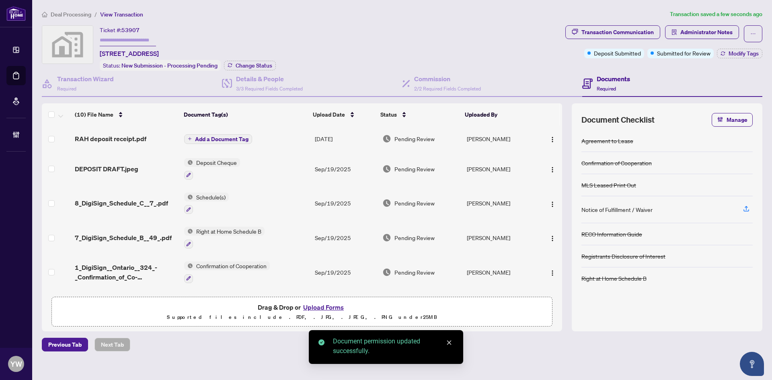
click at [238, 137] on span "Add a Document Tag" at bounding box center [221, 139] width 53 height 6
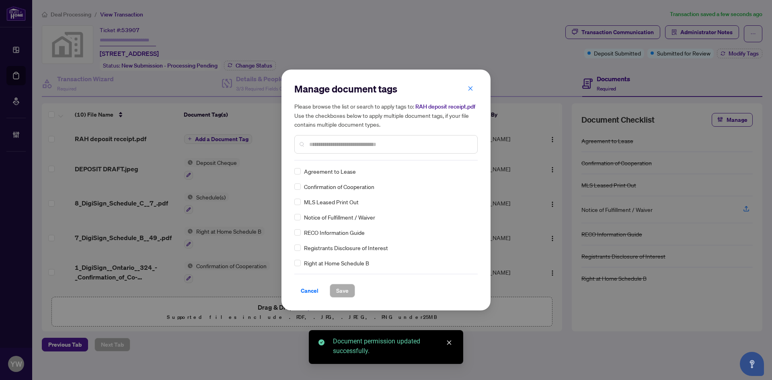
click at [317, 147] on input "text" at bounding box center [390, 144] width 162 height 9
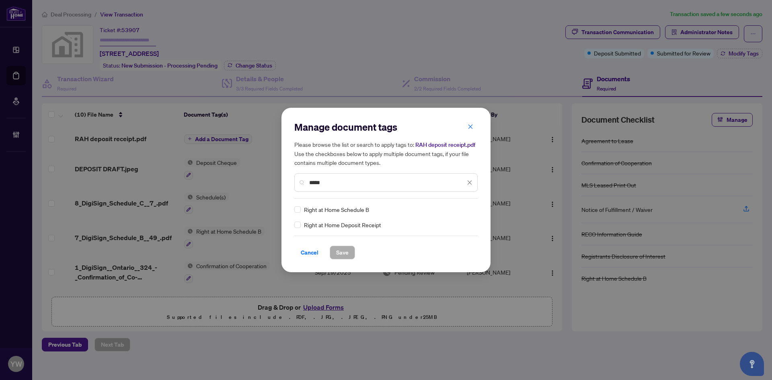
type input "*****"
click at [459, 211] on img at bounding box center [461, 209] width 8 height 8
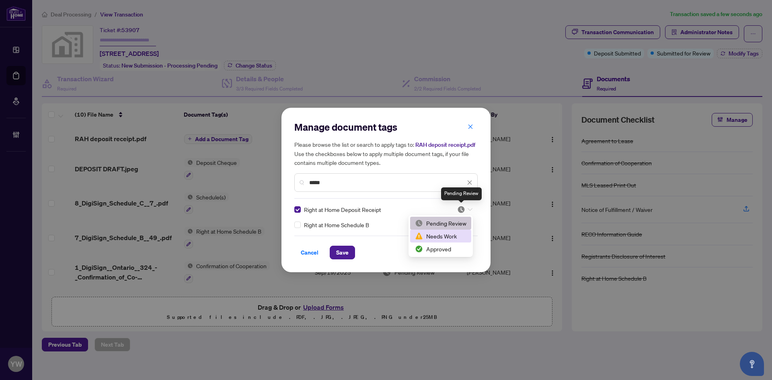
click at [441, 244] on div "Approved" at bounding box center [440, 248] width 61 height 13
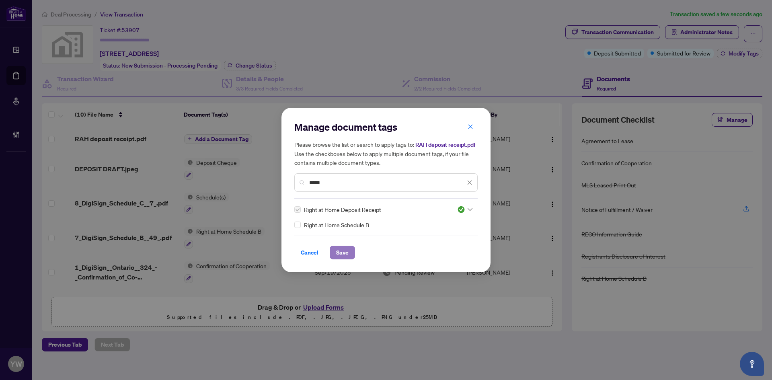
click at [340, 253] on span "Save" at bounding box center [342, 252] width 12 height 13
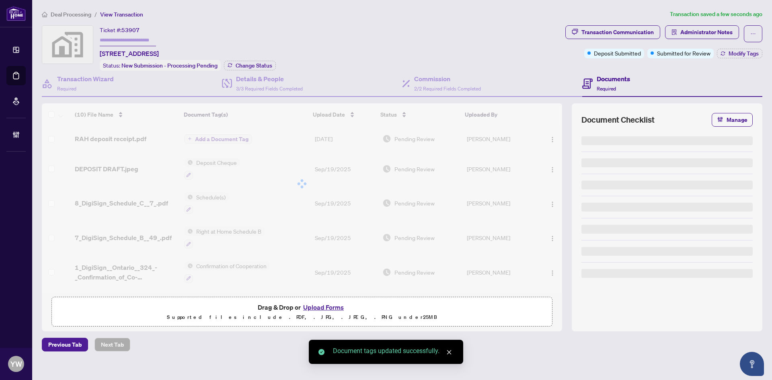
click at [740, 53] on span "Modify Tags" at bounding box center [743, 54] width 30 height 6
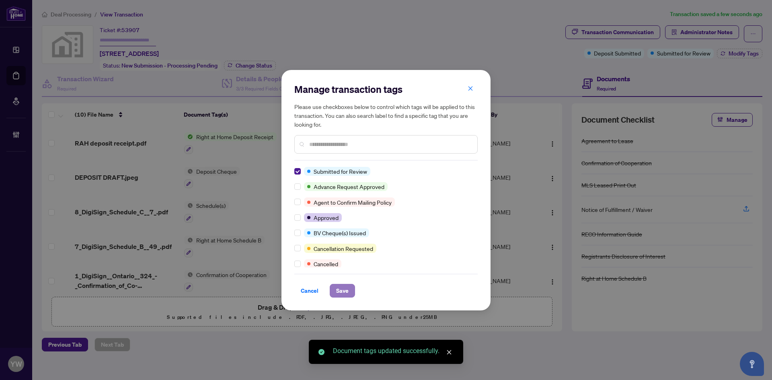
click at [345, 284] on span "Save" at bounding box center [342, 290] width 12 height 13
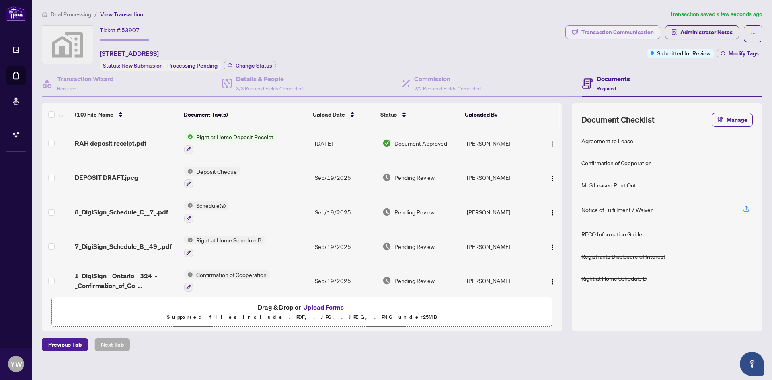
click at [596, 33] on div "Transaction Communication" at bounding box center [617, 32] width 72 height 13
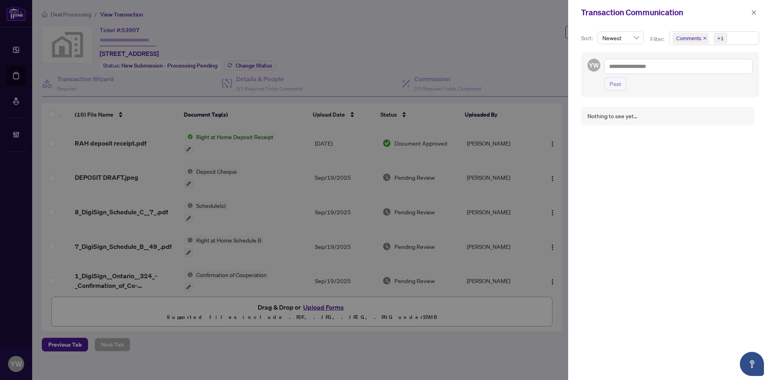
click at [631, 74] on div "Post" at bounding box center [678, 75] width 148 height 32
click at [640, 69] on textarea at bounding box center [678, 66] width 148 height 15
paste textarea "**********"
type textarea "**********"
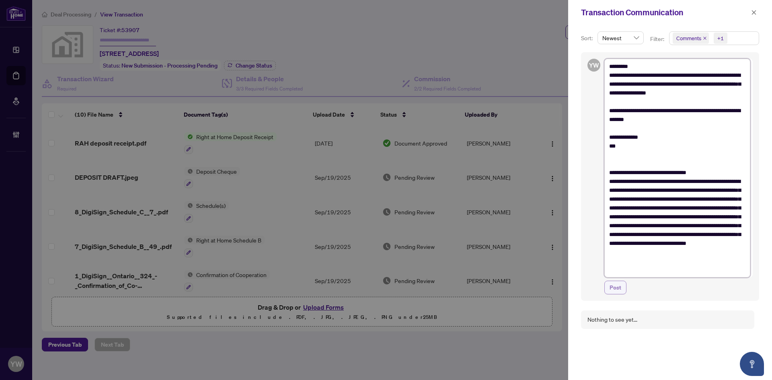
type textarea "**********"
click at [617, 282] on span "Post" at bounding box center [615, 287] width 12 height 13
type textarea "**********"
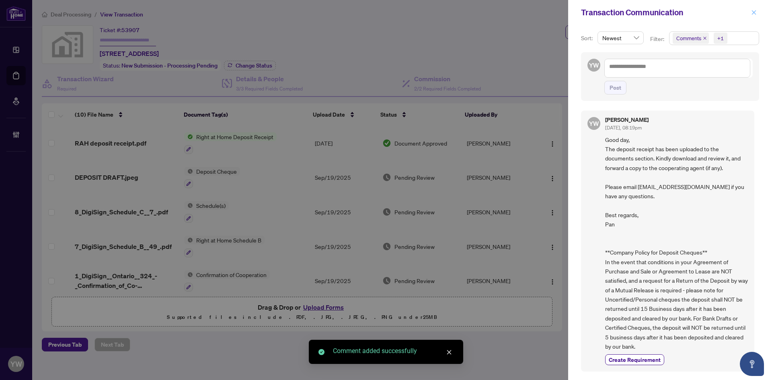
click at [755, 11] on icon "close" at bounding box center [754, 12] width 4 height 4
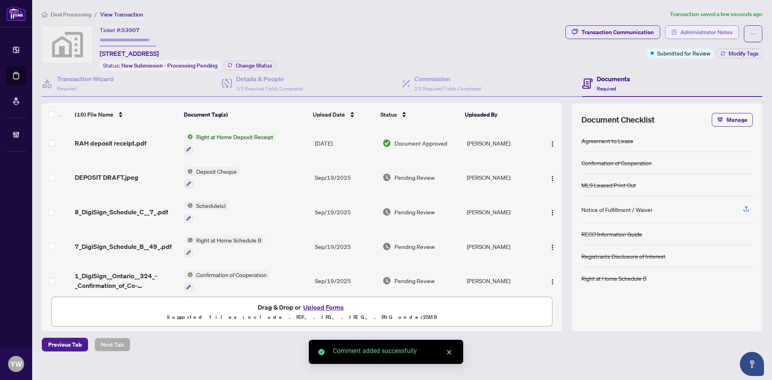
click at [689, 32] on span "Administrator Notes" at bounding box center [706, 32] width 52 height 13
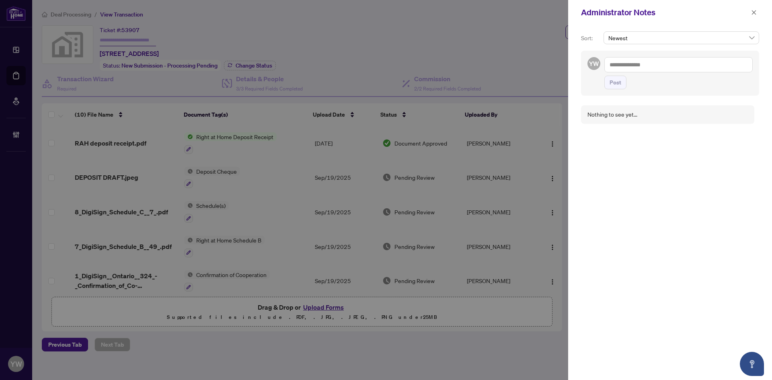
drag, startPoint x: 663, startPoint y: 66, endPoint x: 660, endPoint y: 76, distance: 11.1
click at [663, 66] on textarea at bounding box center [678, 64] width 148 height 15
paste textarea "**********"
type textarea "**********"
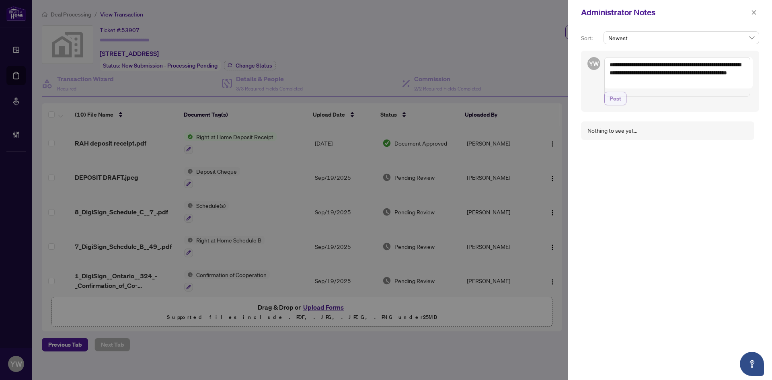
click at [613, 105] on span "Post" at bounding box center [615, 98] width 12 height 13
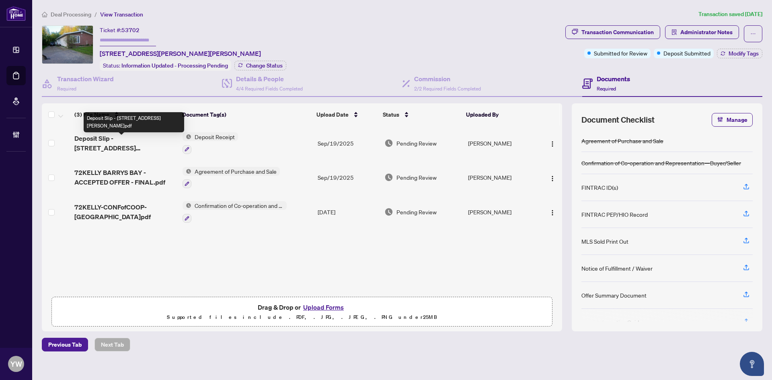
click at [104, 141] on span "Deposit Slip - [STREET_ADDRESS][PERSON_NAME]pdf" at bounding box center [125, 142] width 102 height 19
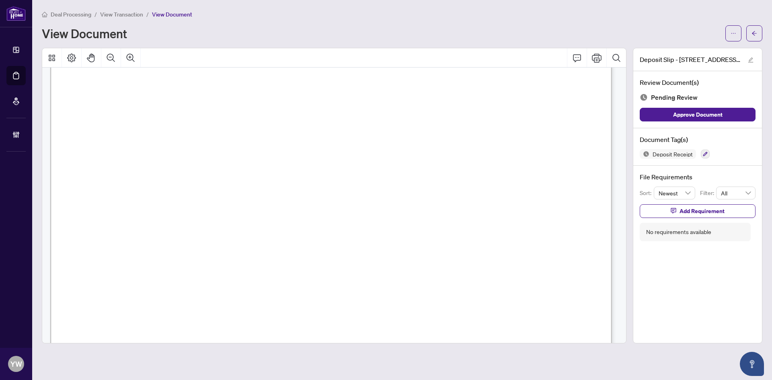
scroll to position [40, 0]
click at [707, 108] on span "Approve Document" at bounding box center [697, 114] width 49 height 13
click at [748, 59] on icon "edit" at bounding box center [751, 60] width 6 height 6
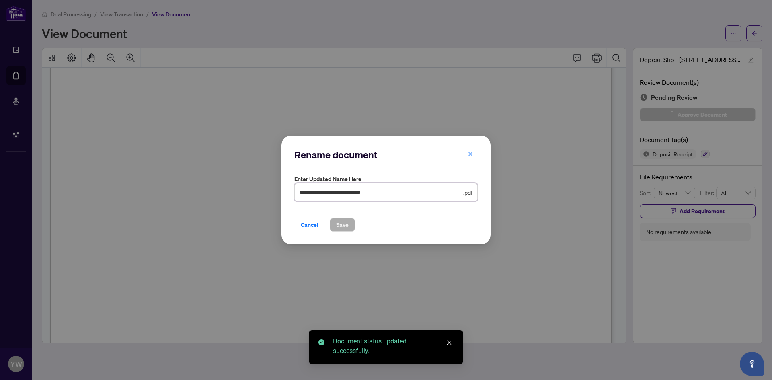
drag, startPoint x: 300, startPoint y: 193, endPoint x: 282, endPoint y: 199, distance: 18.7
click at [283, 196] on div "**********" at bounding box center [385, 189] width 209 height 109
type input "**********"
click at [343, 224] on span "Save" at bounding box center [342, 224] width 12 height 13
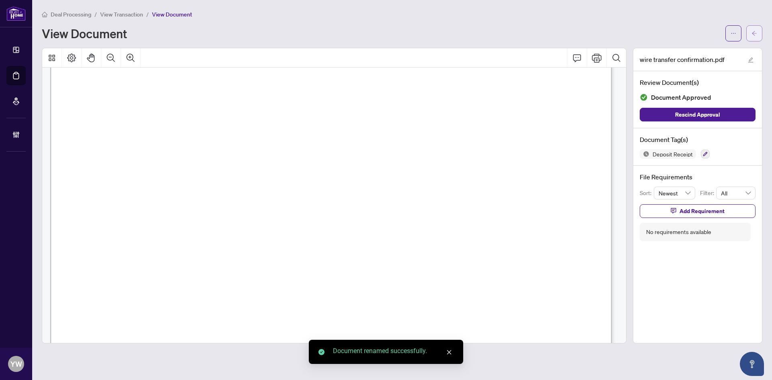
click at [750, 35] on button "button" at bounding box center [754, 33] width 16 height 16
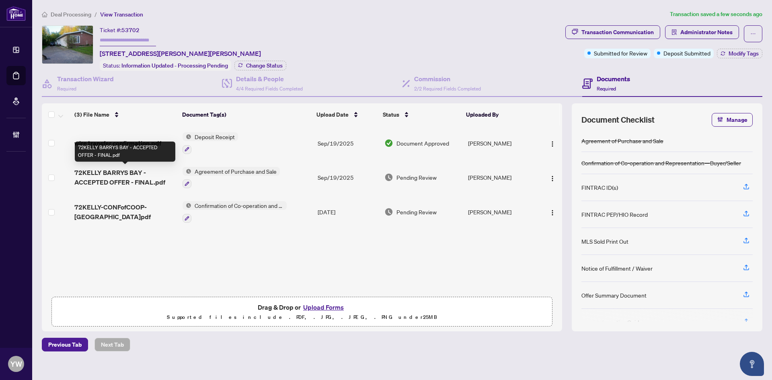
click at [121, 176] on span "72KELLY BARRYS BAY - ACCEPTED OFFER - FINAL.pdf" at bounding box center [125, 177] width 102 height 19
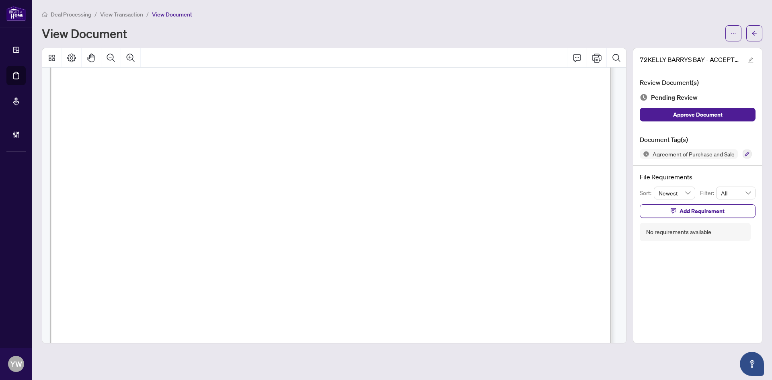
scroll to position [241, 0]
click at [753, 35] on icon "arrow-left" at bounding box center [754, 34] width 6 height 6
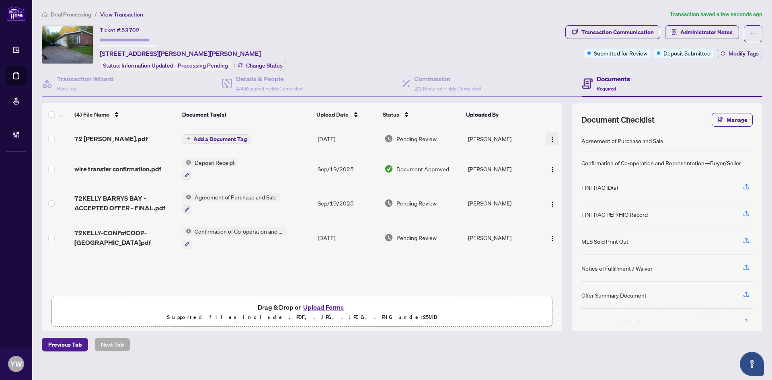
drag, startPoint x: 546, startPoint y: 136, endPoint x: 550, endPoint y: 140, distance: 6.0
click at [547, 135] on button "button" at bounding box center [552, 138] width 13 height 13
click at [554, 214] on span "Rename" at bounding box center [588, 217] width 77 height 9
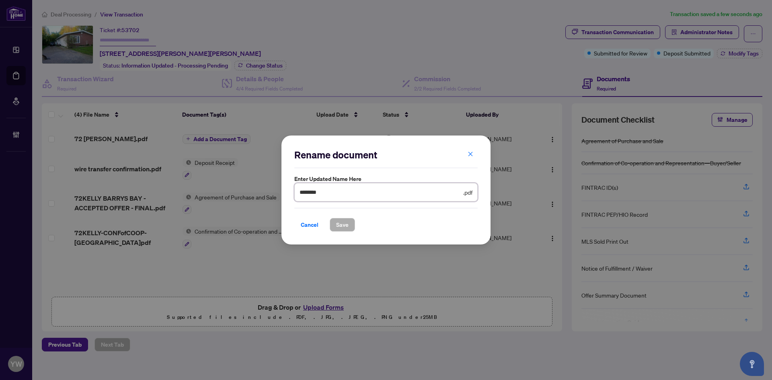
drag, startPoint x: 319, startPoint y: 187, endPoint x: 285, endPoint y: 187, distance: 34.2
click at [285, 187] on div "Rename document Enter updated name here ******** .pdf Cancel Save Cancel OK" at bounding box center [385, 189] width 209 height 109
type input "**********"
drag, startPoint x: 355, startPoint y: 216, endPoint x: 348, endPoint y: 223, distance: 9.7
click at [354, 217] on div "Cancel Save" at bounding box center [385, 220] width 183 height 24
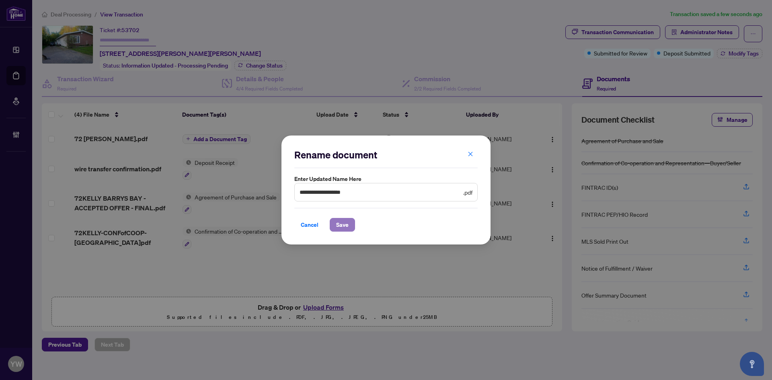
click at [346, 225] on span "Save" at bounding box center [342, 224] width 12 height 13
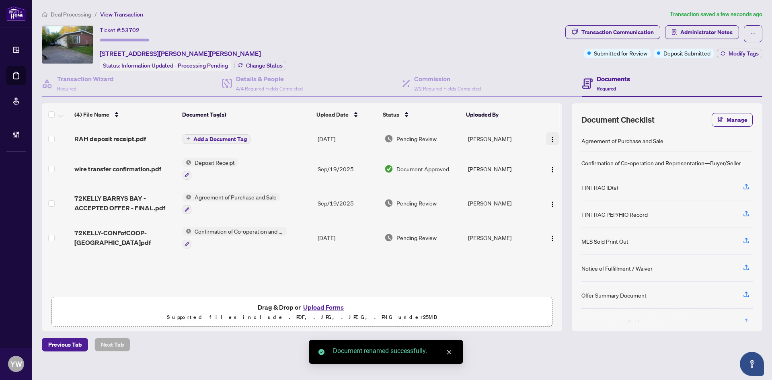
drag, startPoint x: 548, startPoint y: 138, endPoint x: 553, endPoint y: 140, distance: 4.9
click at [549, 138] on img "button" at bounding box center [552, 139] width 6 height 6
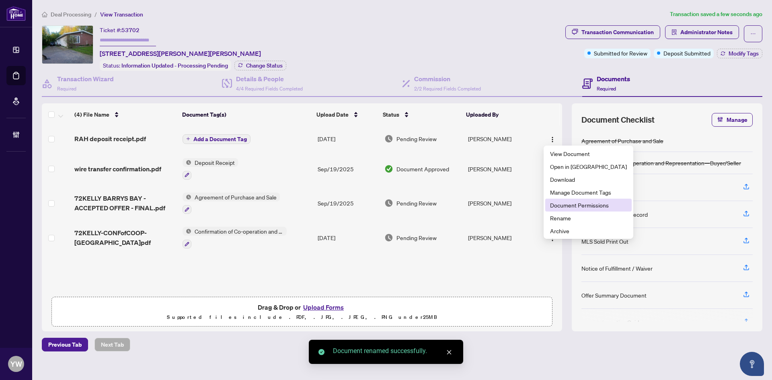
click at [575, 205] on span "Document Permissions" at bounding box center [588, 205] width 77 height 9
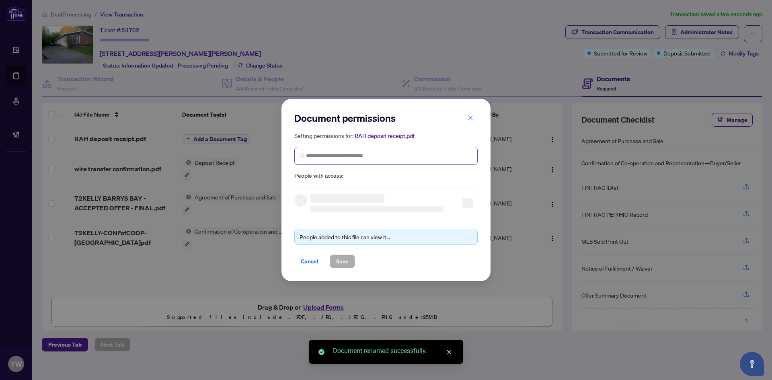
click at [384, 163] on span at bounding box center [385, 156] width 183 height 18
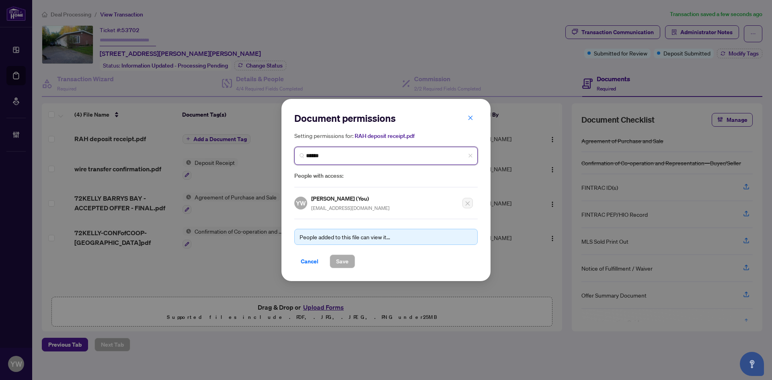
type input "*******"
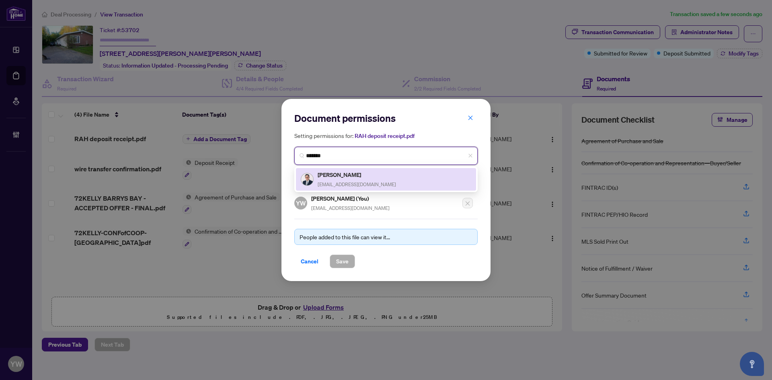
click at [354, 182] on span "mikenevillebroker@gmail.com" at bounding box center [357, 184] width 78 height 6
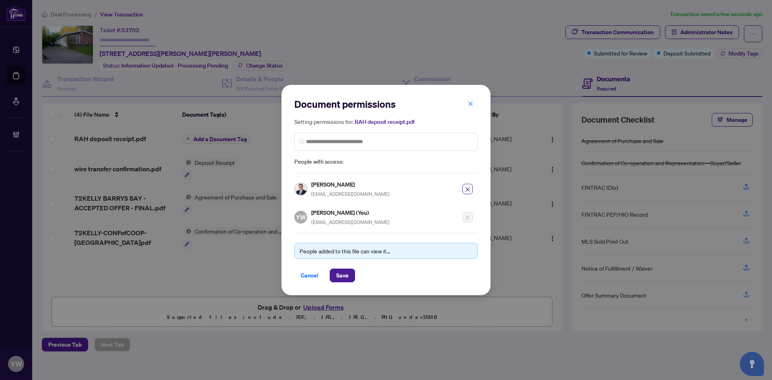
click at [340, 282] on div "Document permissions Setting permissions for: RAH deposit receipt.pdf 6313 Mike…" at bounding box center [385, 190] width 209 height 210
click at [349, 279] on button "Save" at bounding box center [342, 275] width 25 height 14
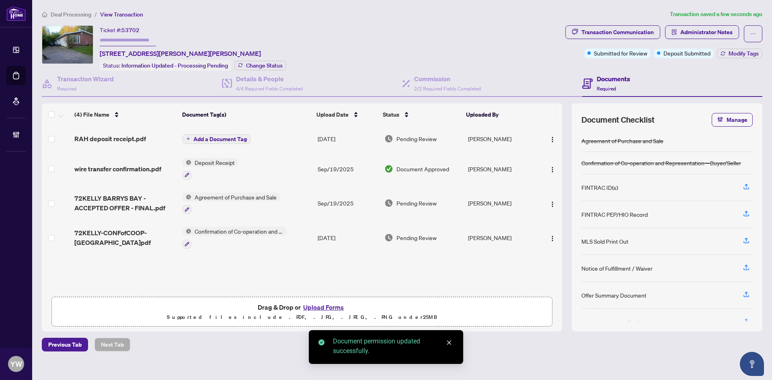
click at [234, 136] on span "Add a Document Tag" at bounding box center [219, 139] width 53 height 6
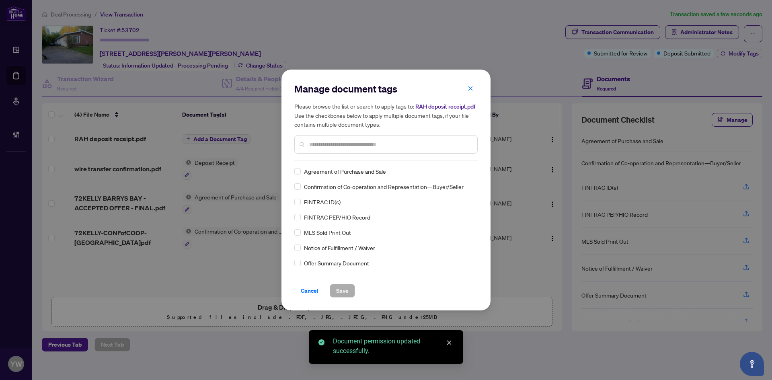
click at [340, 148] on input "text" at bounding box center [390, 144] width 162 height 9
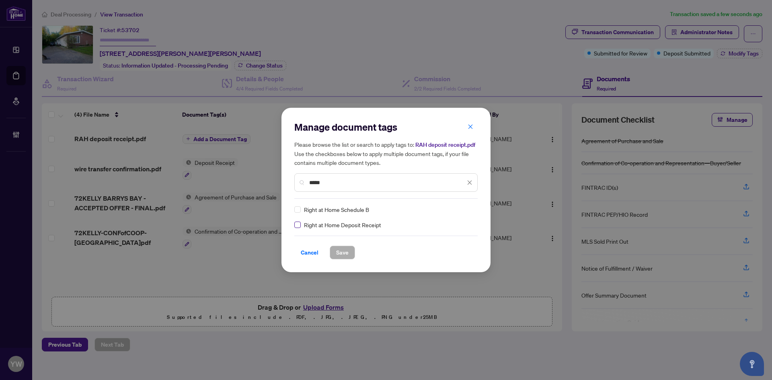
type input "*****"
click at [459, 209] on img at bounding box center [461, 209] width 8 height 8
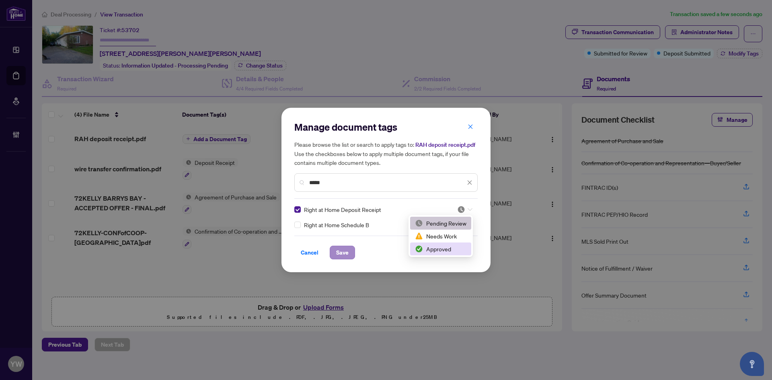
drag, startPoint x: 434, startPoint y: 247, endPoint x: 334, endPoint y: 256, distance: 100.5
click at [434, 246] on div "Approved" at bounding box center [440, 248] width 51 height 9
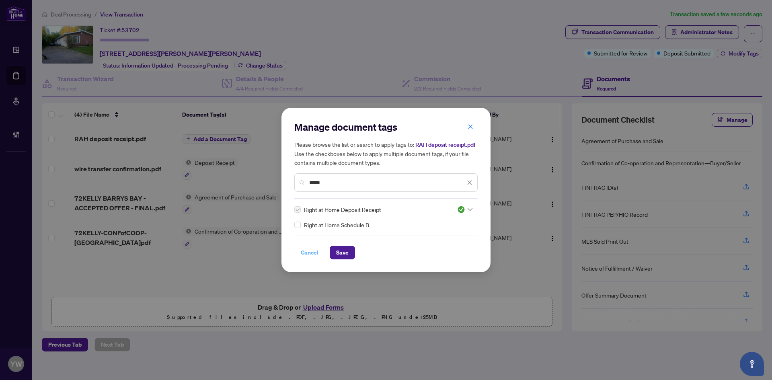
click at [323, 257] on button "Cancel" at bounding box center [309, 253] width 31 height 14
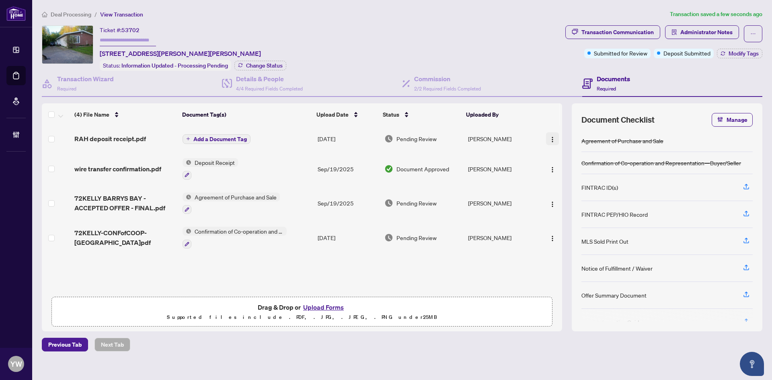
click at [546, 138] on button "button" at bounding box center [552, 138] width 13 height 13
click at [746, 55] on span "Modify Tags" at bounding box center [743, 54] width 30 height 6
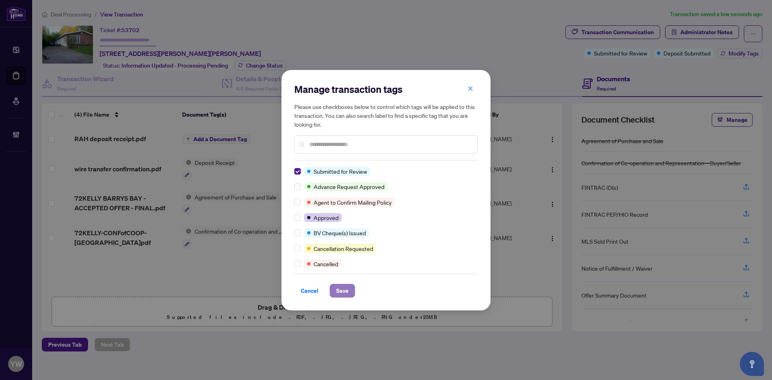
click at [341, 291] on span "Save" at bounding box center [342, 290] width 12 height 13
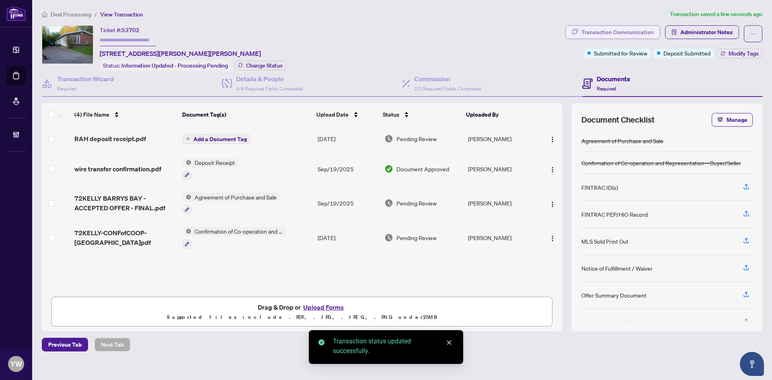
click at [598, 34] on div "Transaction Communication" at bounding box center [617, 32] width 72 height 13
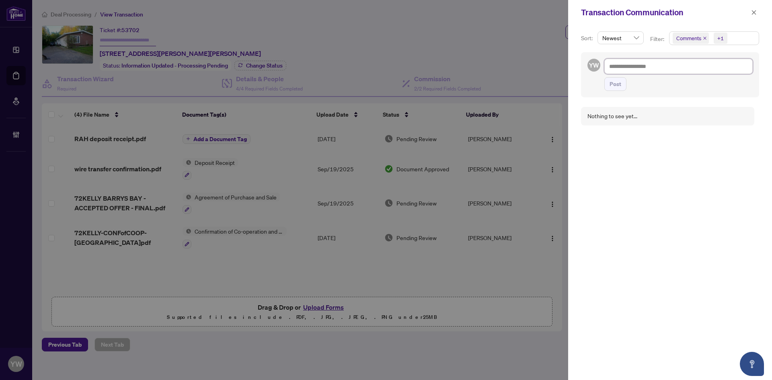
click at [633, 74] on textarea at bounding box center [678, 66] width 148 height 15
paste textarea "**********"
type textarea "**********"
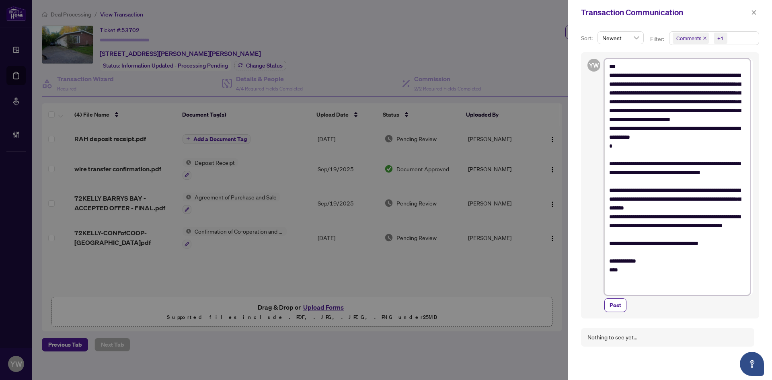
drag, startPoint x: 694, startPoint y: 223, endPoint x: 592, endPoint y: 227, distance: 102.6
click at [592, 227] on div "**********" at bounding box center [670, 185] width 178 height 266
type textarea "**********"
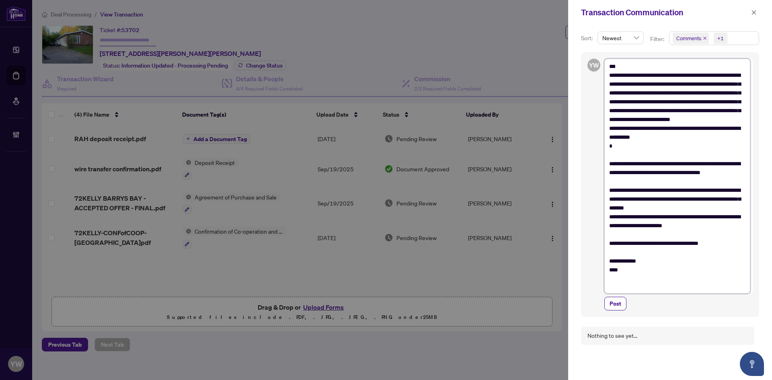
type textarea "**********"
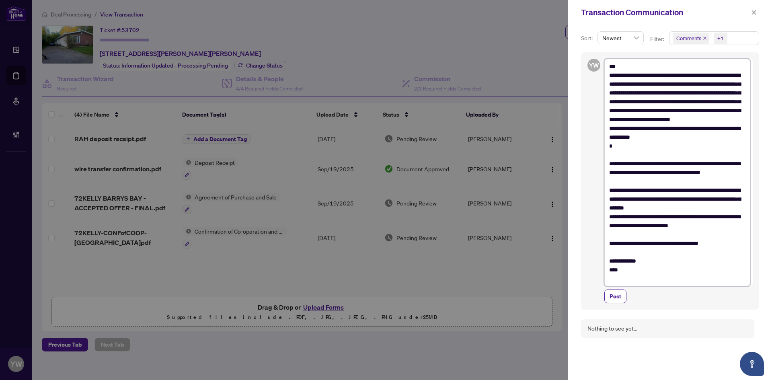
type textarea "**********"
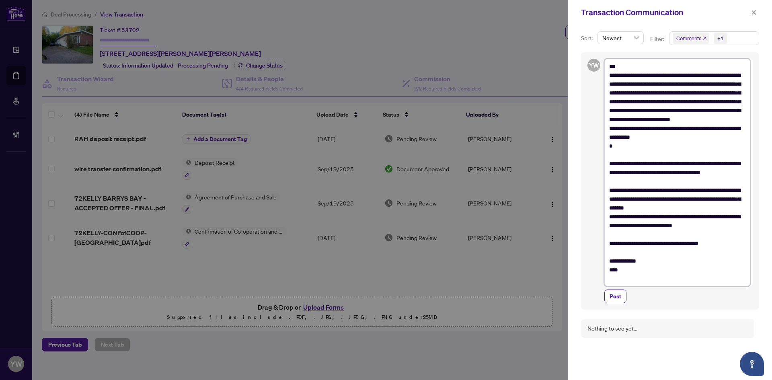
type textarea "**********"
click at [609, 225] on textarea "**********" at bounding box center [677, 172] width 146 height 227
type textarea "**********"
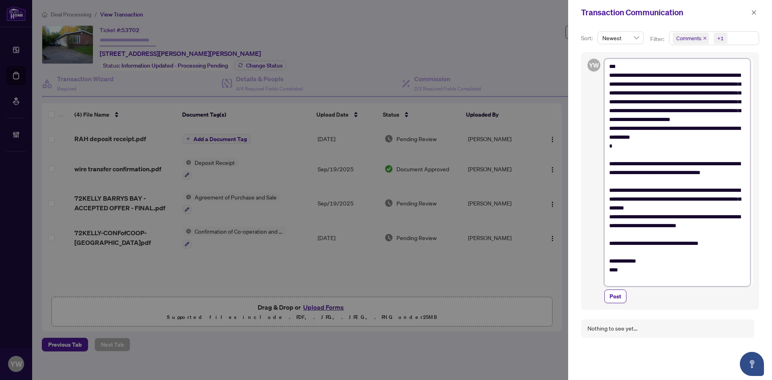
type textarea "**********"
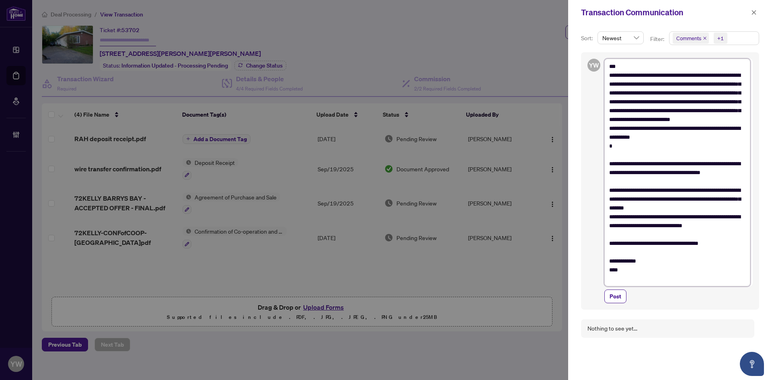
type textarea "**********"
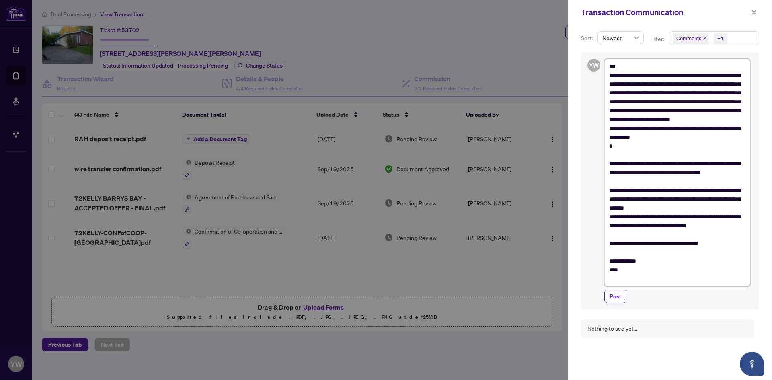
type textarea "**********"
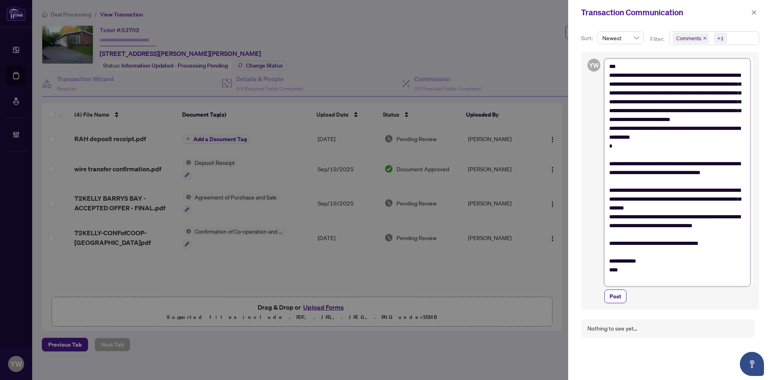
type textarea "**********"
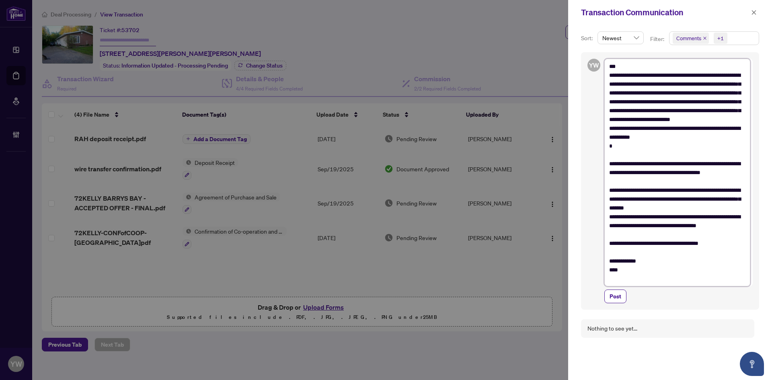
type textarea "**********"
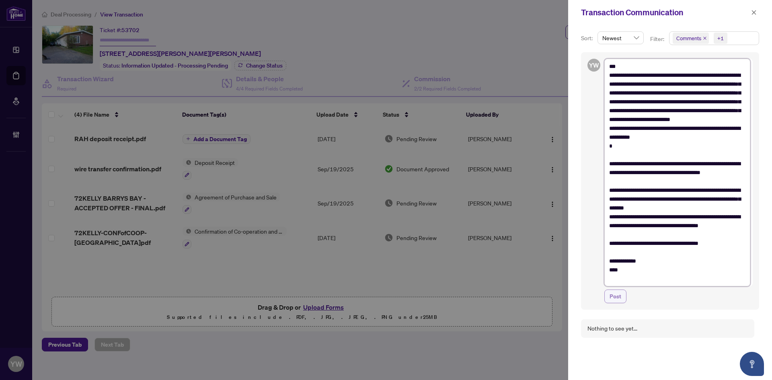
type textarea "**********"
click at [619, 295] on span "Post" at bounding box center [615, 296] width 12 height 13
type textarea "**********"
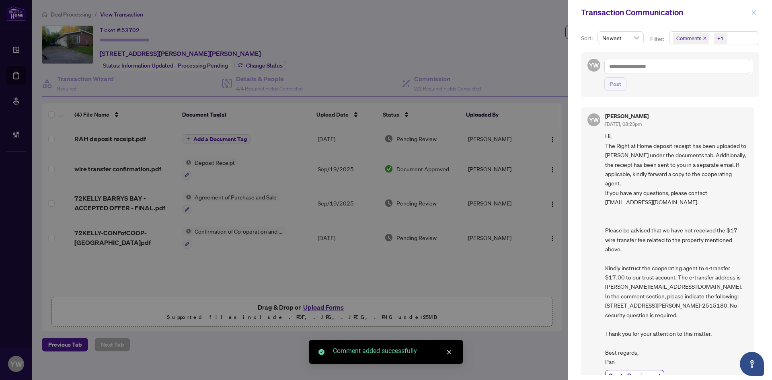
click at [754, 13] on icon "close" at bounding box center [754, 12] width 4 height 4
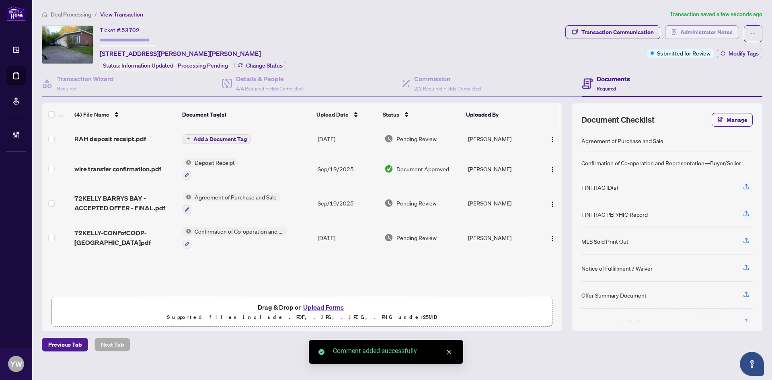
click at [722, 29] on span "Administrator Notes" at bounding box center [706, 32] width 52 height 13
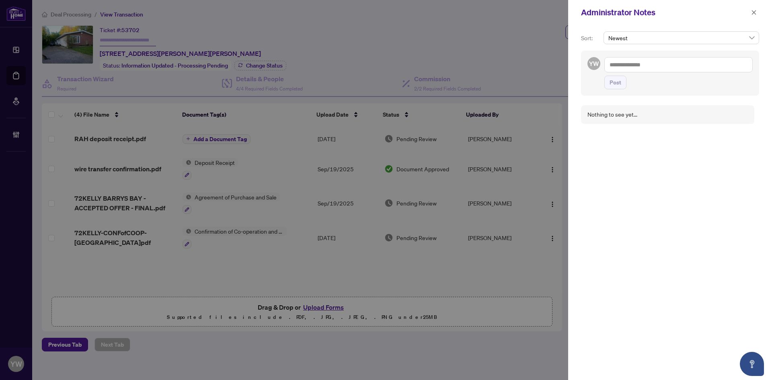
click at [652, 61] on textarea at bounding box center [678, 64] width 148 height 15
paste textarea "**********"
type textarea "**********"
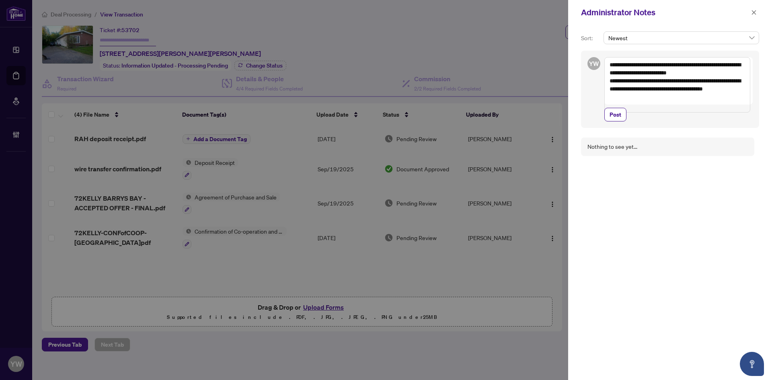
click at [615, 113] on div "**********" at bounding box center [678, 89] width 148 height 64
click at [617, 119] on span "Post" at bounding box center [615, 114] width 12 height 13
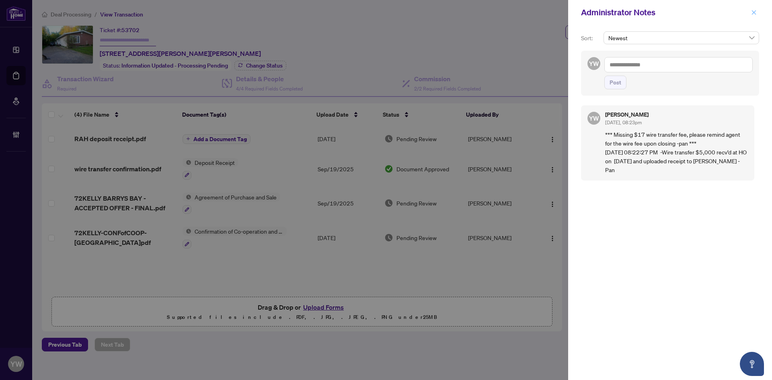
click at [754, 9] on span "button" at bounding box center [754, 12] width 6 height 13
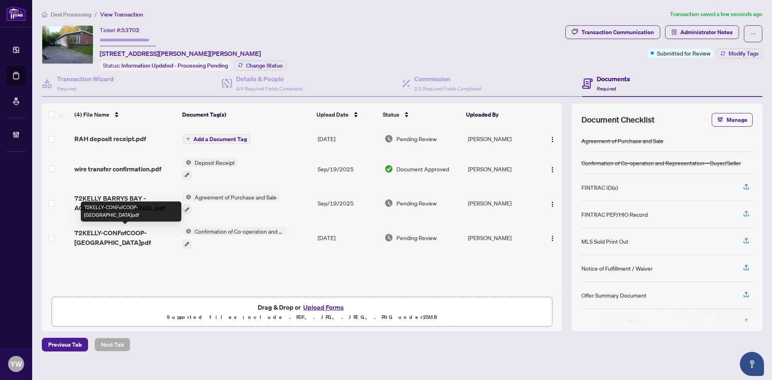
click at [116, 235] on span "72KELLY-CONFofCOOP-Blandford.pdf" at bounding box center [125, 237] width 102 height 19
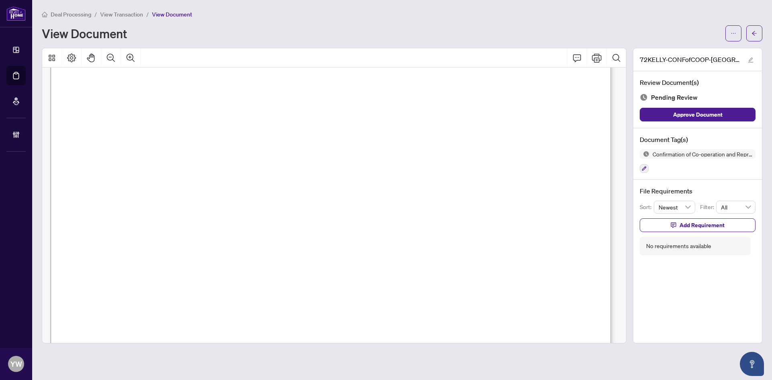
scroll to position [844, 0]
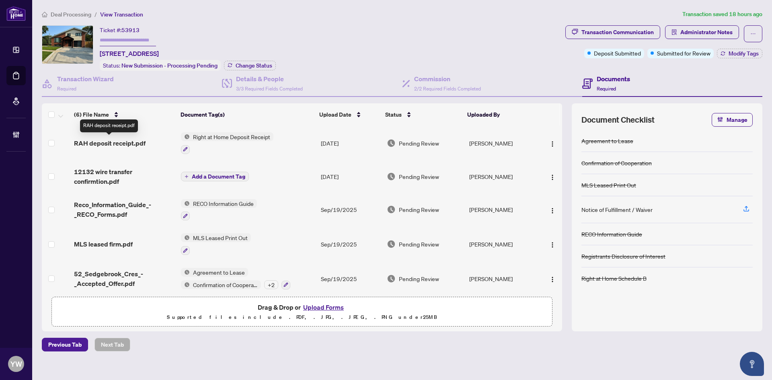
click at [117, 142] on span "RAH deposit receipt.pdf" at bounding box center [110, 143] width 72 height 10
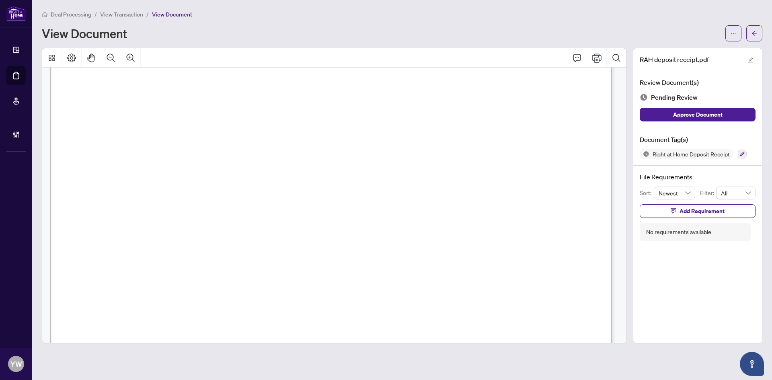
scroll to position [402, 0]
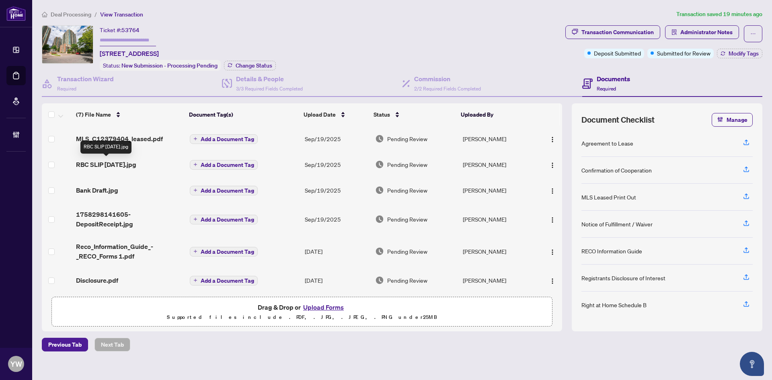
click at [125, 163] on span "RBC SLIP [DATE].jpg" at bounding box center [106, 165] width 60 height 10
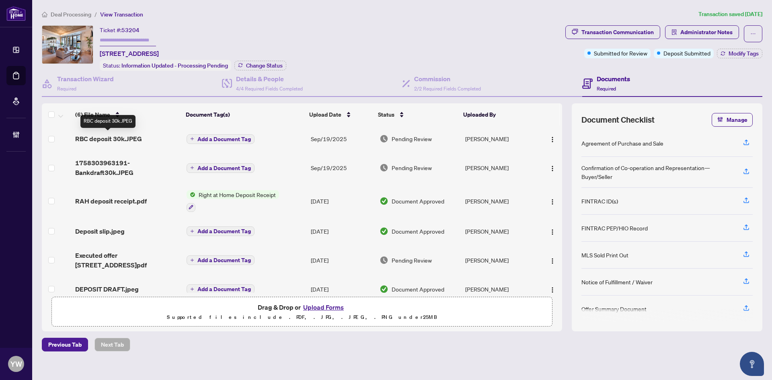
click at [126, 138] on span "RBC deposit 30k.JPEG" at bounding box center [108, 139] width 67 height 10
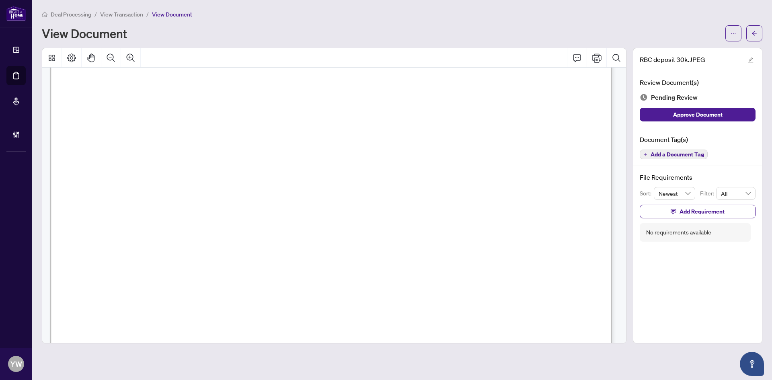
scroll to position [121, 0]
click at [746, 56] on button "button" at bounding box center [751, 60] width 10 height 10
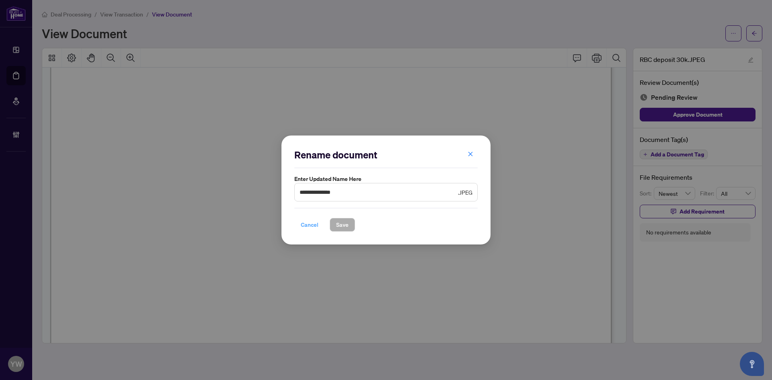
click at [309, 227] on span "Cancel" at bounding box center [310, 224] width 18 height 13
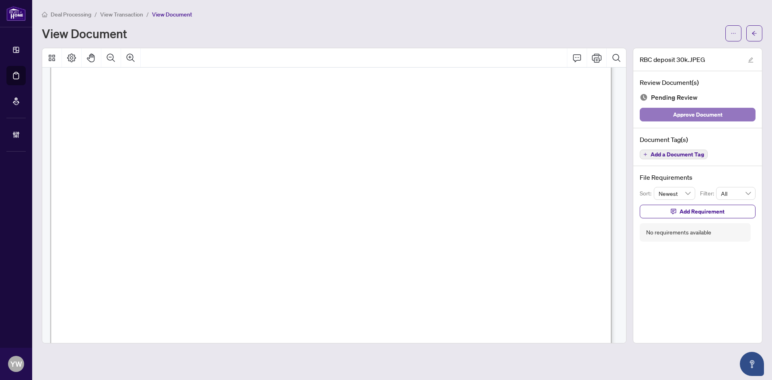
click at [676, 111] on span "Approve Document" at bounding box center [697, 114] width 49 height 13
click at [756, 35] on icon "arrow-left" at bounding box center [754, 34] width 6 height 6
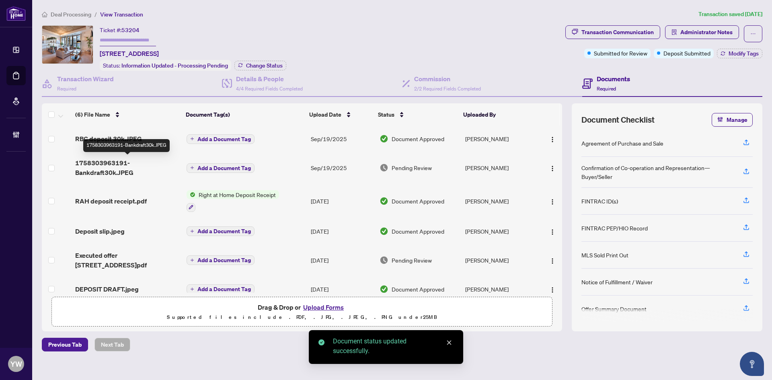
click at [99, 166] on span "1758303963191-Bankdraft30k.JPEG" at bounding box center [127, 167] width 104 height 19
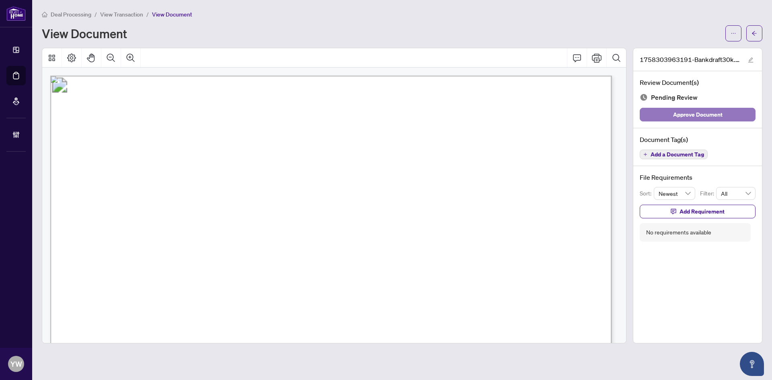
click at [681, 115] on span "Approve Document" at bounding box center [697, 114] width 49 height 13
click at [749, 63] on span "button" at bounding box center [751, 59] width 6 height 9
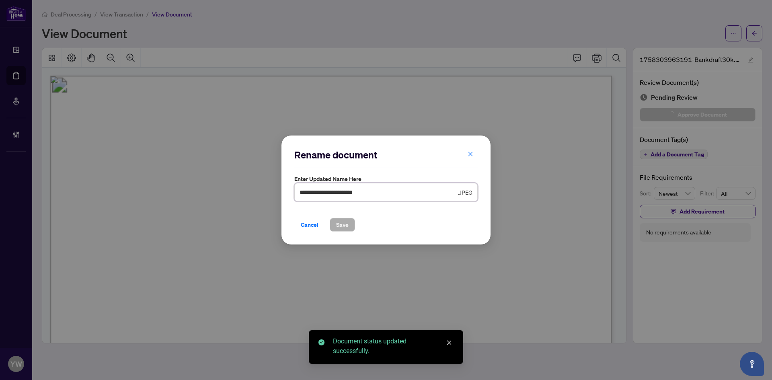
drag, startPoint x: 379, startPoint y: 195, endPoint x: 232, endPoint y: 197, distance: 147.1
click at [232, 197] on div "**********" at bounding box center [386, 190] width 772 height 380
type input "**********"
click at [343, 221] on span "Save" at bounding box center [342, 224] width 12 height 13
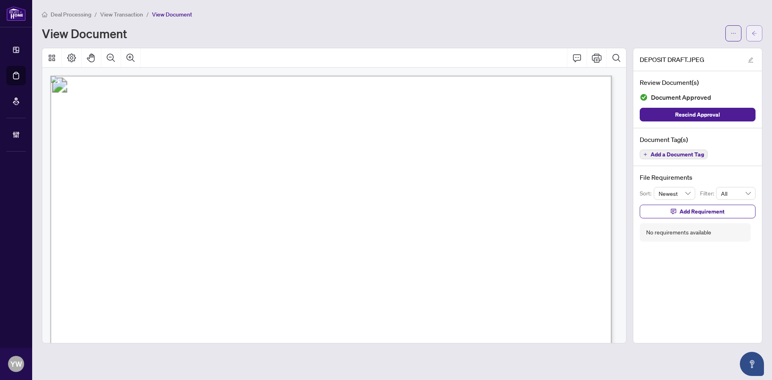
click at [756, 37] on span "button" at bounding box center [754, 33] width 6 height 13
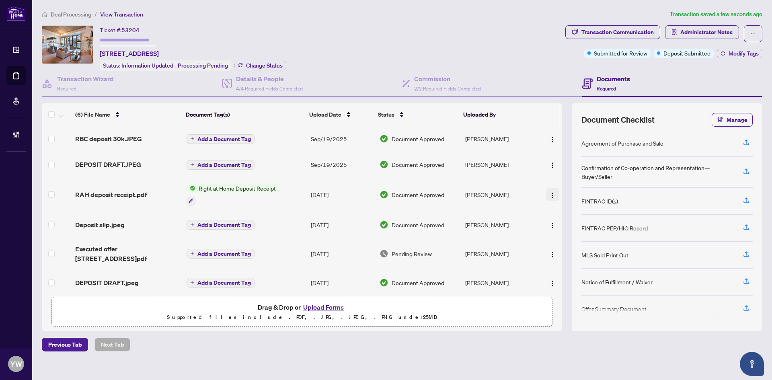
click at [549, 192] on img "button" at bounding box center [552, 195] width 6 height 6
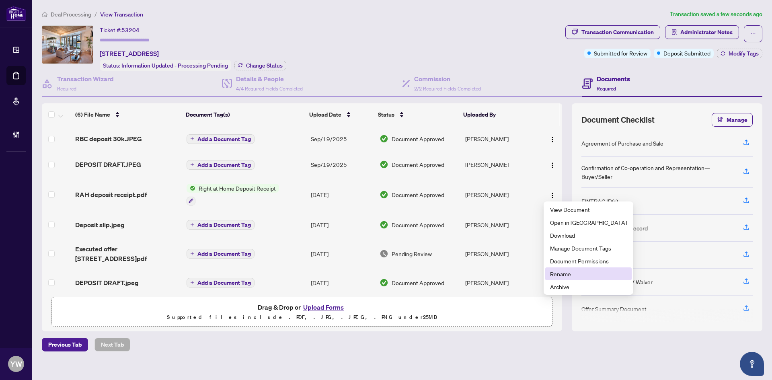
click at [560, 274] on span "Rename" at bounding box center [588, 273] width 77 height 9
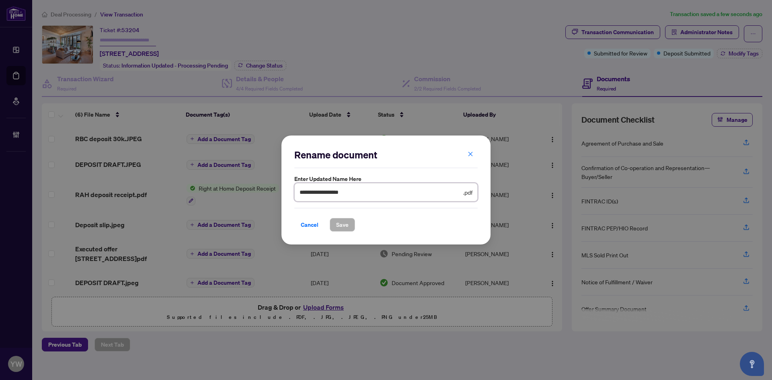
click at [363, 191] on input "**********" at bounding box center [380, 192] width 162 height 9
type input "**********"
click at [334, 225] on button "Save" at bounding box center [342, 225] width 25 height 14
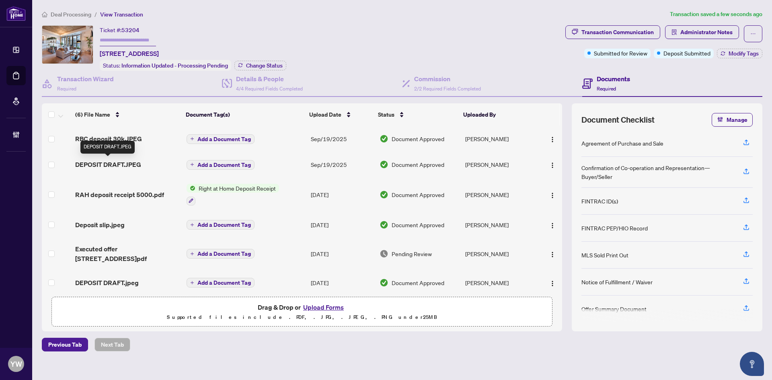
click at [126, 160] on span "DEPOSIT DRAFT.JPEG" at bounding box center [108, 165] width 66 height 10
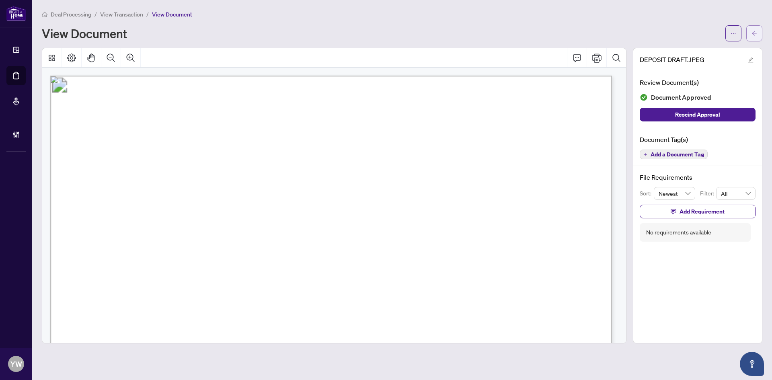
click at [761, 27] on button "button" at bounding box center [754, 33] width 16 height 16
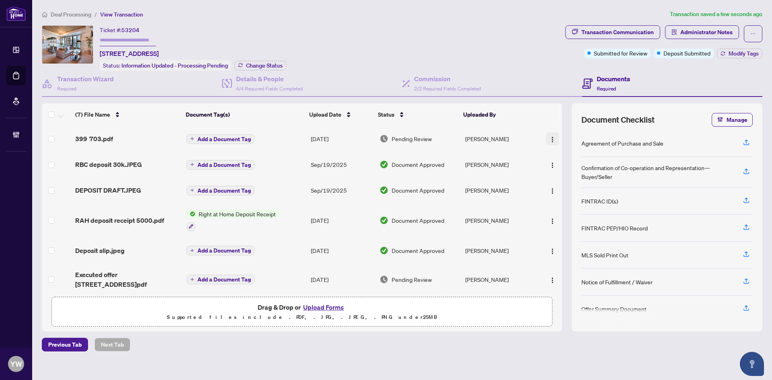
click at [549, 137] on img "button" at bounding box center [552, 139] width 6 height 6
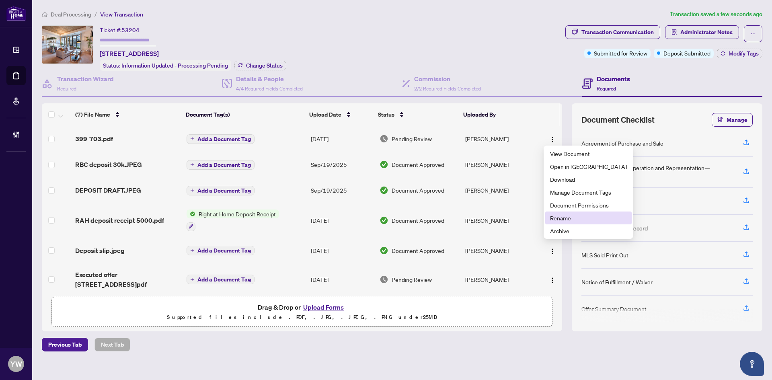
click at [552, 222] on span "Rename" at bounding box center [588, 217] width 77 height 9
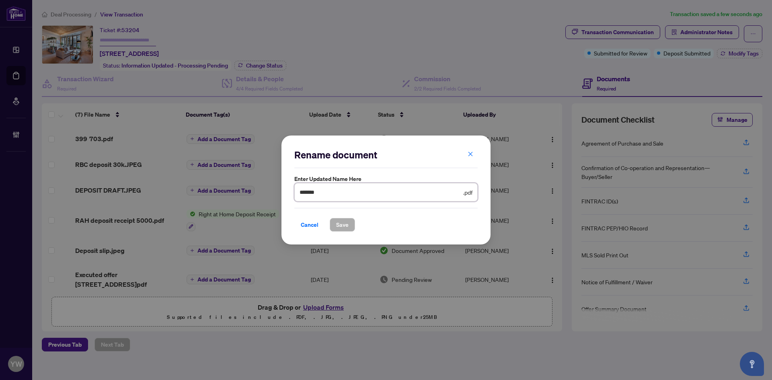
drag, startPoint x: 330, startPoint y: 195, endPoint x: 273, endPoint y: 191, distance: 56.4
click at [273, 191] on div "Rename document Enter updated name here ******* .pdf Cancel Save Cancel OK" at bounding box center [386, 190] width 772 height 380
type input "**********"
click at [345, 220] on span "Save" at bounding box center [342, 224] width 12 height 13
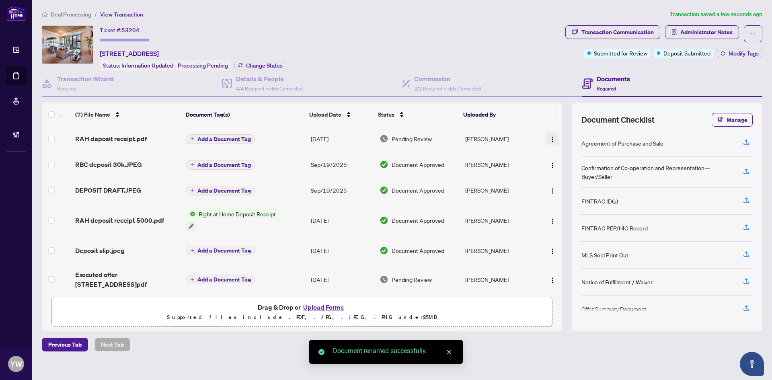
click at [549, 138] on img "button" at bounding box center [552, 139] width 6 height 6
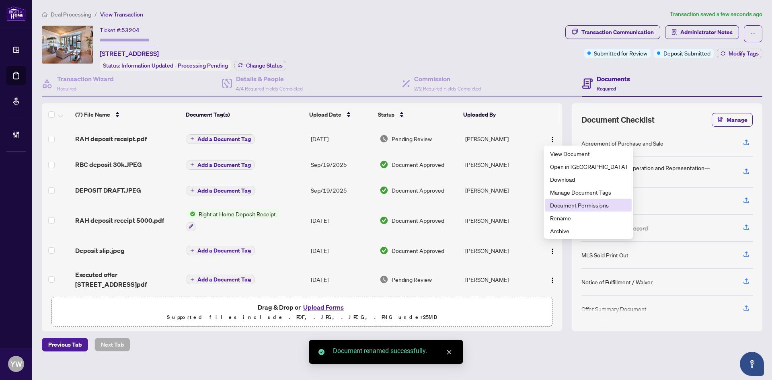
click at [567, 204] on span "Document Permissions" at bounding box center [588, 205] width 77 height 9
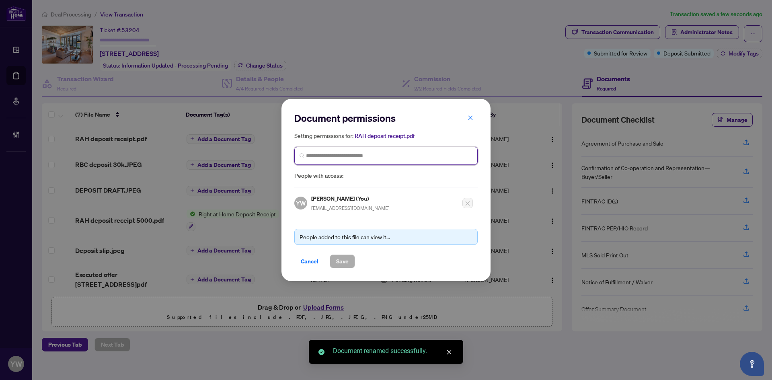
click at [381, 152] on input "search" at bounding box center [389, 156] width 166 height 8
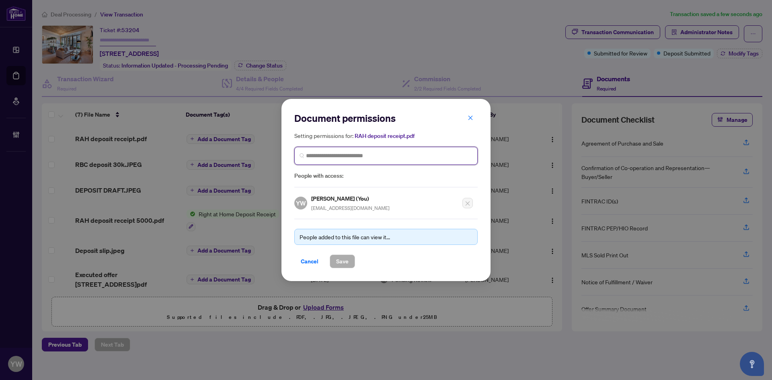
click at [332, 153] on input "search" at bounding box center [389, 156] width 166 height 8
type input "********"
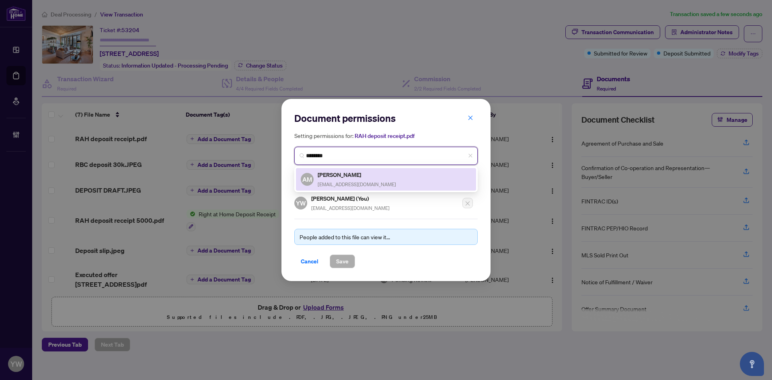
click at [350, 179] on div "Andre Marto homes@andremarto.com" at bounding box center [357, 179] width 78 height 18
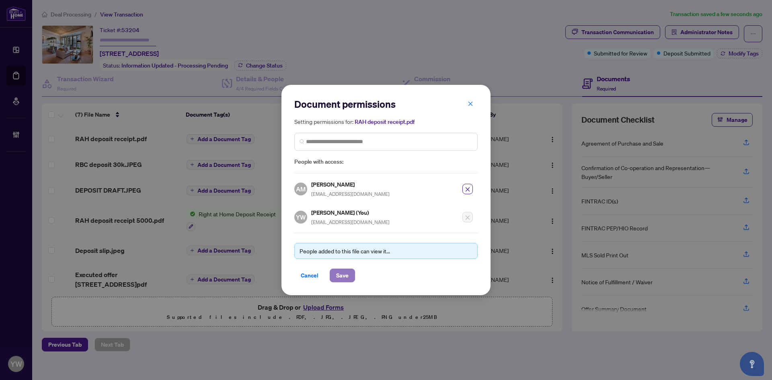
click at [341, 275] on span "Save" at bounding box center [342, 275] width 12 height 13
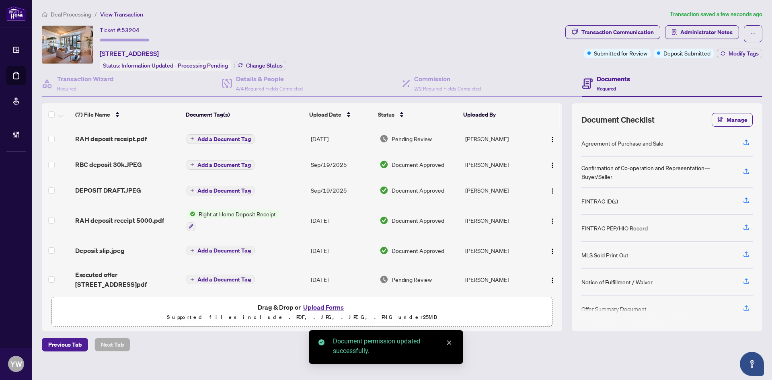
click at [220, 136] on span "Add a Document Tag" at bounding box center [223, 139] width 53 height 6
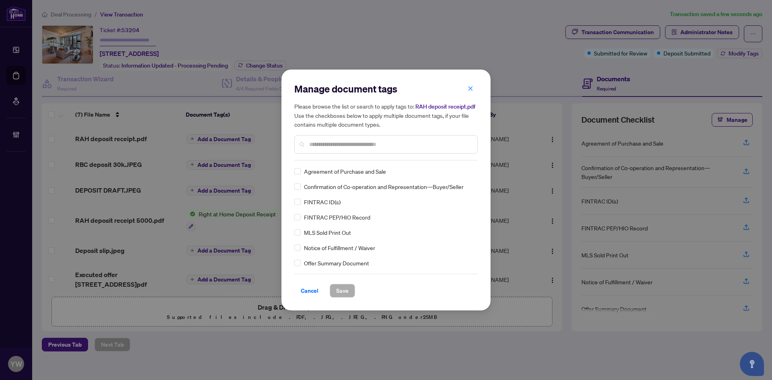
click at [347, 148] on input "text" at bounding box center [390, 144] width 162 height 9
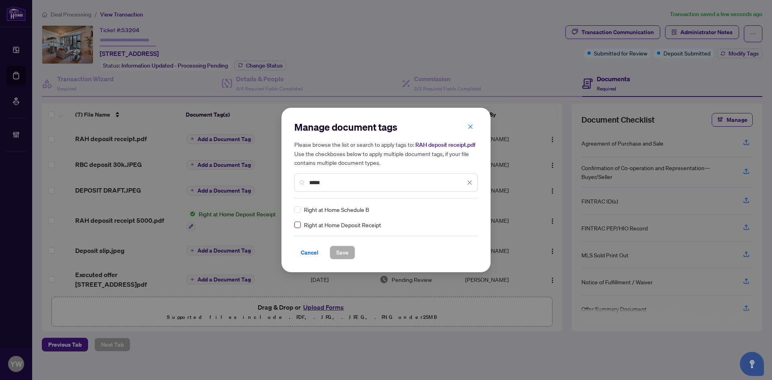
type input "*****"
click at [465, 207] on div at bounding box center [464, 209] width 15 height 8
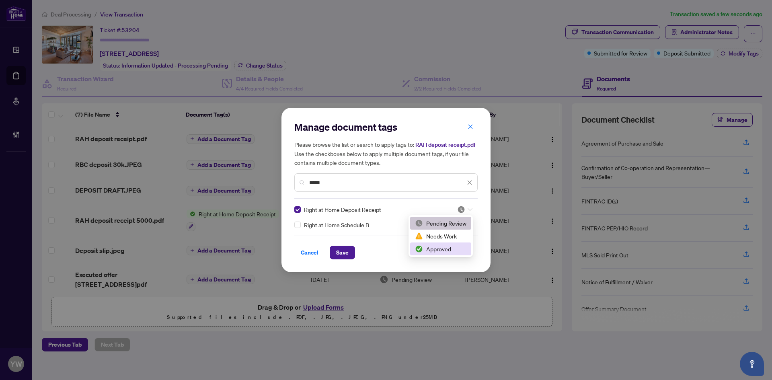
click at [436, 253] on div "Approved" at bounding box center [440, 248] width 51 height 9
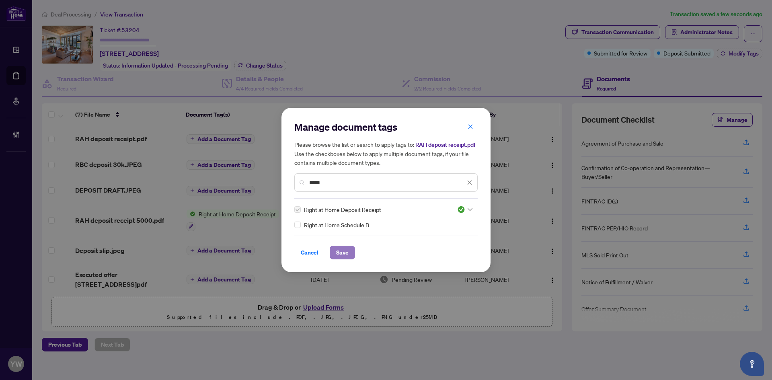
click at [343, 249] on span "Save" at bounding box center [342, 252] width 12 height 13
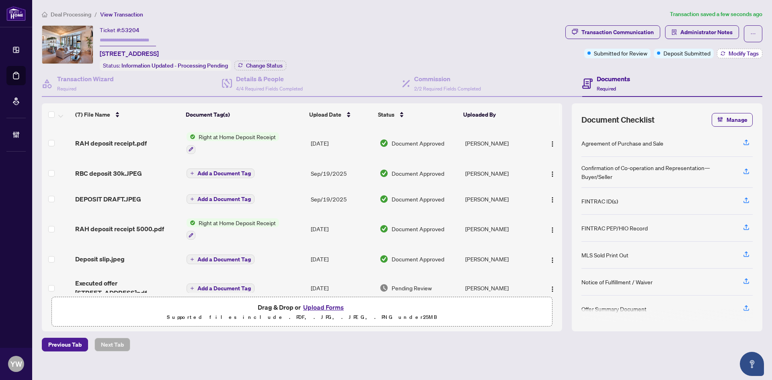
click at [737, 51] on span "Modify Tags" at bounding box center [743, 54] width 30 height 6
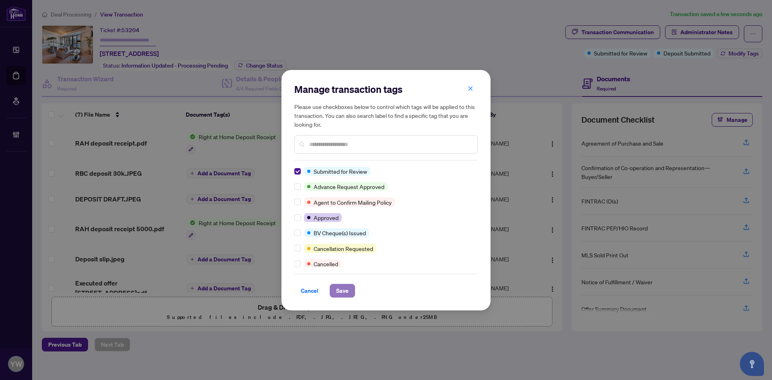
click at [343, 287] on span "Save" at bounding box center [342, 290] width 12 height 13
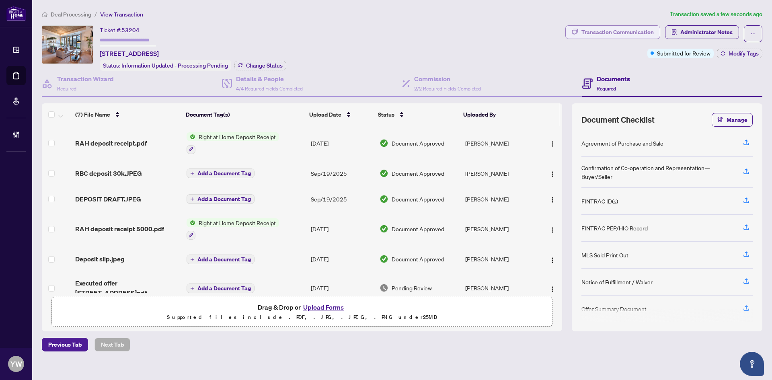
click at [627, 35] on div "Transaction Communication" at bounding box center [617, 32] width 72 height 13
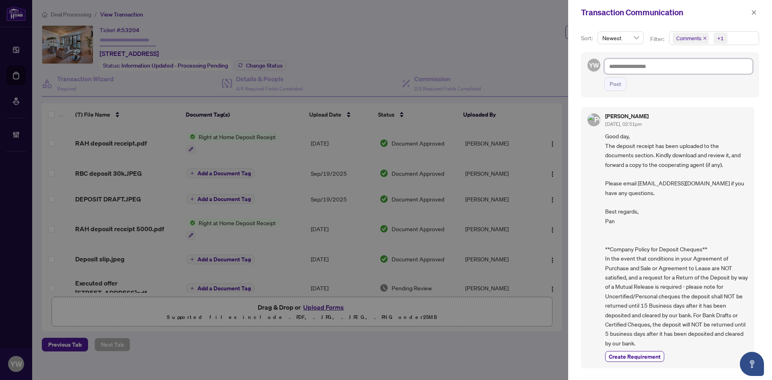
click at [646, 67] on textarea at bounding box center [678, 66] width 148 height 15
paste textarea "**********"
type textarea "**********"
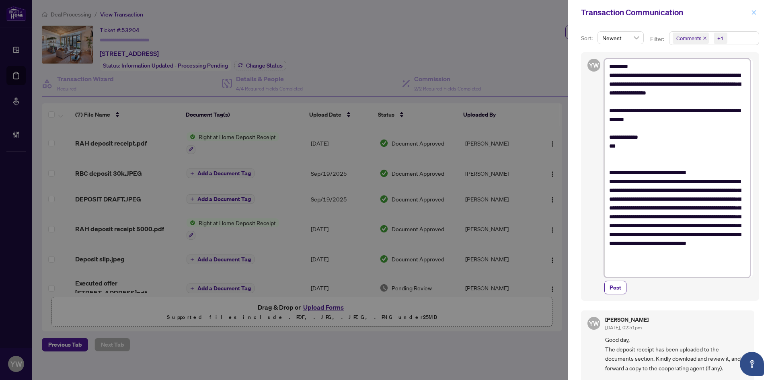
type textarea "**********"
click at [753, 8] on span "button" at bounding box center [754, 12] width 6 height 13
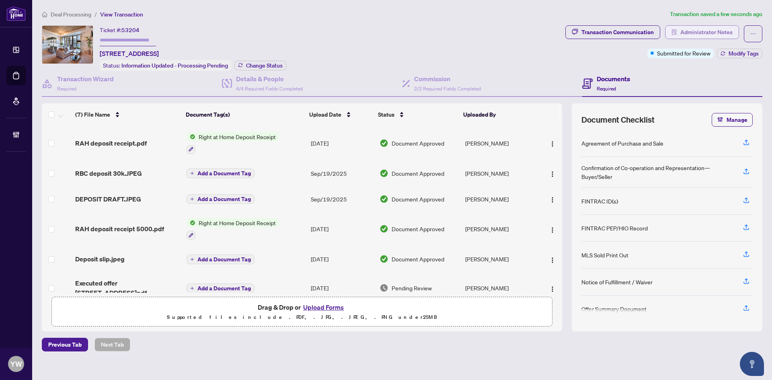
click at [712, 29] on span "Administrator Notes" at bounding box center [706, 32] width 52 height 13
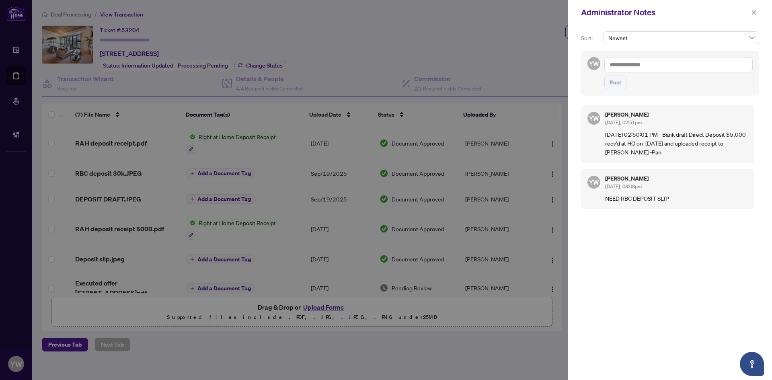
click at [626, 66] on textarea at bounding box center [678, 64] width 148 height 15
paste textarea "**********"
type textarea "**********"
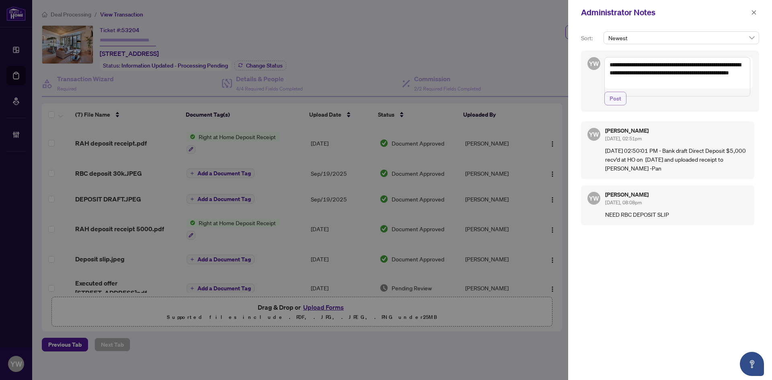
click at [610, 105] on span "Post" at bounding box center [615, 98] width 12 height 13
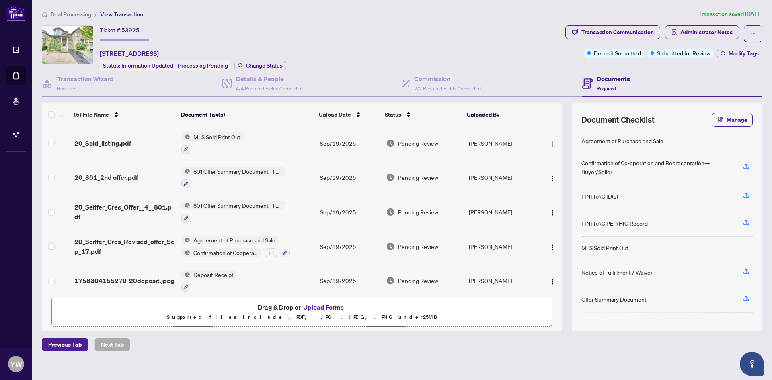
scroll to position [7, 0]
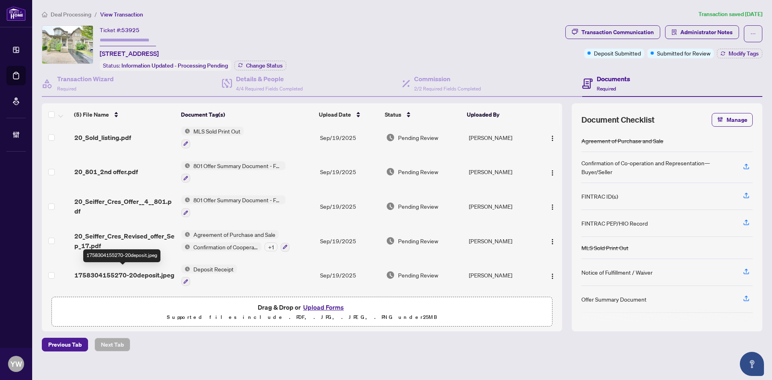
click at [153, 270] on span "1758304155270-20deposit.jpeg" at bounding box center [124, 275] width 100 height 10
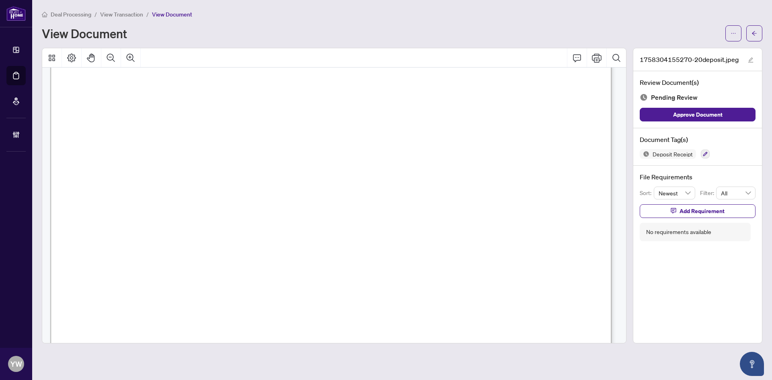
scroll to position [241, 0]
click at [752, 57] on icon "edit" at bounding box center [750, 59] width 5 height 5
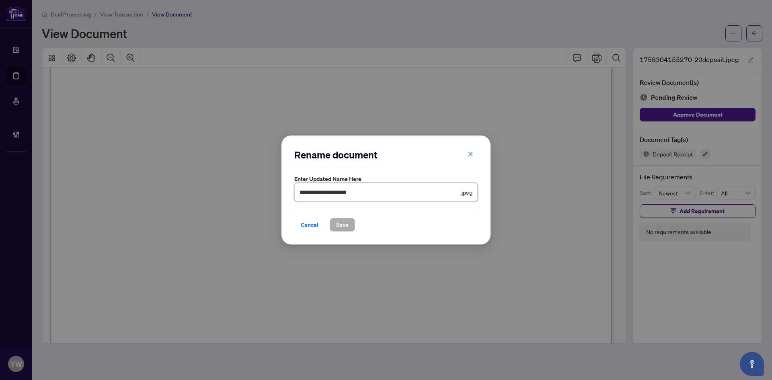
drag, startPoint x: 273, startPoint y: 195, endPoint x: 266, endPoint y: 199, distance: 7.2
click at [265, 195] on div "**********" at bounding box center [386, 190] width 772 height 380
type input "**********"
click at [339, 225] on span "Save" at bounding box center [342, 224] width 12 height 13
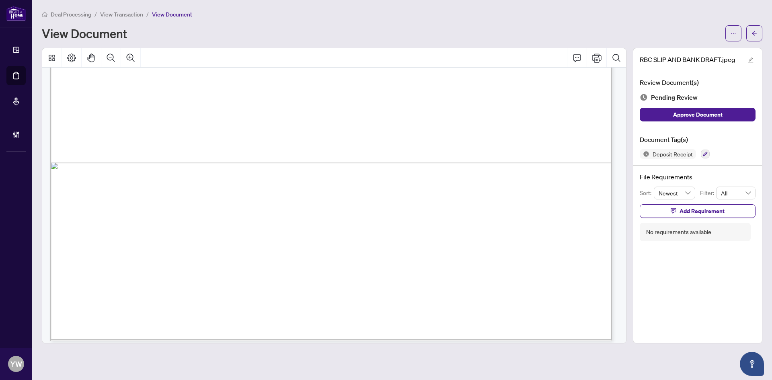
scroll to position [535, 0]
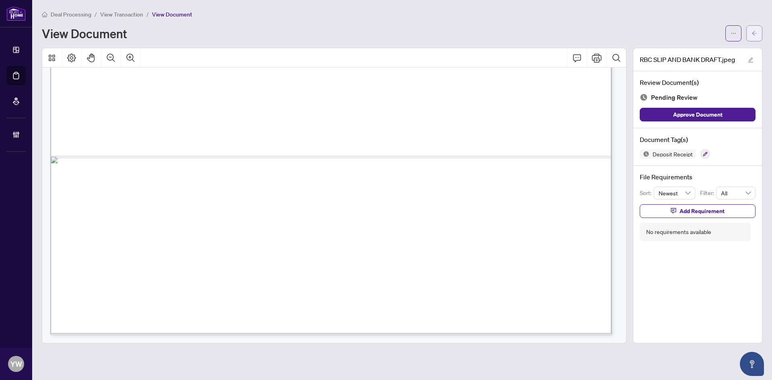
click at [750, 29] on button "button" at bounding box center [754, 33] width 16 height 16
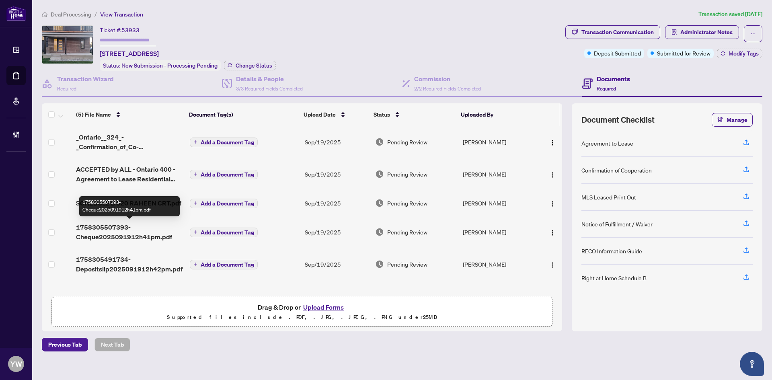
click at [150, 232] on span "1758305507393-Cheque2025091912h41pm.pdf" at bounding box center [129, 231] width 107 height 19
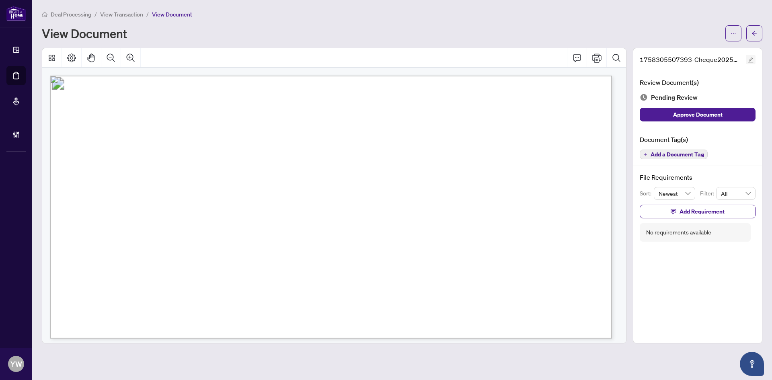
click at [748, 59] on icon "edit" at bounding box center [751, 60] width 6 height 6
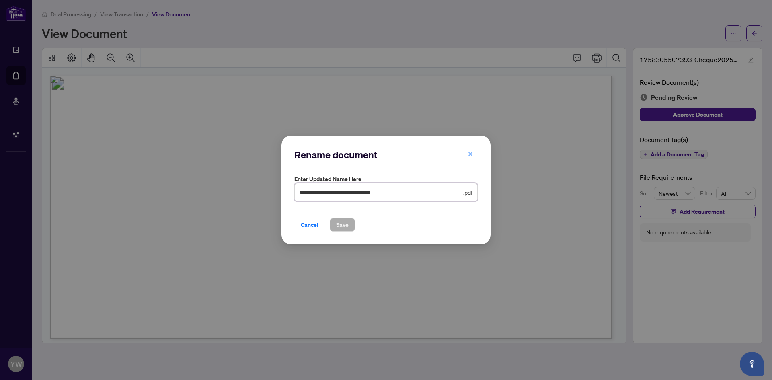
drag, startPoint x: 407, startPoint y: 191, endPoint x: 256, endPoint y: 193, distance: 151.1
click at [256, 193] on div "**********" at bounding box center [386, 190] width 772 height 380
type input "**********"
click at [345, 223] on span "Save" at bounding box center [342, 224] width 12 height 13
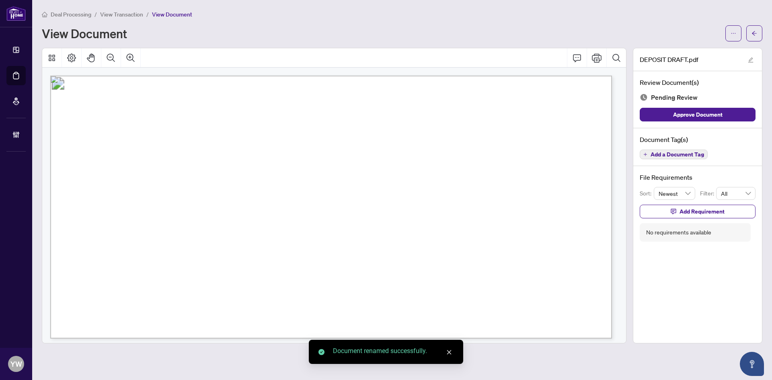
click at [754, 31] on icon "arrow-left" at bounding box center [754, 34] width 6 height 6
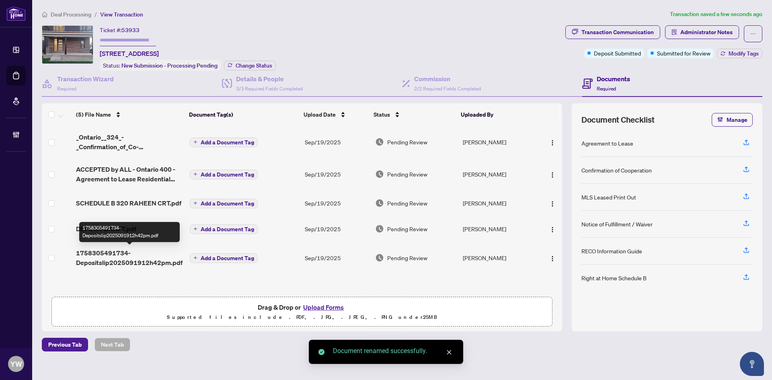
click at [170, 257] on span "1758305491734-Depositslip2025091912h42pm.pdf" at bounding box center [129, 257] width 107 height 19
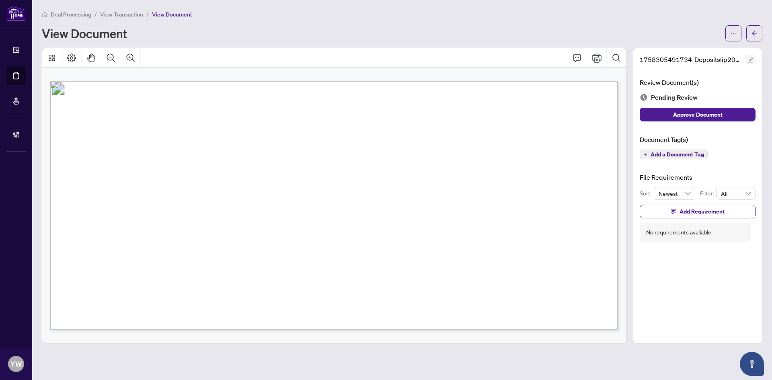
click at [746, 57] on button "button" at bounding box center [751, 60] width 10 height 10
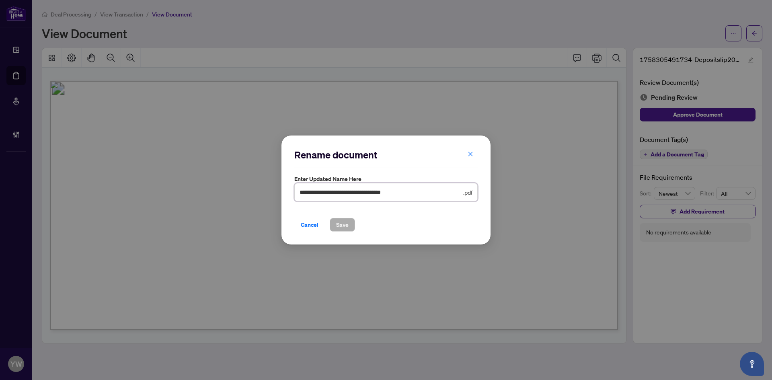
drag, startPoint x: 270, startPoint y: 194, endPoint x: 260, endPoint y: 194, distance: 10.1
click at [260, 194] on div "**********" at bounding box center [386, 190] width 772 height 380
type input "********"
click at [349, 219] on button "Save" at bounding box center [342, 225] width 25 height 14
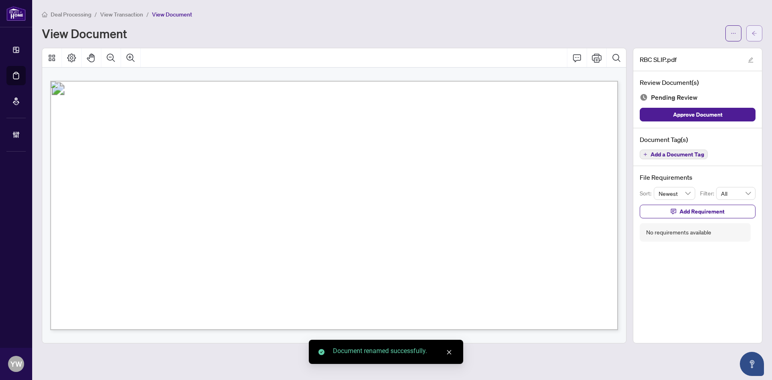
click at [754, 32] on icon "arrow-left" at bounding box center [754, 34] width 6 height 6
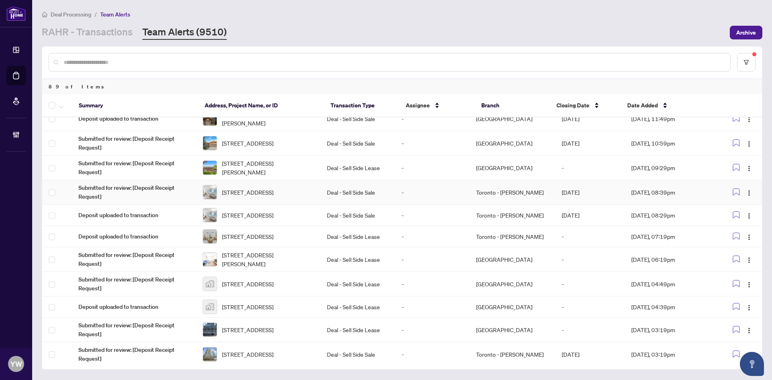
scroll to position [241, 0]
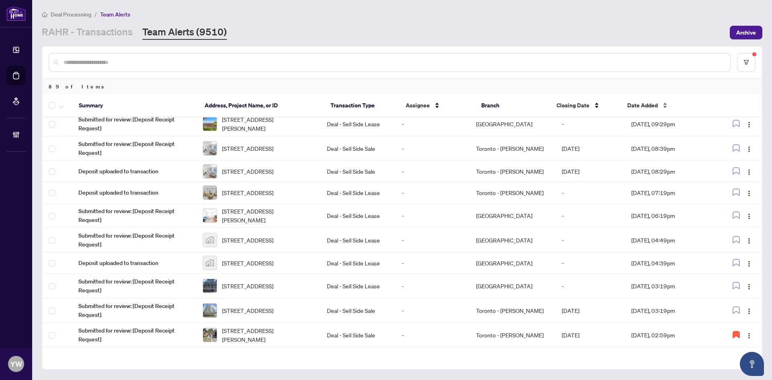
click at [638, 108] on span "Date Added" at bounding box center [642, 105] width 31 height 9
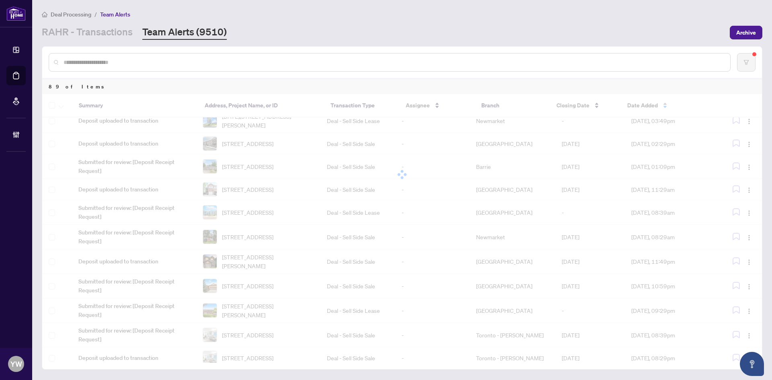
scroll to position [0, 0]
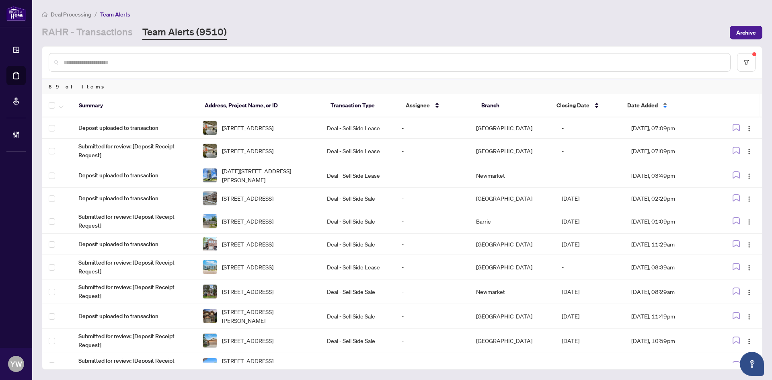
click at [638, 108] on span "Date Added" at bounding box center [642, 105] width 31 height 9
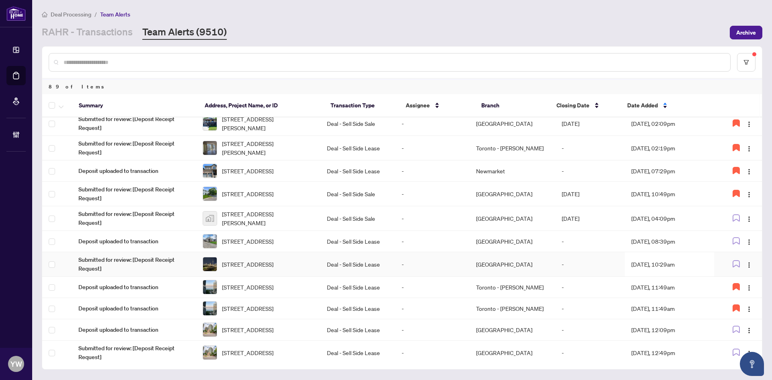
scroll to position [362, 0]
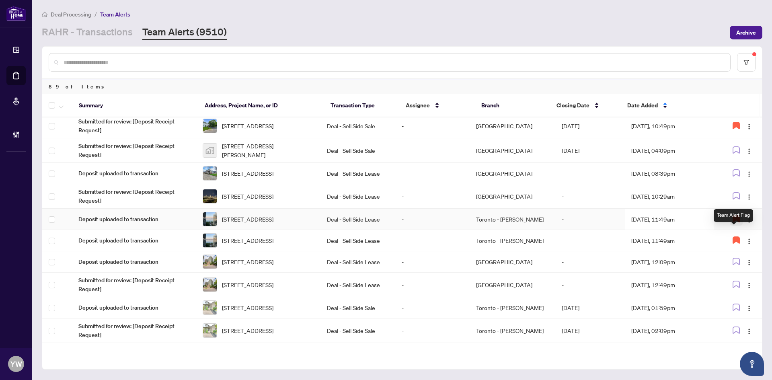
click at [733, 222] on icon "button" at bounding box center [736, 218] width 6 height 6
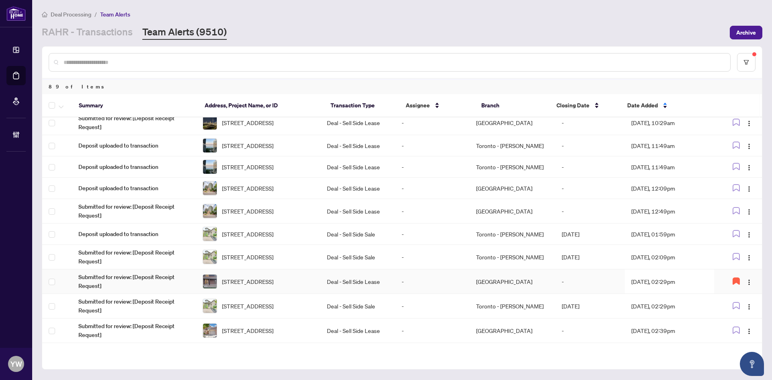
scroll to position [442, 0]
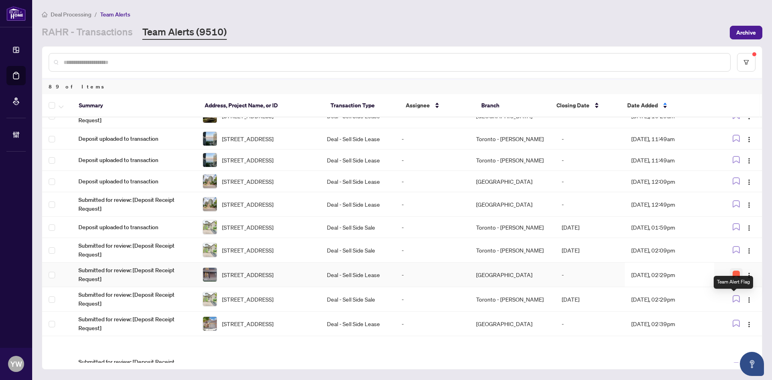
click at [736, 277] on icon "button" at bounding box center [736, 274] width 6 height 6
click at [735, 230] on icon "button" at bounding box center [735, 226] width 7 height 7
click at [746, 254] on img "button" at bounding box center [749, 251] width 6 height 6
click at [735, 252] on div "Actions" at bounding box center [746, 257] width 23 height 13
click at [733, 230] on icon "button" at bounding box center [736, 226] width 6 height 6
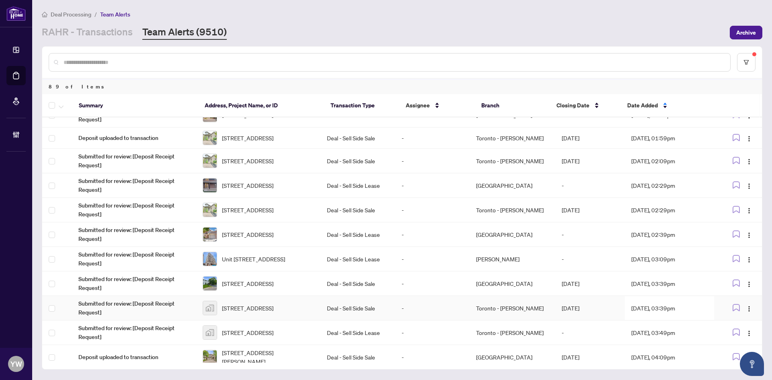
scroll to position [563, 0]
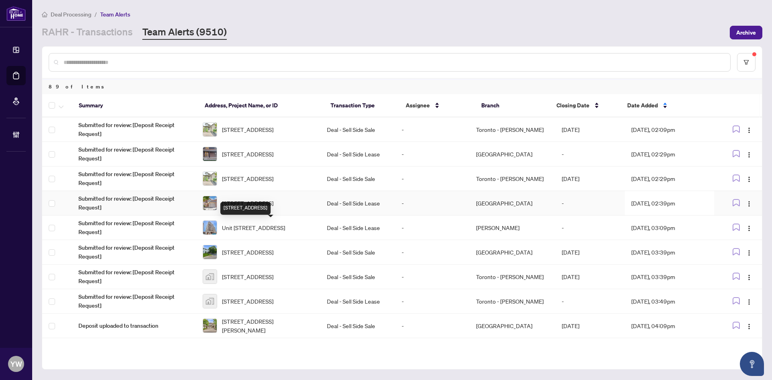
click at [273, 207] on span "[STREET_ADDRESS]" at bounding box center [247, 203] width 51 height 9
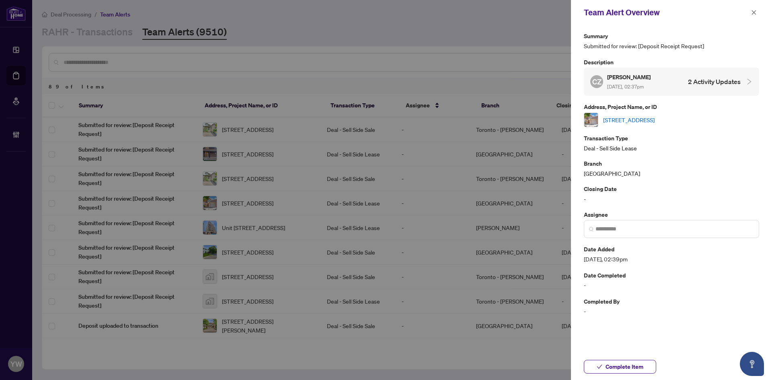
click at [622, 119] on link "[STREET_ADDRESS]" at bounding box center [628, 119] width 51 height 9
click at [641, 362] on span "Complete Item" at bounding box center [624, 366] width 38 height 13
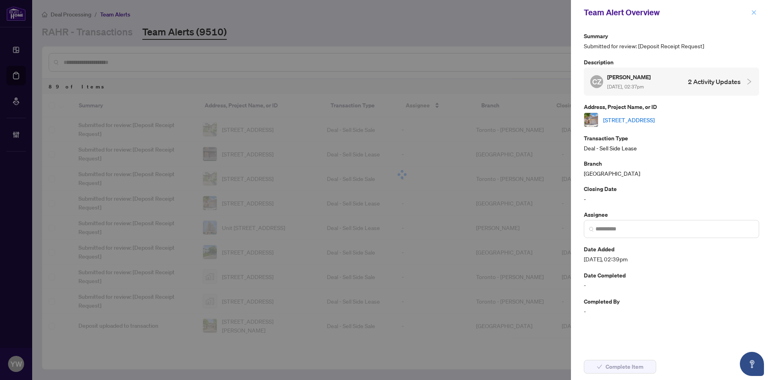
click at [753, 10] on icon "close" at bounding box center [754, 13] width 6 height 6
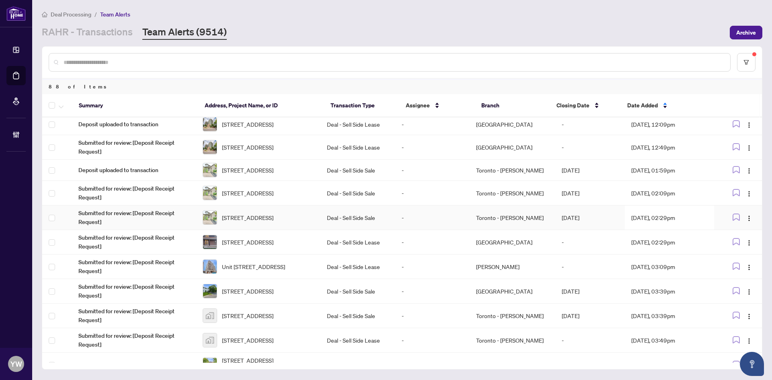
scroll to position [570, 0]
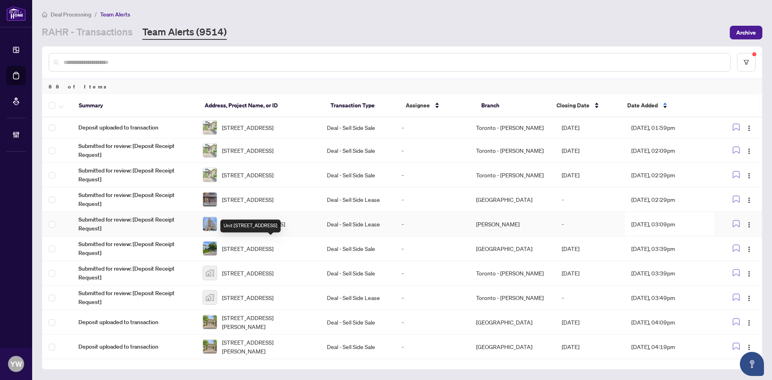
click at [267, 228] on span "Unit [STREET_ADDRESS]" at bounding box center [253, 223] width 63 height 9
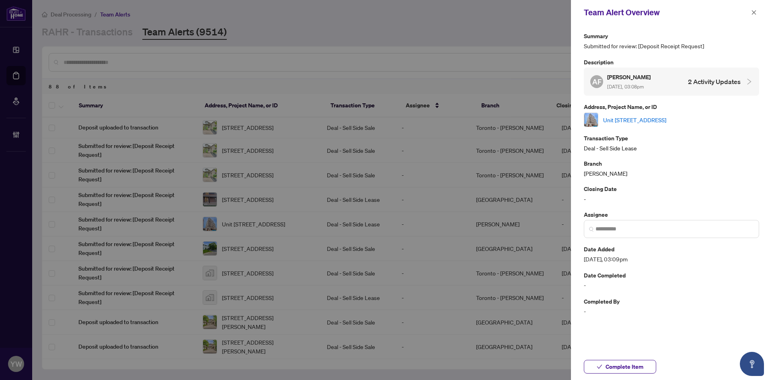
click at [648, 119] on link "Unit [STREET_ADDRESS]" at bounding box center [634, 119] width 63 height 9
click at [608, 367] on span "Complete Item" at bounding box center [624, 366] width 38 height 13
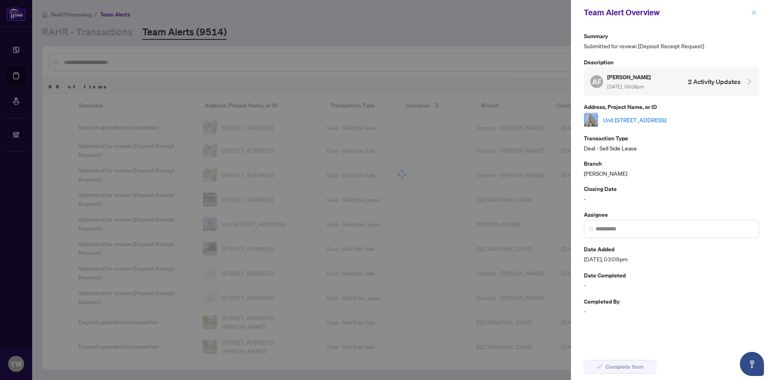
click at [754, 14] on icon "close" at bounding box center [754, 13] width 6 height 6
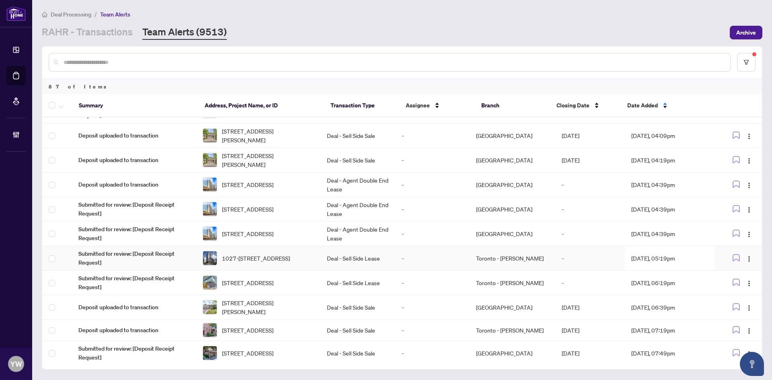
scroll to position [744, 0]
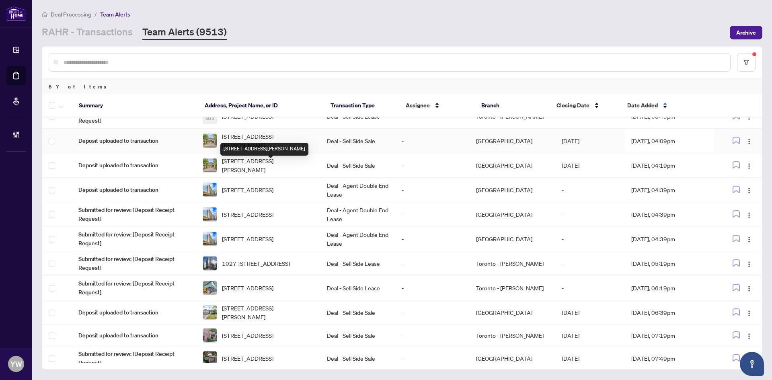
click at [265, 150] on span "[STREET_ADDRESS][PERSON_NAME]" at bounding box center [268, 141] width 92 height 18
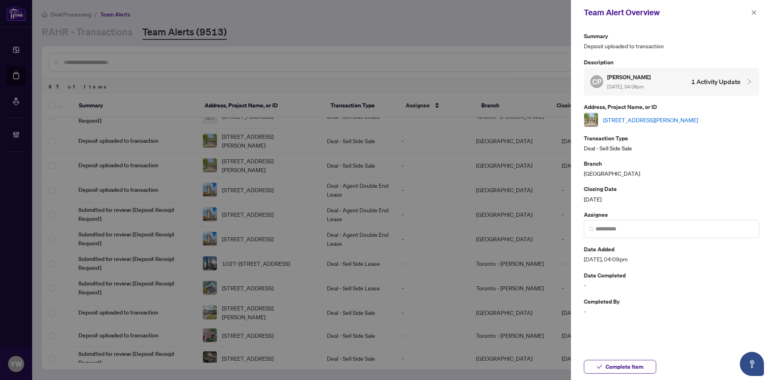
click at [646, 116] on link "[STREET_ADDRESS][PERSON_NAME]" at bounding box center [650, 119] width 95 height 9
click at [752, 10] on icon "close" at bounding box center [754, 13] width 6 height 6
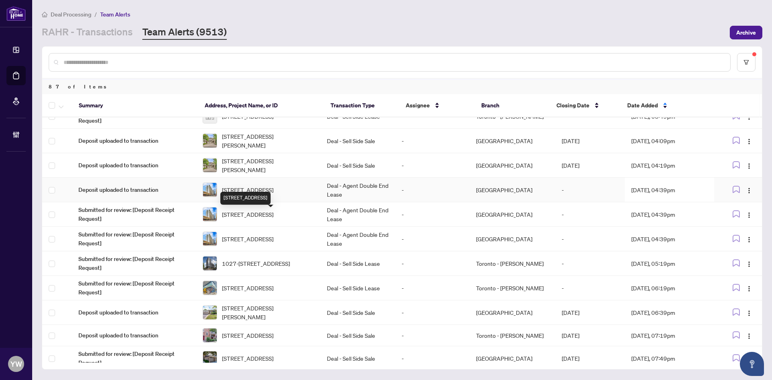
click at [263, 194] on span "[STREET_ADDRESS]" at bounding box center [247, 189] width 51 height 9
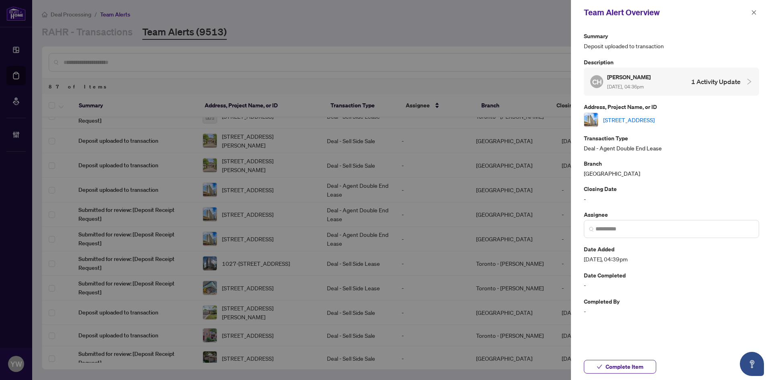
click at [609, 118] on link "[STREET_ADDRESS]" at bounding box center [628, 119] width 51 height 9
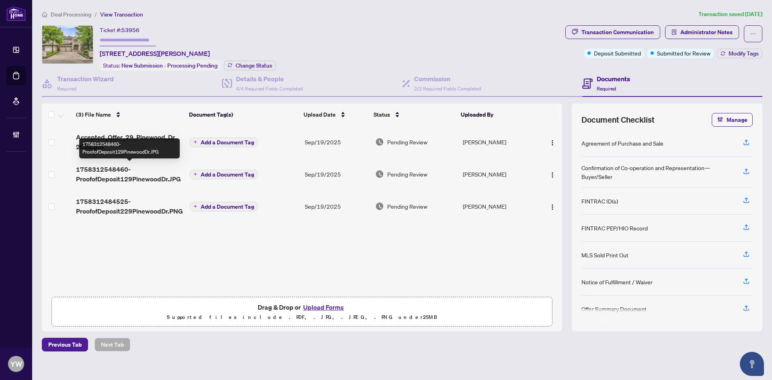
click at [159, 176] on span "1758312548460-ProofofDeposit129PinewoodDr.JPG" at bounding box center [129, 173] width 107 height 19
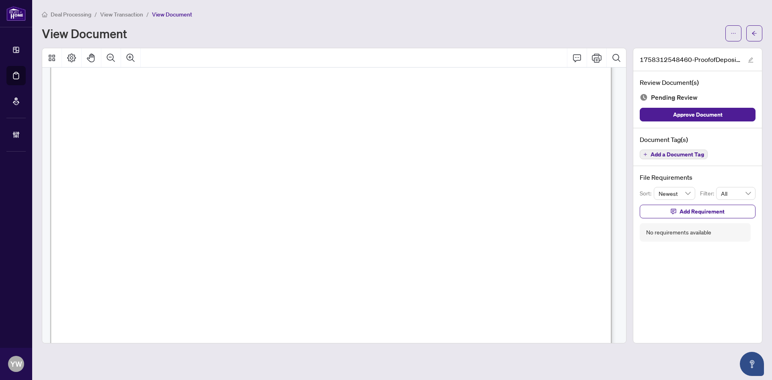
scroll to position [402, 0]
click at [747, 57] on button "button" at bounding box center [751, 60] width 10 height 10
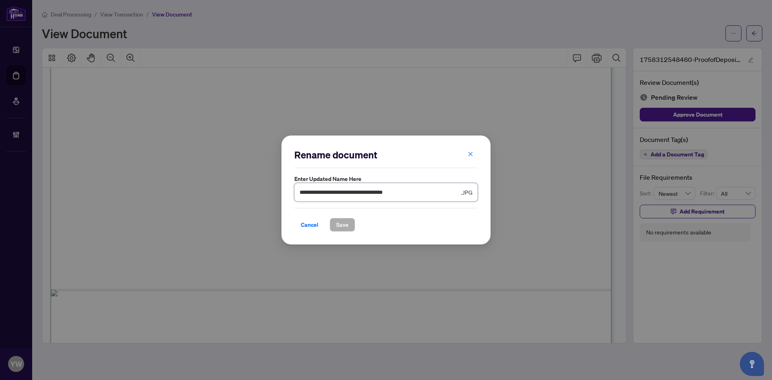
drag, startPoint x: 414, startPoint y: 191, endPoint x: 219, endPoint y: 193, distance: 195.3
click at [219, 193] on div "**********" at bounding box center [386, 190] width 772 height 380
type input "**********"
click at [340, 227] on span "Save" at bounding box center [342, 224] width 12 height 13
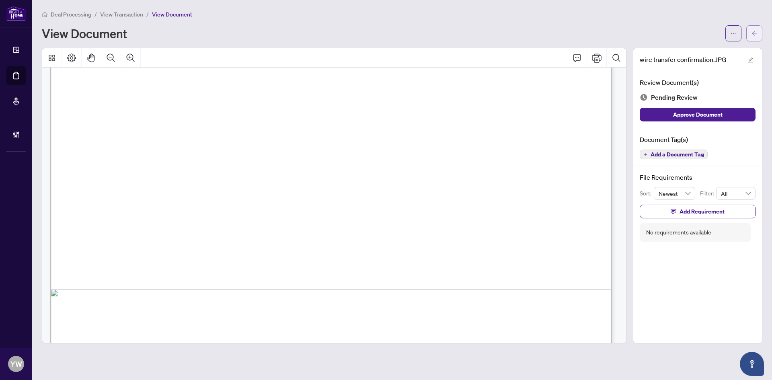
click at [756, 34] on icon "arrow-left" at bounding box center [754, 34] width 6 height 6
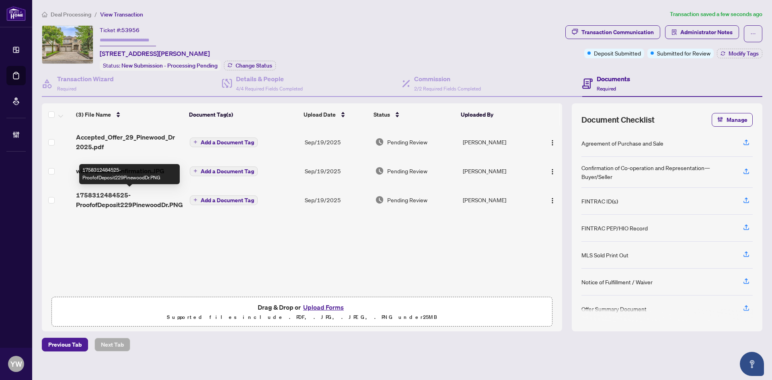
click at [141, 203] on span "1758312484525-ProofofDeposit229PinewoodDr.PNG" at bounding box center [129, 199] width 107 height 19
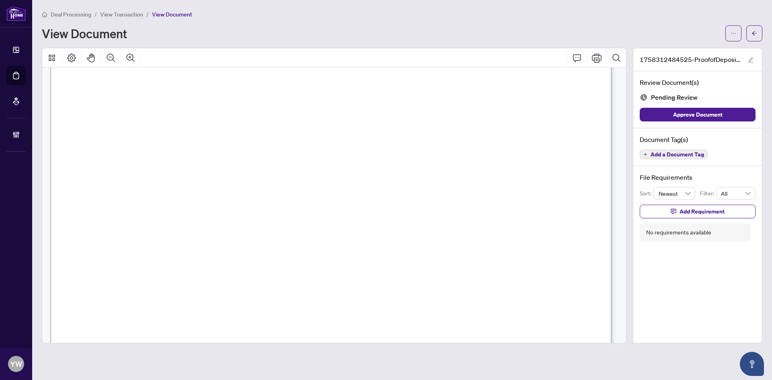
scroll to position [201, 0]
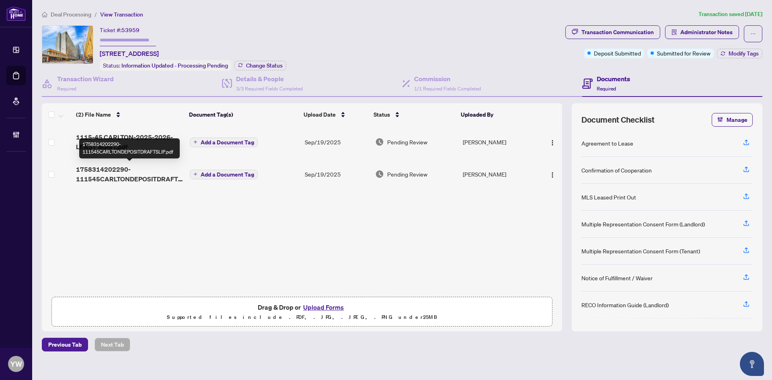
click at [125, 176] on span "1758314202290-111545CARLTONDEPOSITDRAFTSLIP.pdf" at bounding box center [129, 173] width 107 height 19
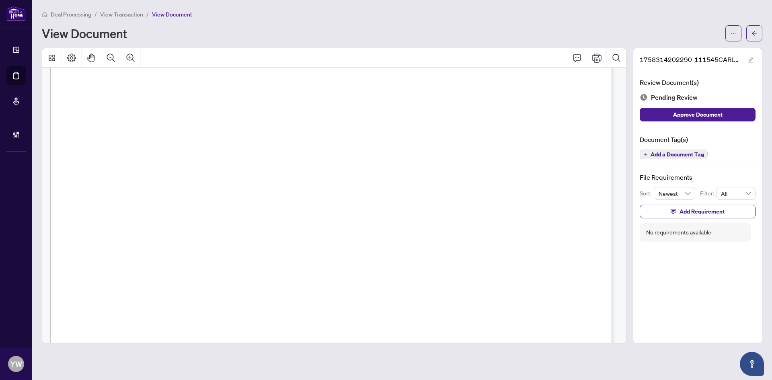
scroll to position [1125, 0]
click at [749, 56] on span "button" at bounding box center [751, 59] width 6 height 9
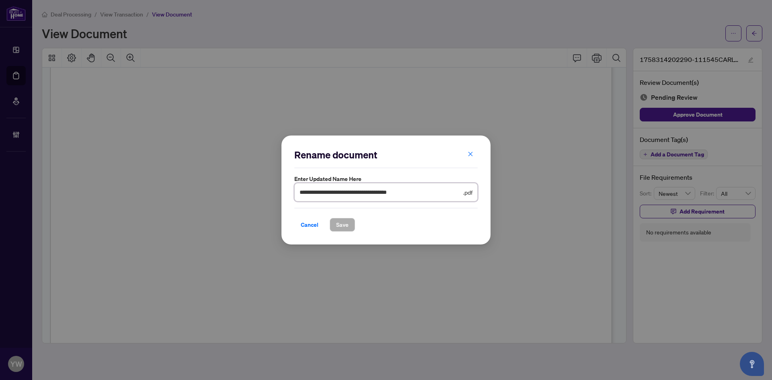
drag, startPoint x: 438, startPoint y: 192, endPoint x: 232, endPoint y: 194, distance: 207.0
click at [232, 194] on div "**********" at bounding box center [386, 190] width 772 height 380
type input "********"
click at [341, 224] on span "Save" at bounding box center [342, 224] width 12 height 13
